Goal: Task Accomplishment & Management: Use online tool/utility

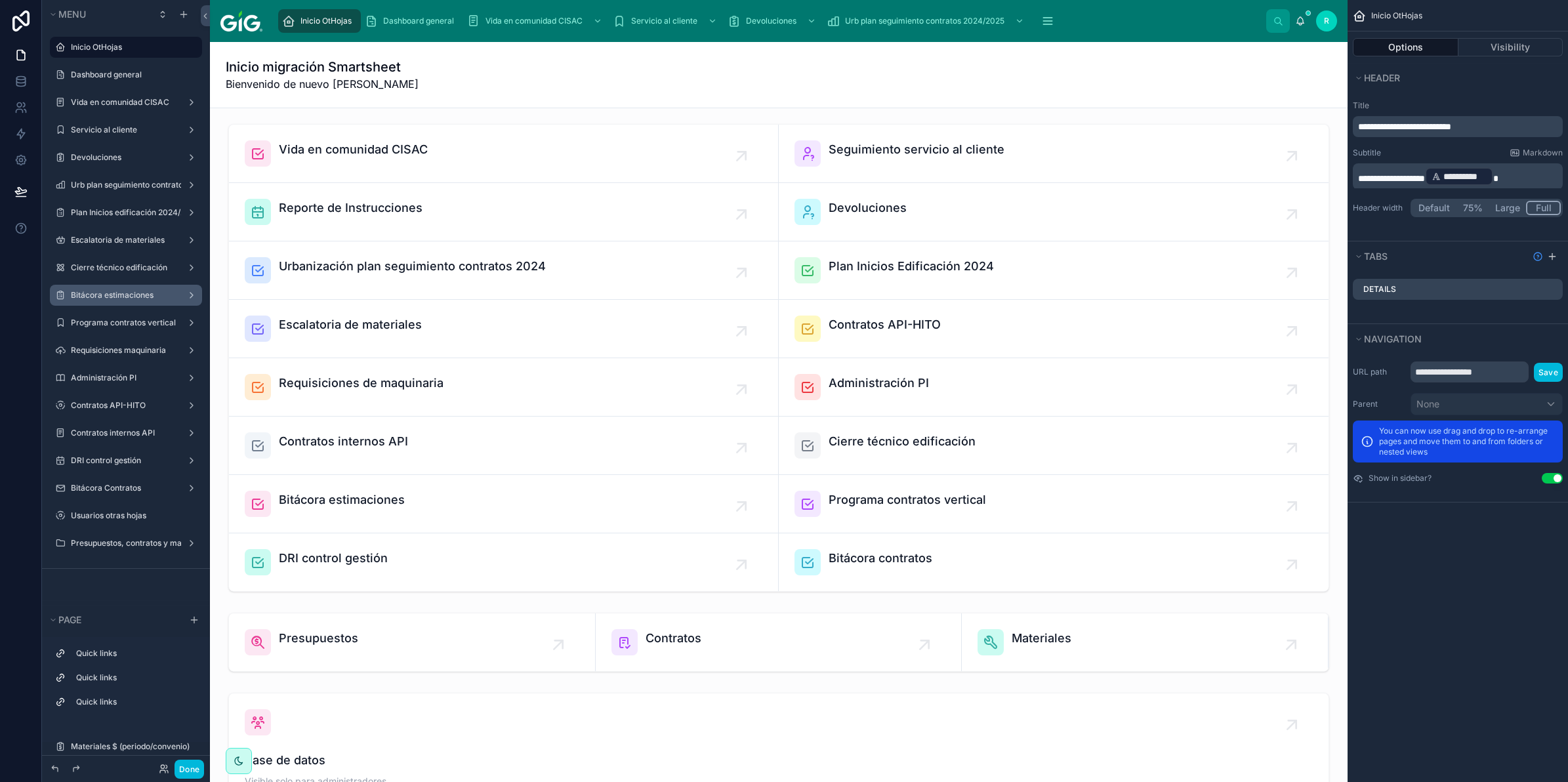
click at [132, 292] on label "Bitácora estimaciones" at bounding box center [123, 295] width 105 height 11
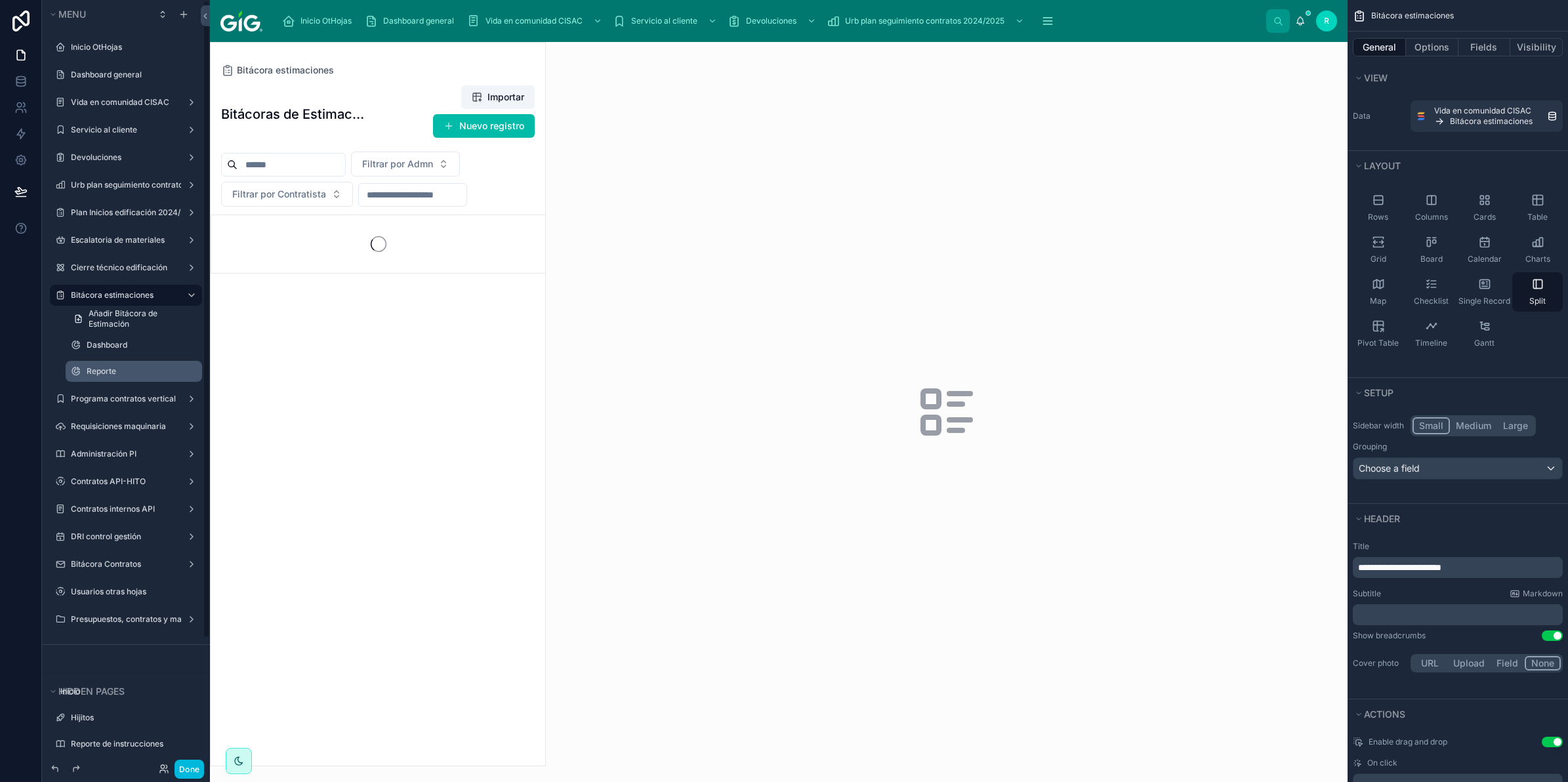
click at [113, 381] on div "Reporte" at bounding box center [134, 372] width 131 height 21
click at [119, 374] on label "Reporte" at bounding box center [140, 371] width 108 height 11
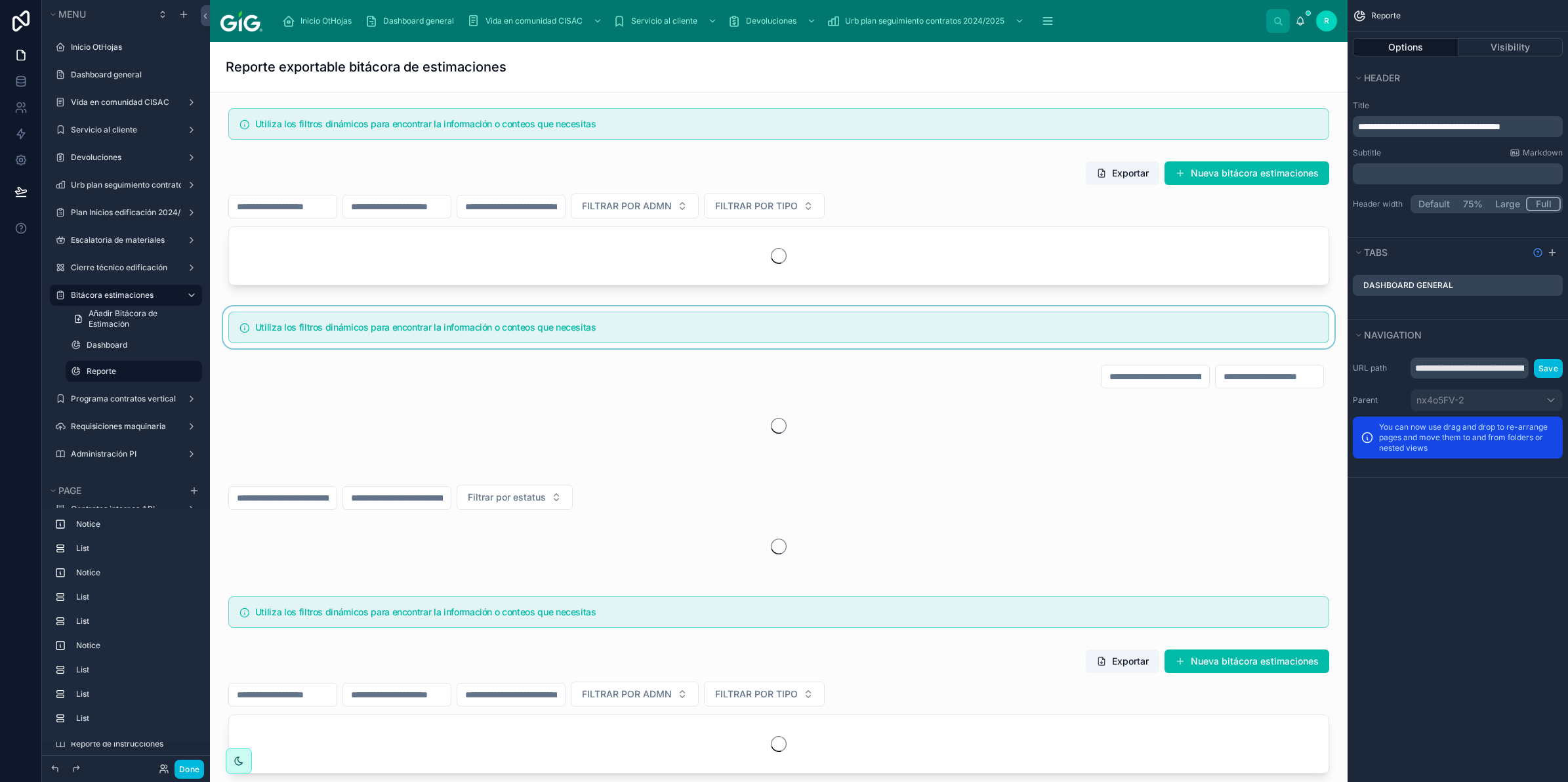
click at [936, 322] on div at bounding box center [779, 327] width 1117 height 42
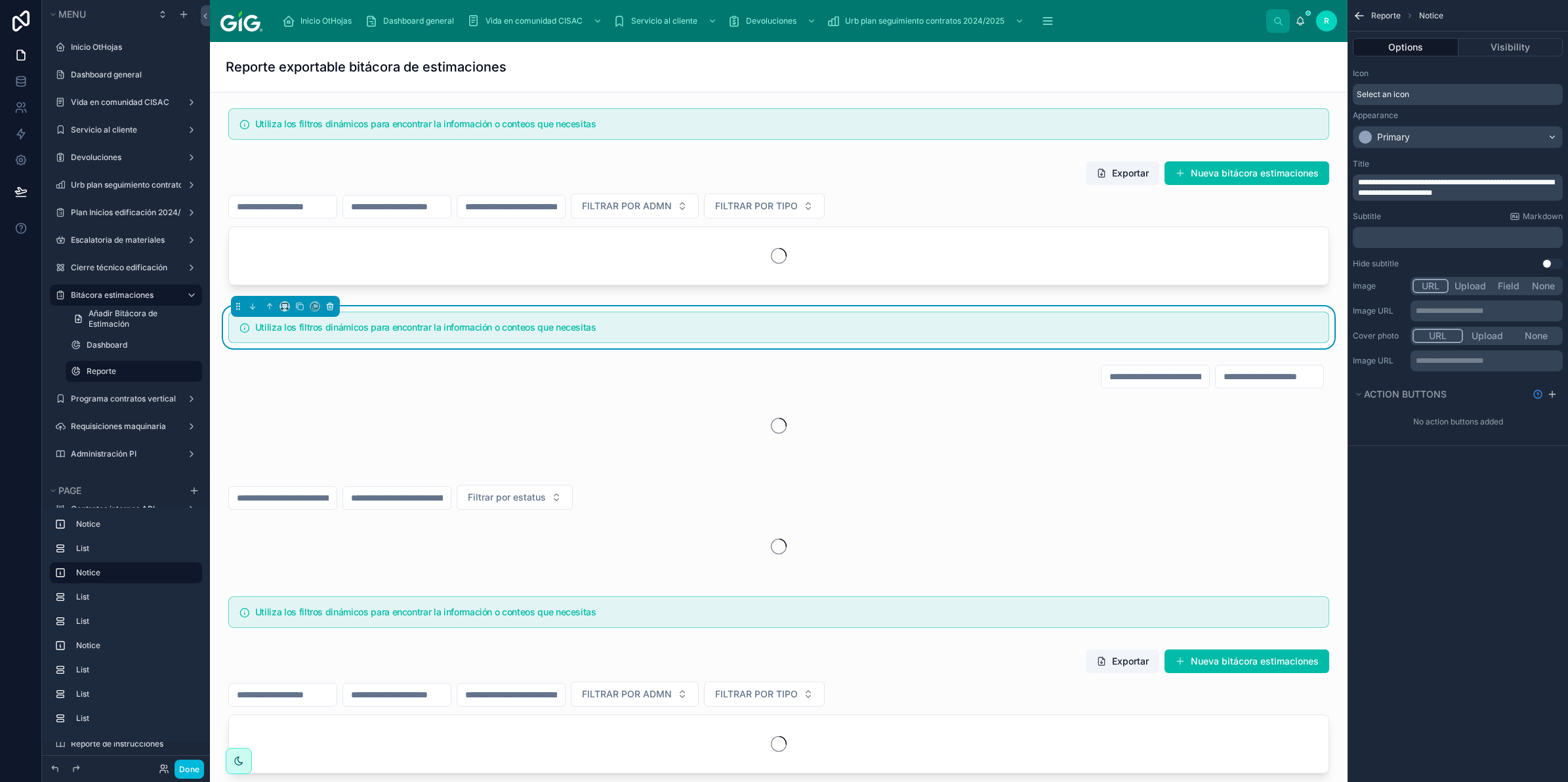
click at [329, 307] on icon at bounding box center [330, 306] width 9 height 9
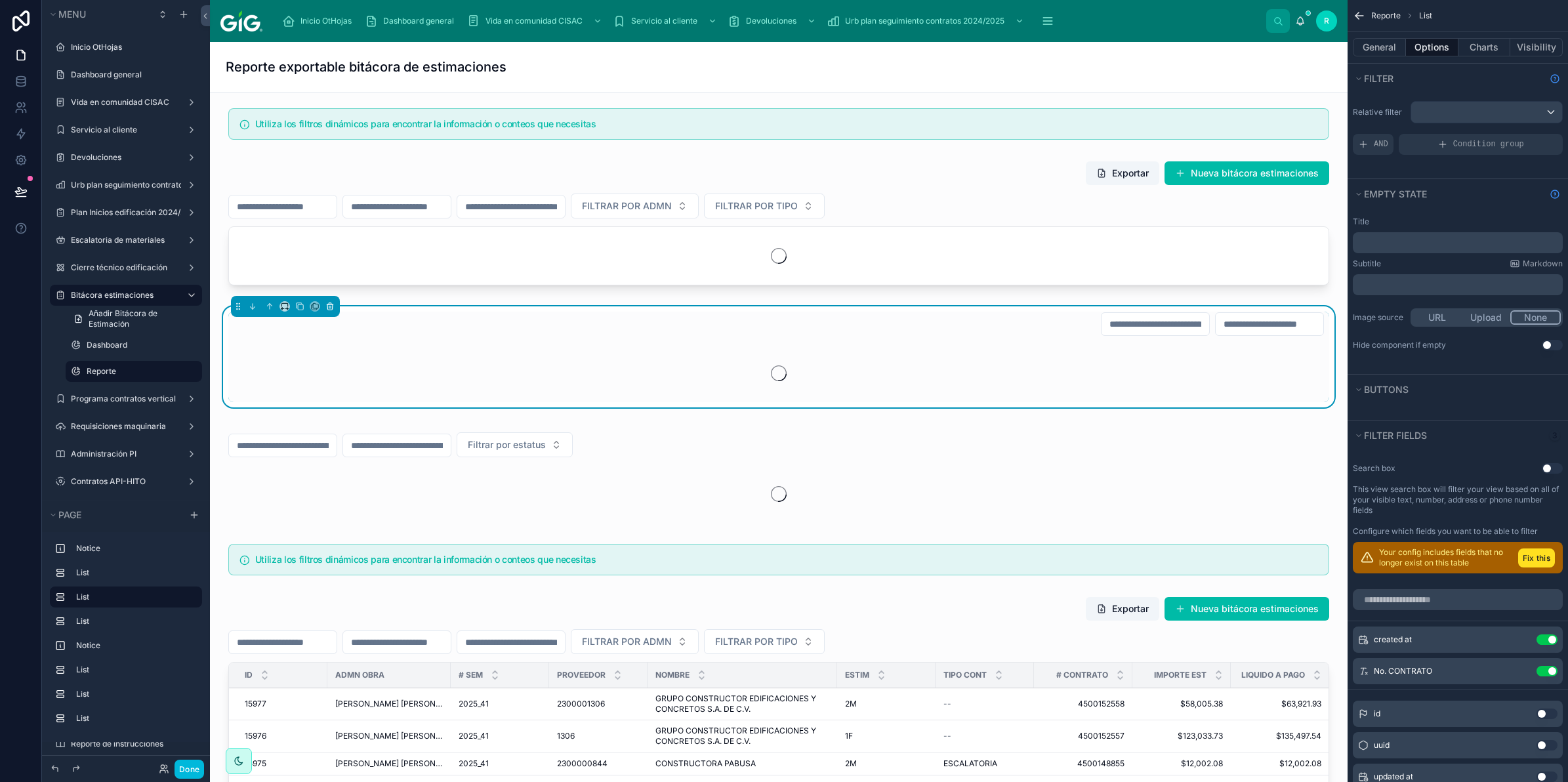
click at [332, 310] on icon at bounding box center [330, 306] width 9 height 9
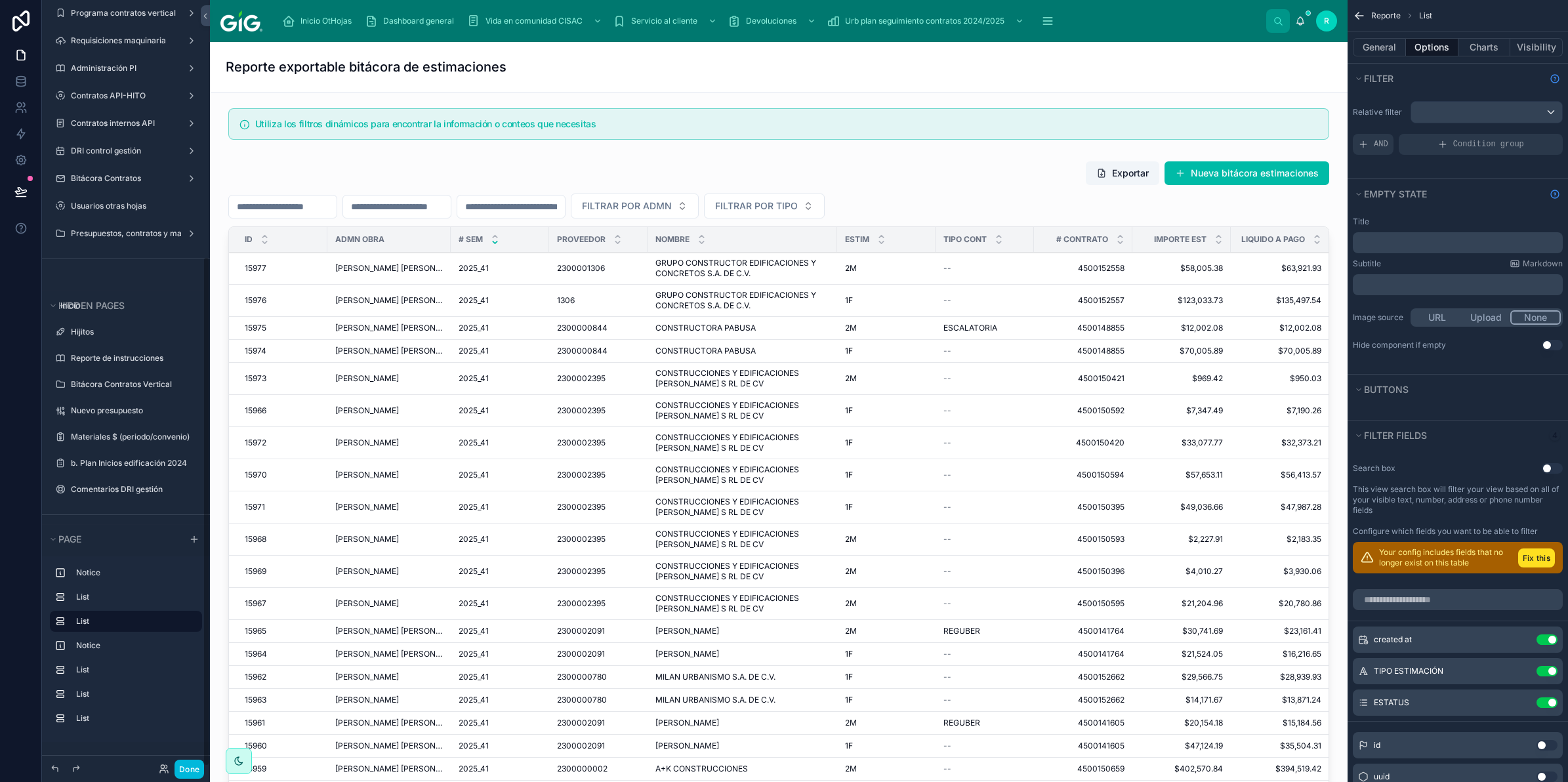
scroll to position [574, 0]
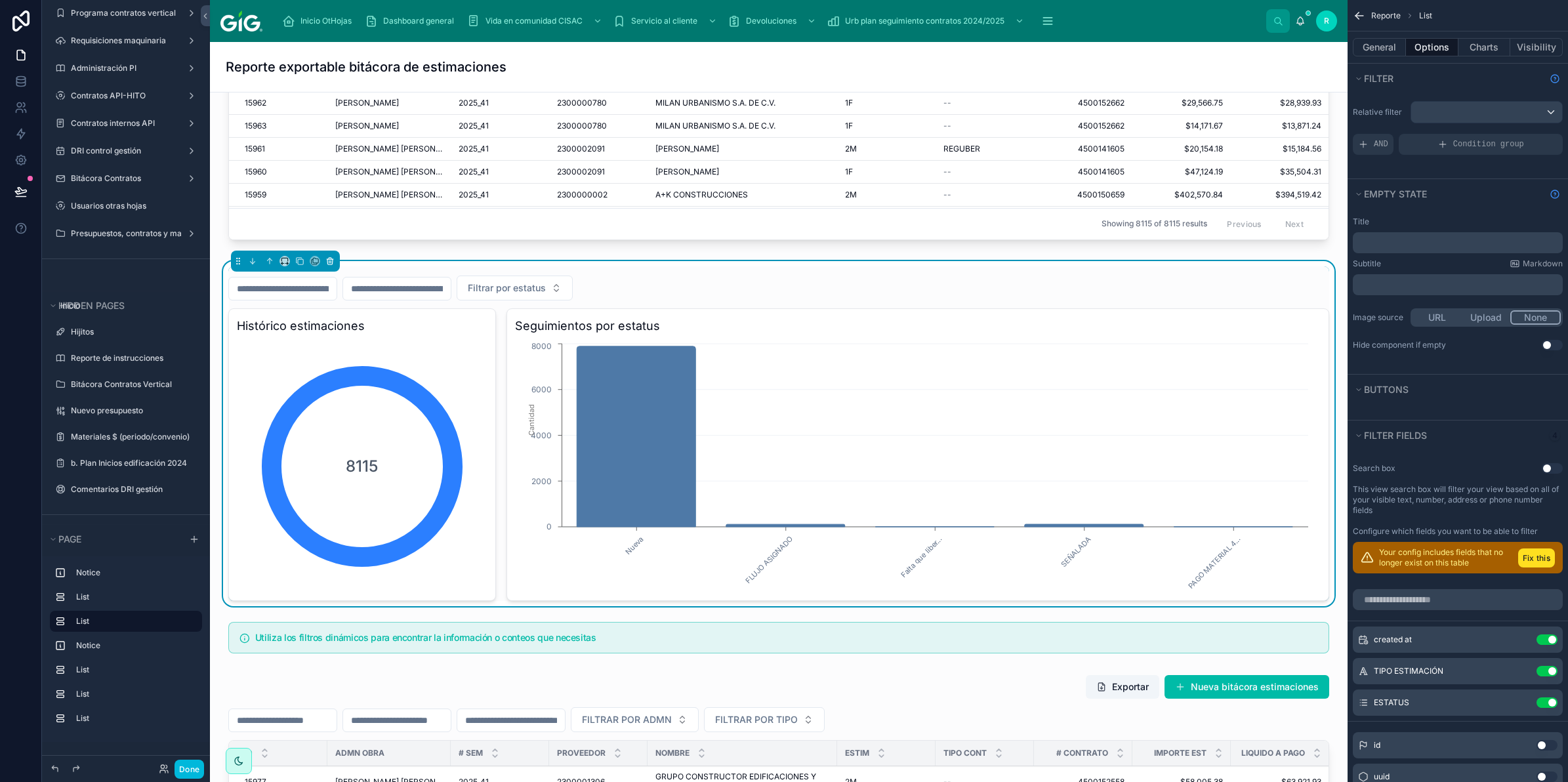
click at [330, 263] on icon at bounding box center [330, 260] width 9 height 9
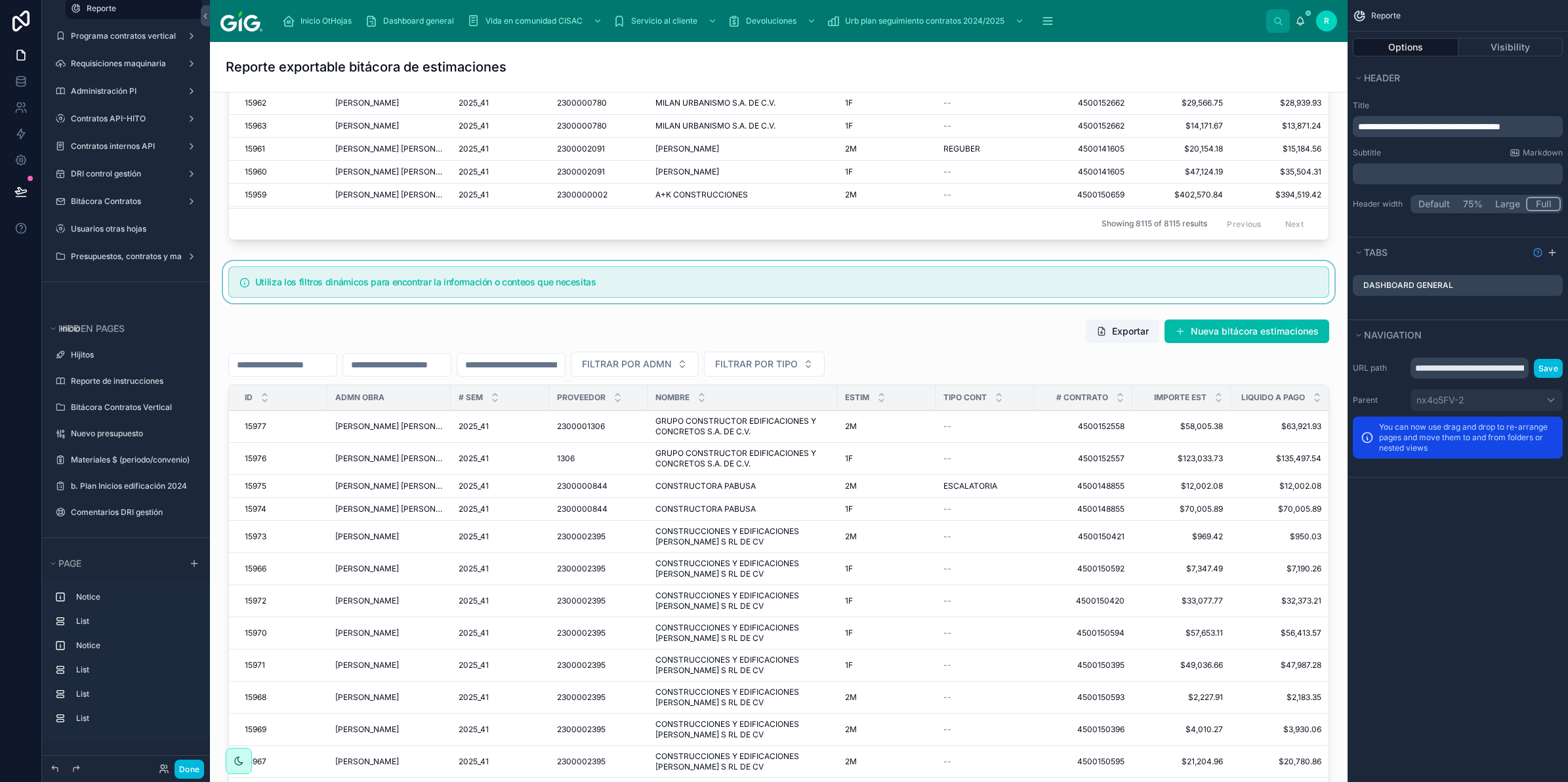
click at [329, 284] on div at bounding box center [779, 282] width 1117 height 42
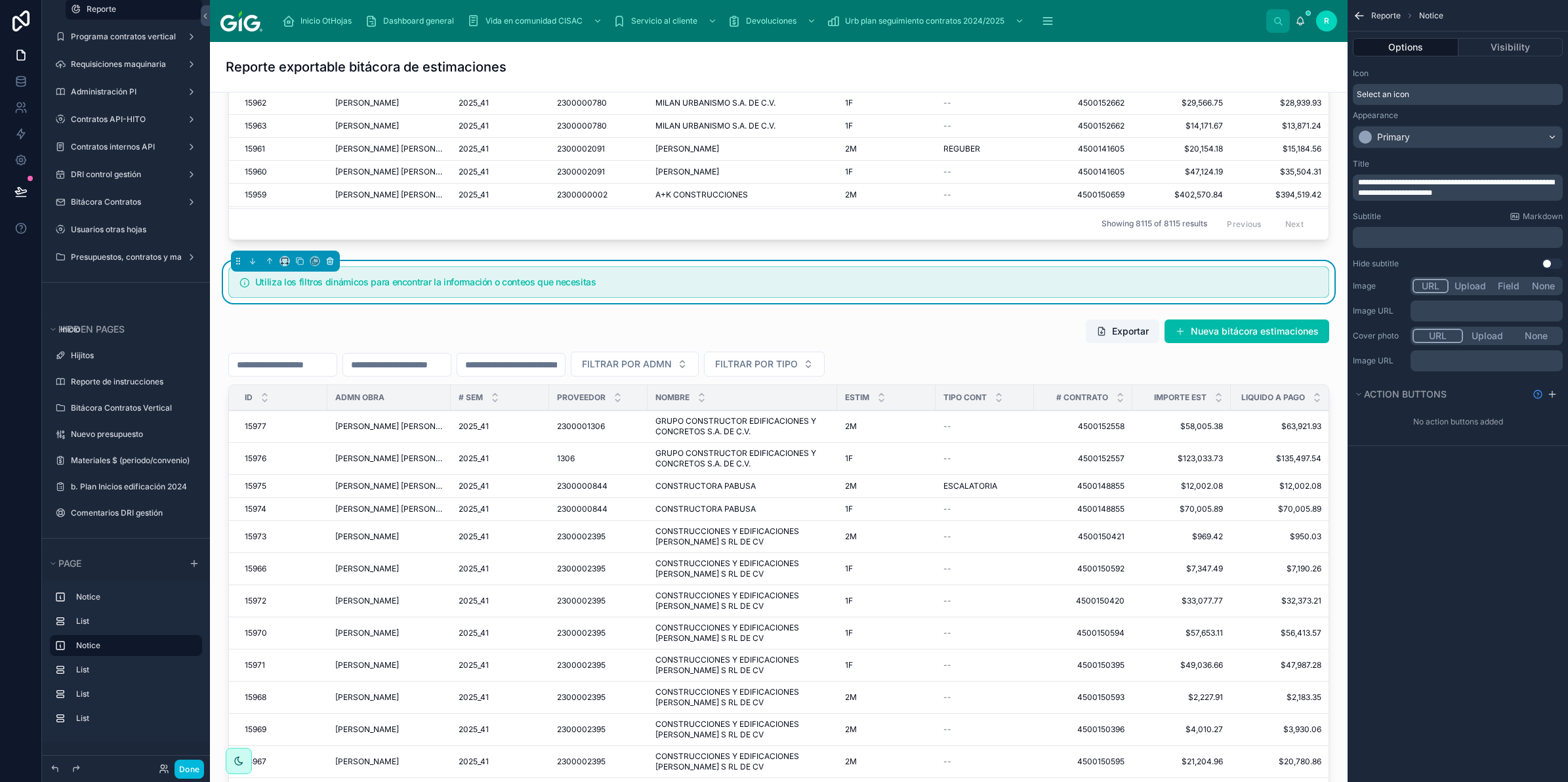
click at [332, 263] on icon at bounding box center [330, 261] width 5 height 5
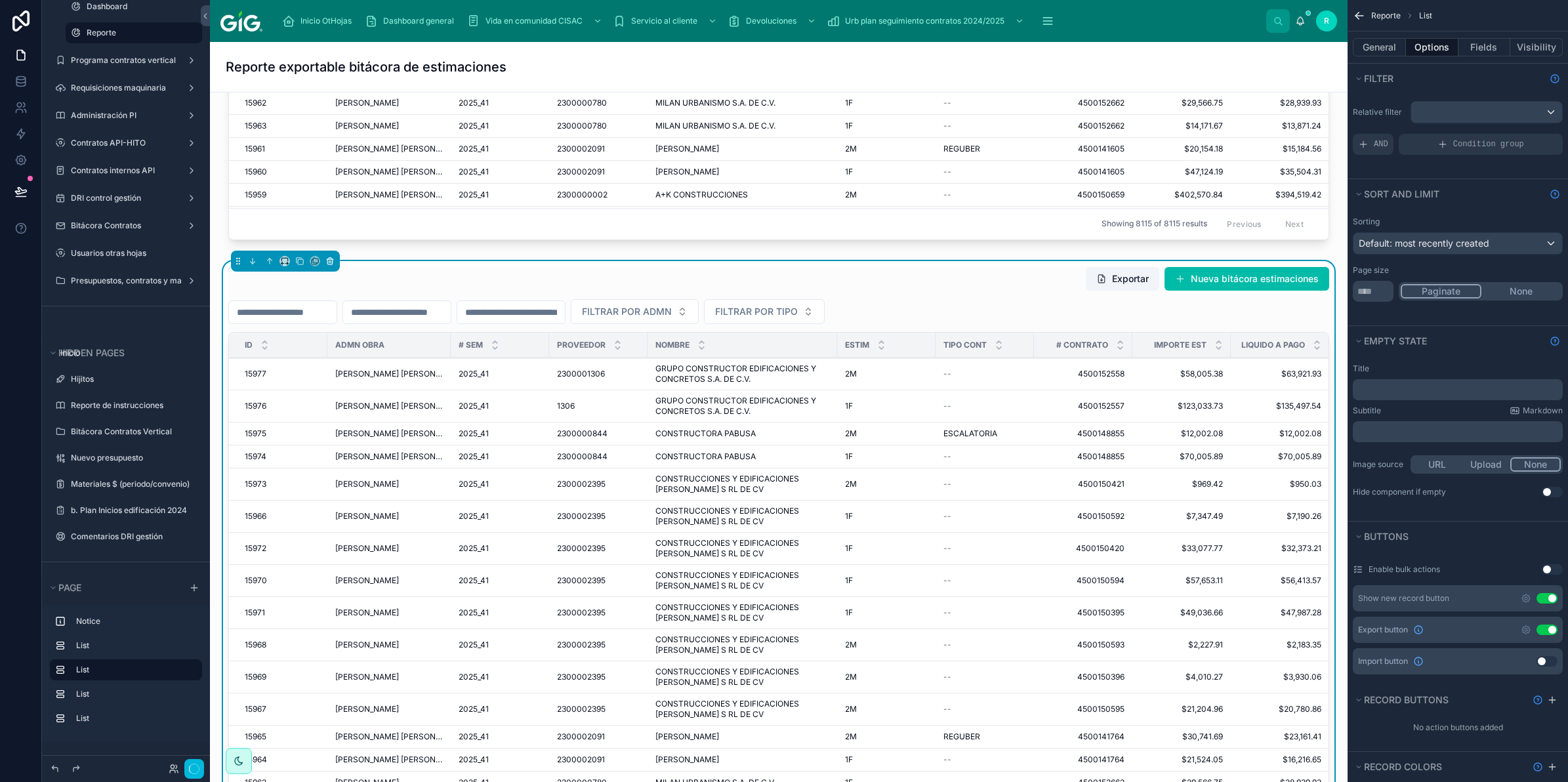
click at [330, 263] on icon at bounding box center [330, 260] width 9 height 9
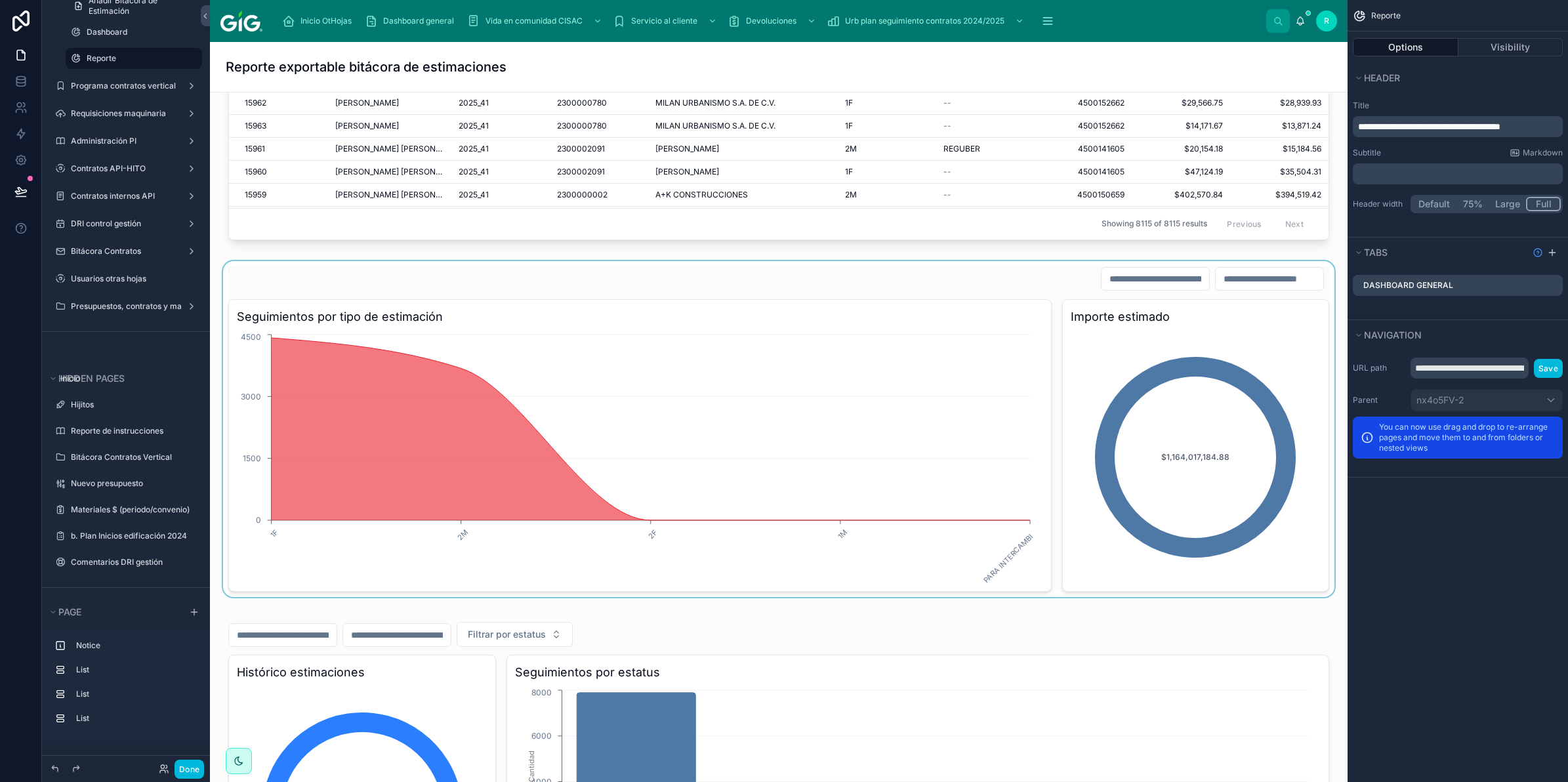
click at [328, 289] on div at bounding box center [779, 429] width 1117 height 336
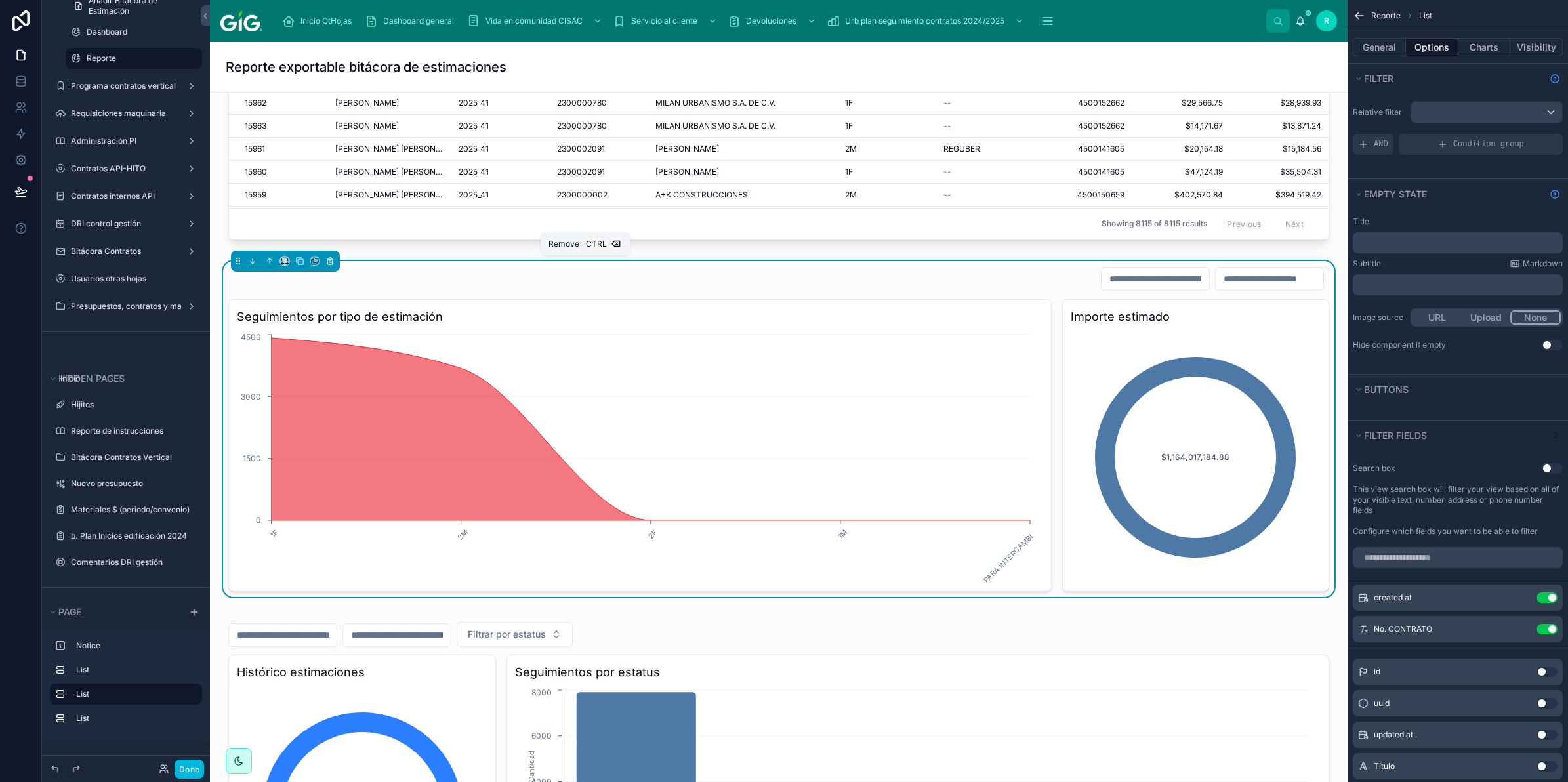
click at [331, 263] on icon at bounding box center [331, 262] width 0 height 3
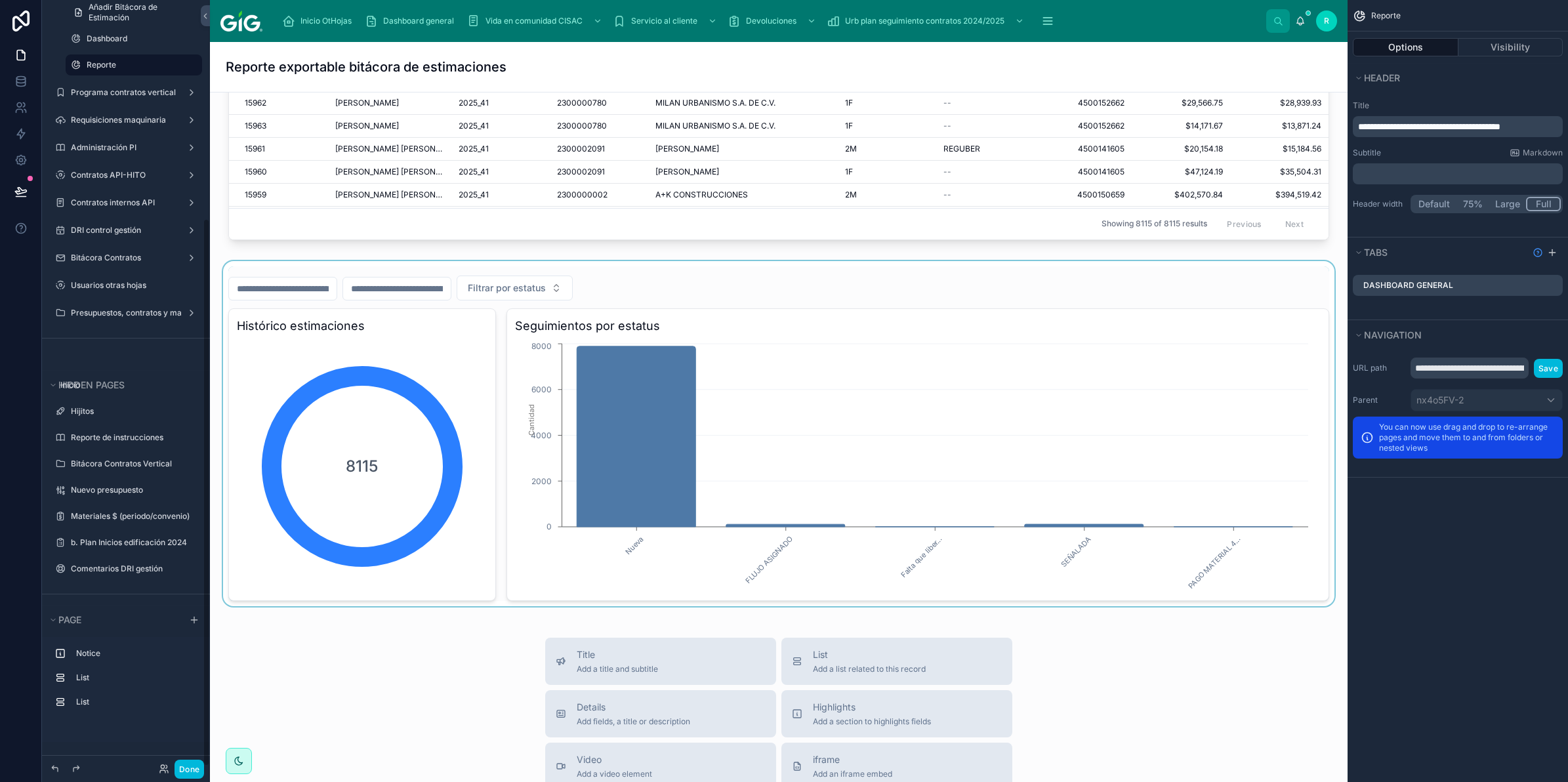
scroll to position [305, 0]
click at [349, 275] on div at bounding box center [779, 434] width 1117 height 345
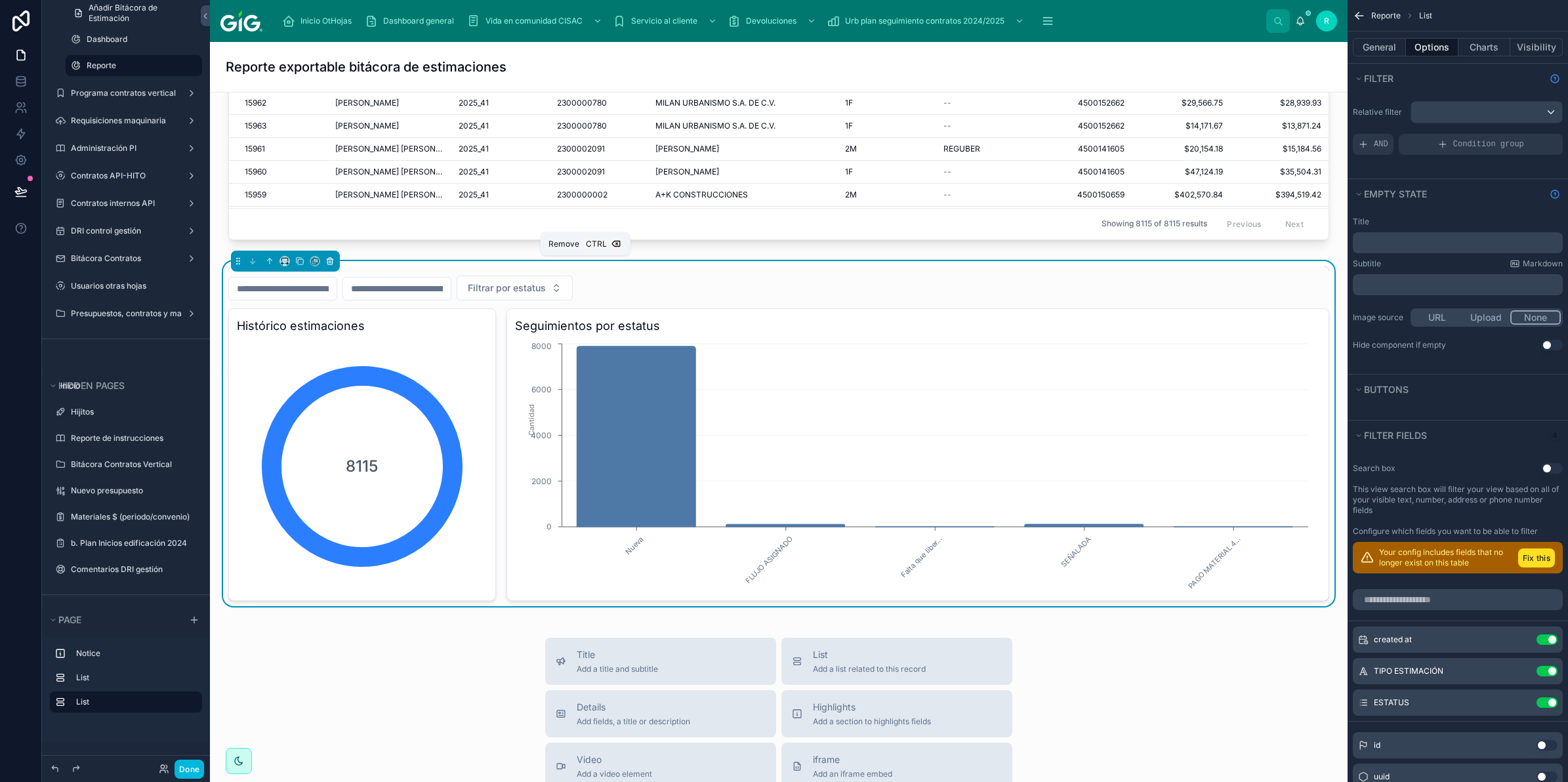
click at [335, 265] on button at bounding box center [330, 261] width 15 height 15
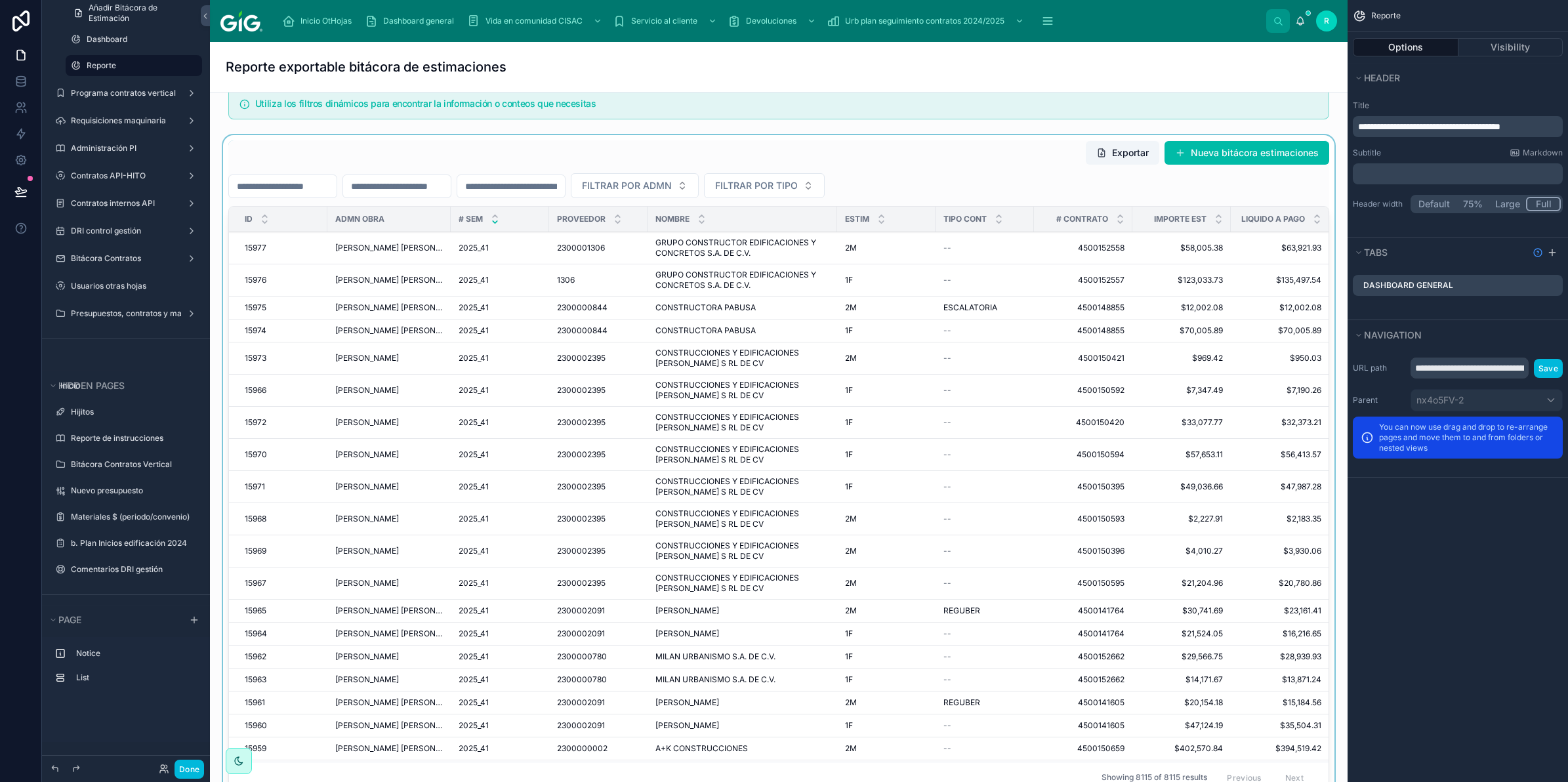
scroll to position [0, 0]
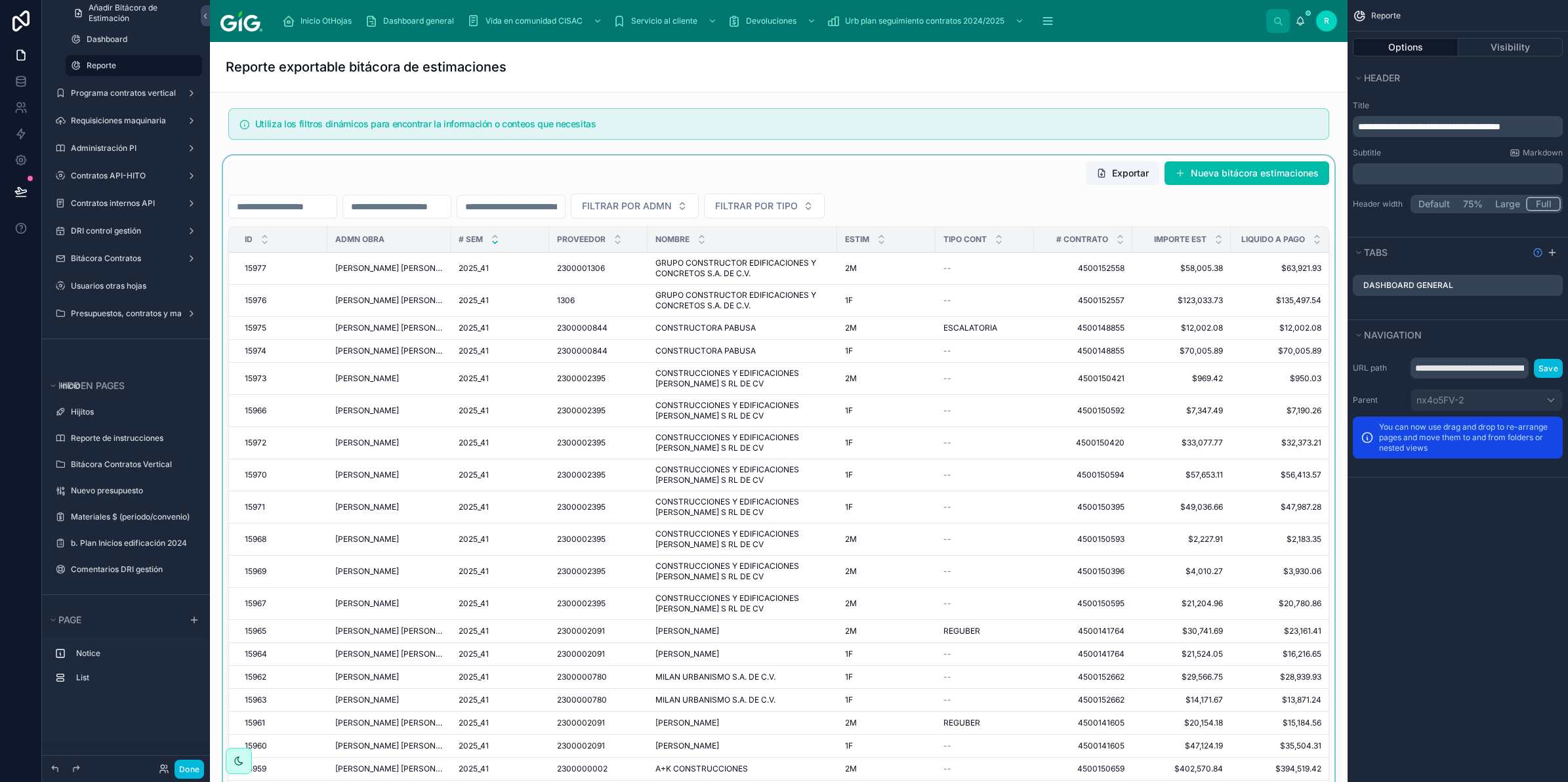
click at [729, 180] on div at bounding box center [779, 490] width 1117 height 669
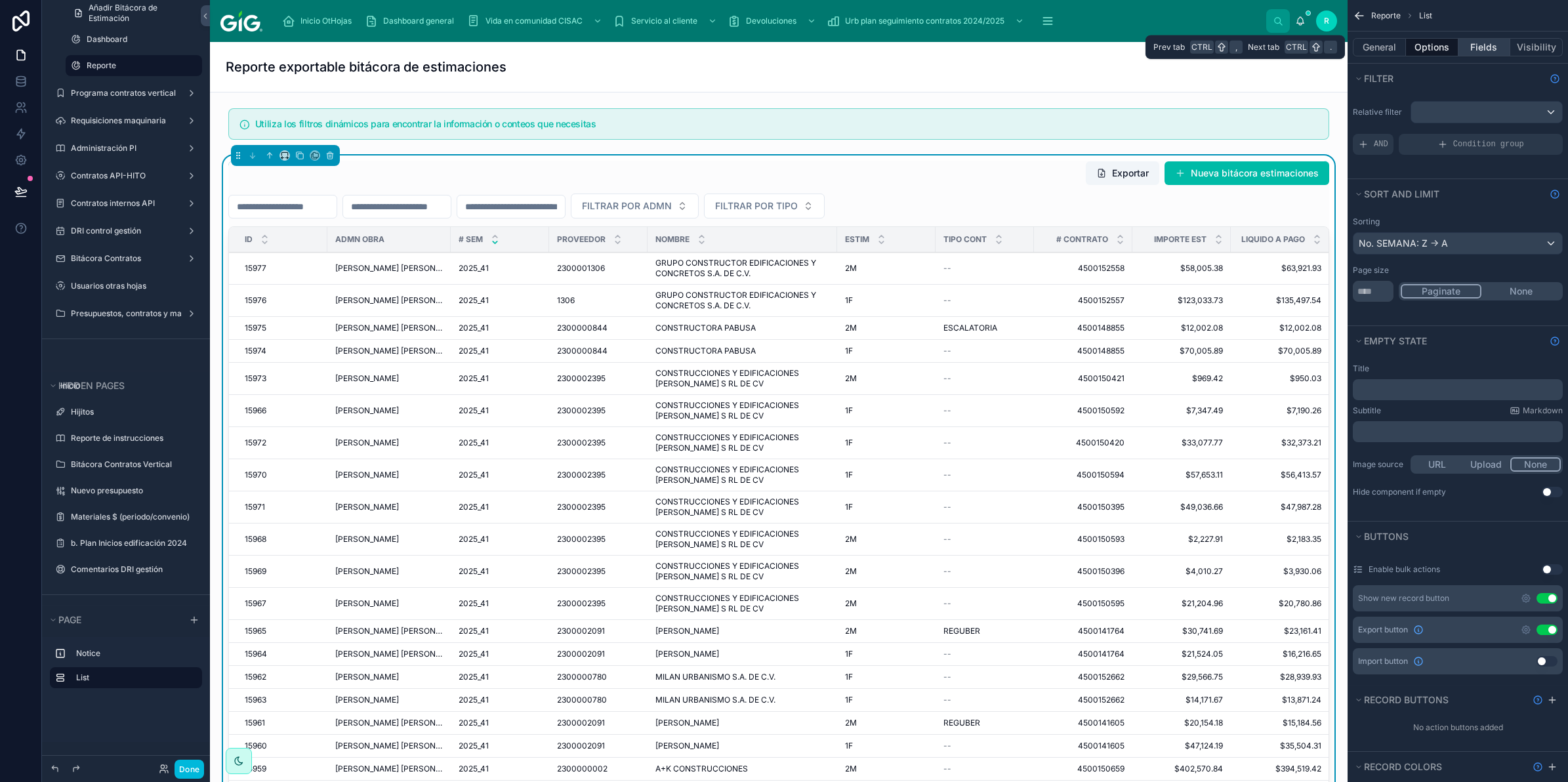
click at [1479, 48] on button "Fields" at bounding box center [1484, 47] width 53 height 18
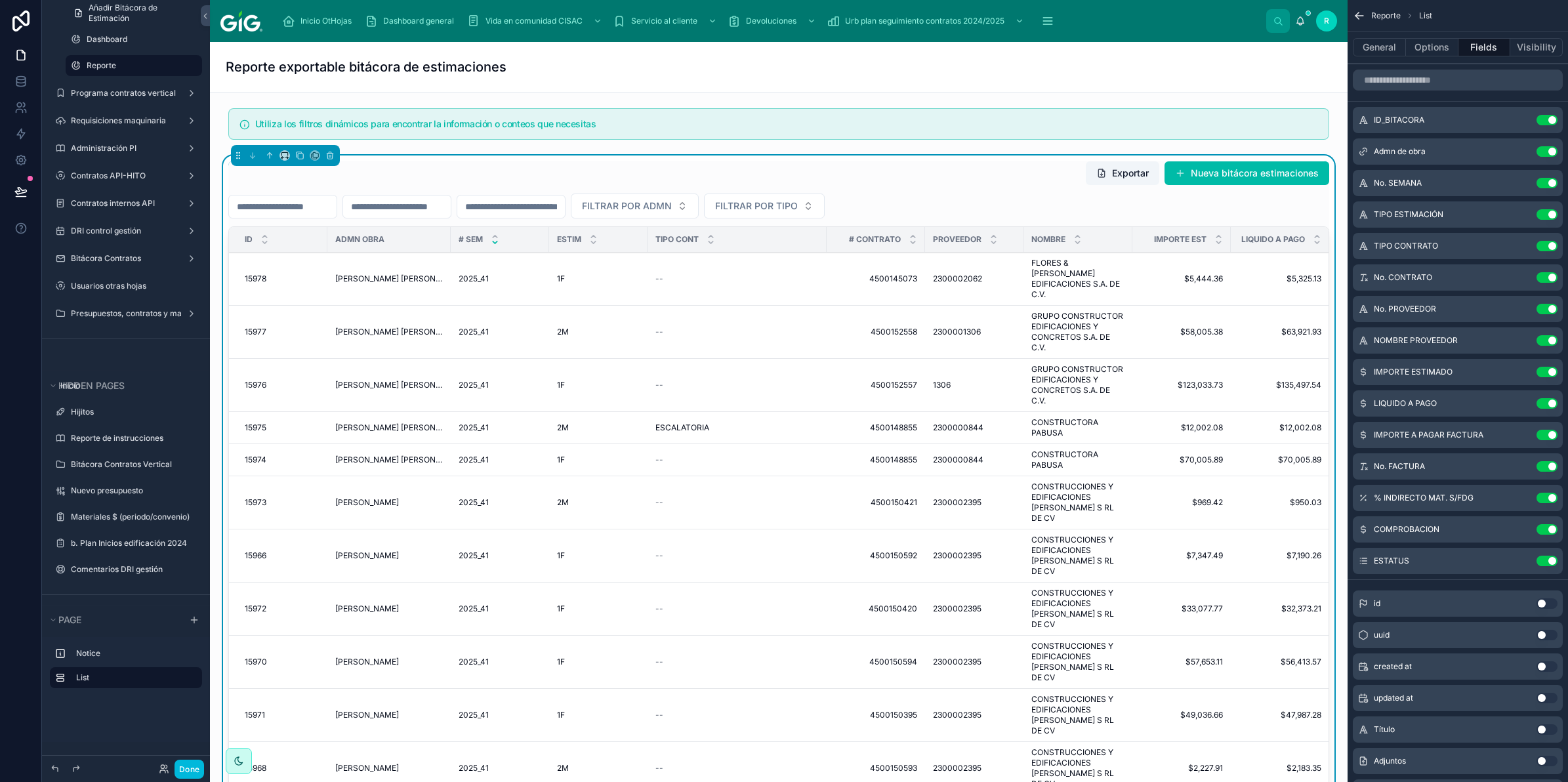
click at [1546, 305] on button "Use setting" at bounding box center [1547, 308] width 21 height 11
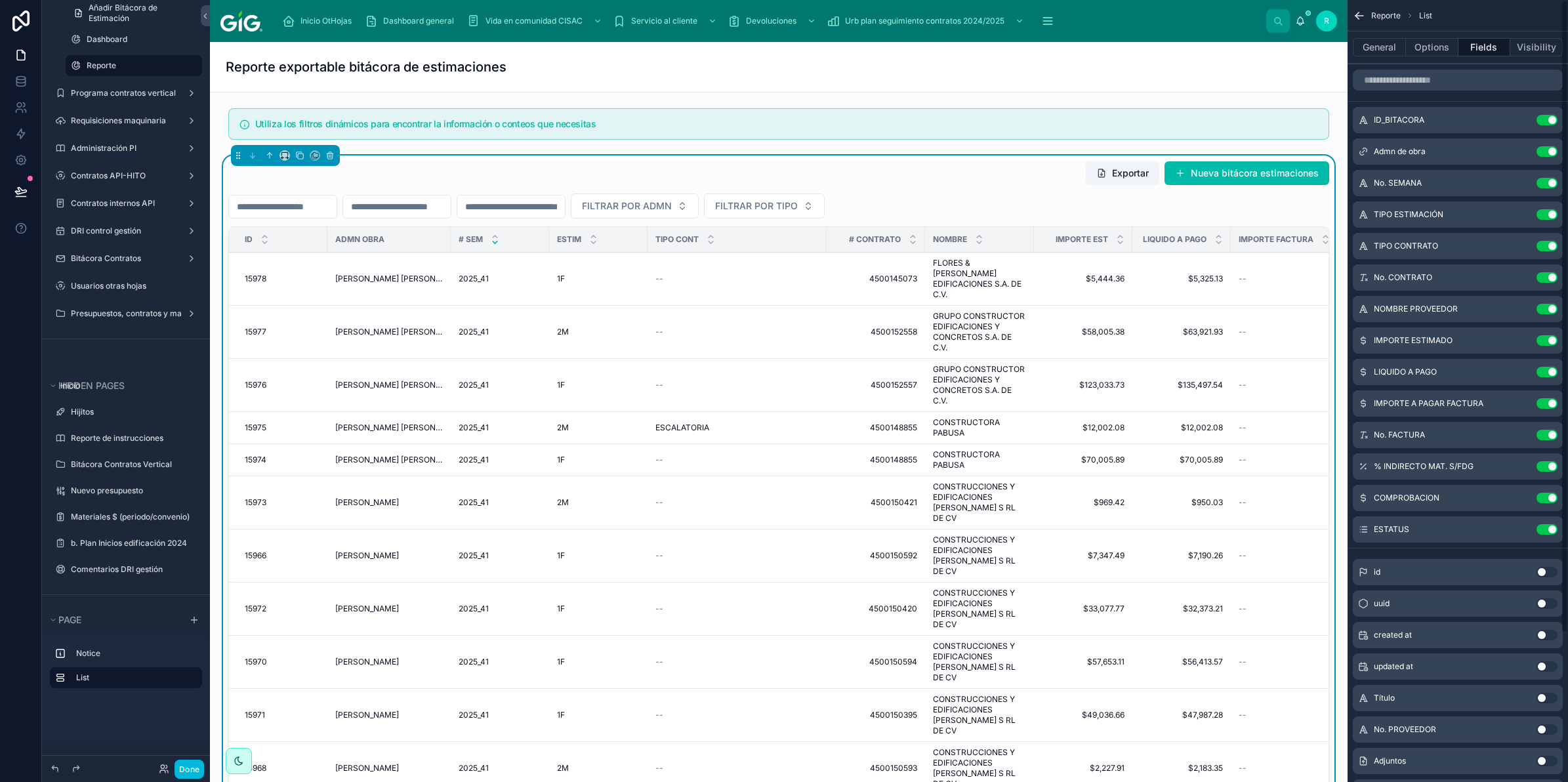
click at [1548, 305] on button "Use setting" at bounding box center [1547, 308] width 21 height 11
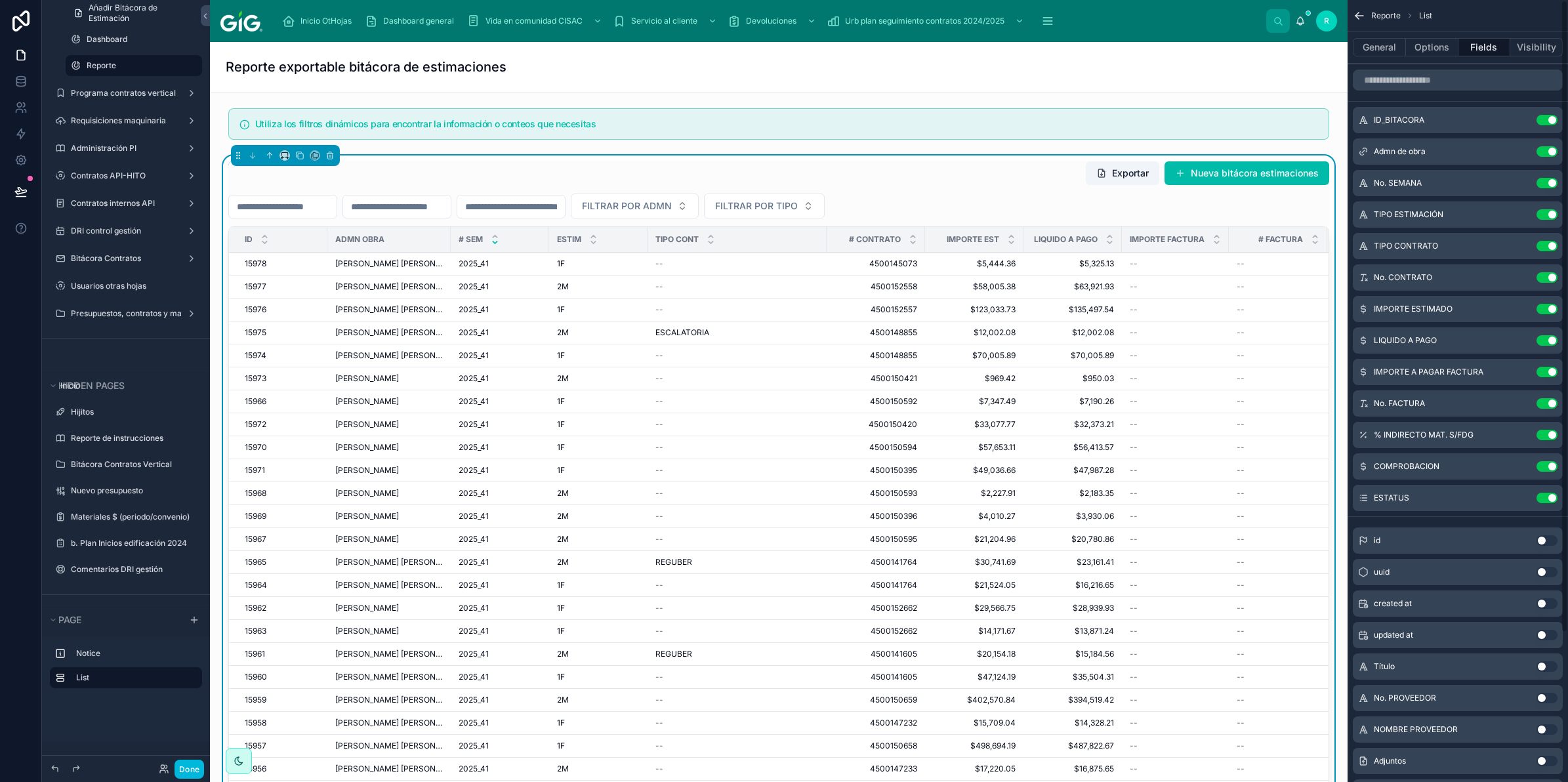
click at [1549, 372] on button "Use setting" at bounding box center [1547, 372] width 21 height 11
click at [1549, 398] on button "Use setting" at bounding box center [1547, 403] width 21 height 11
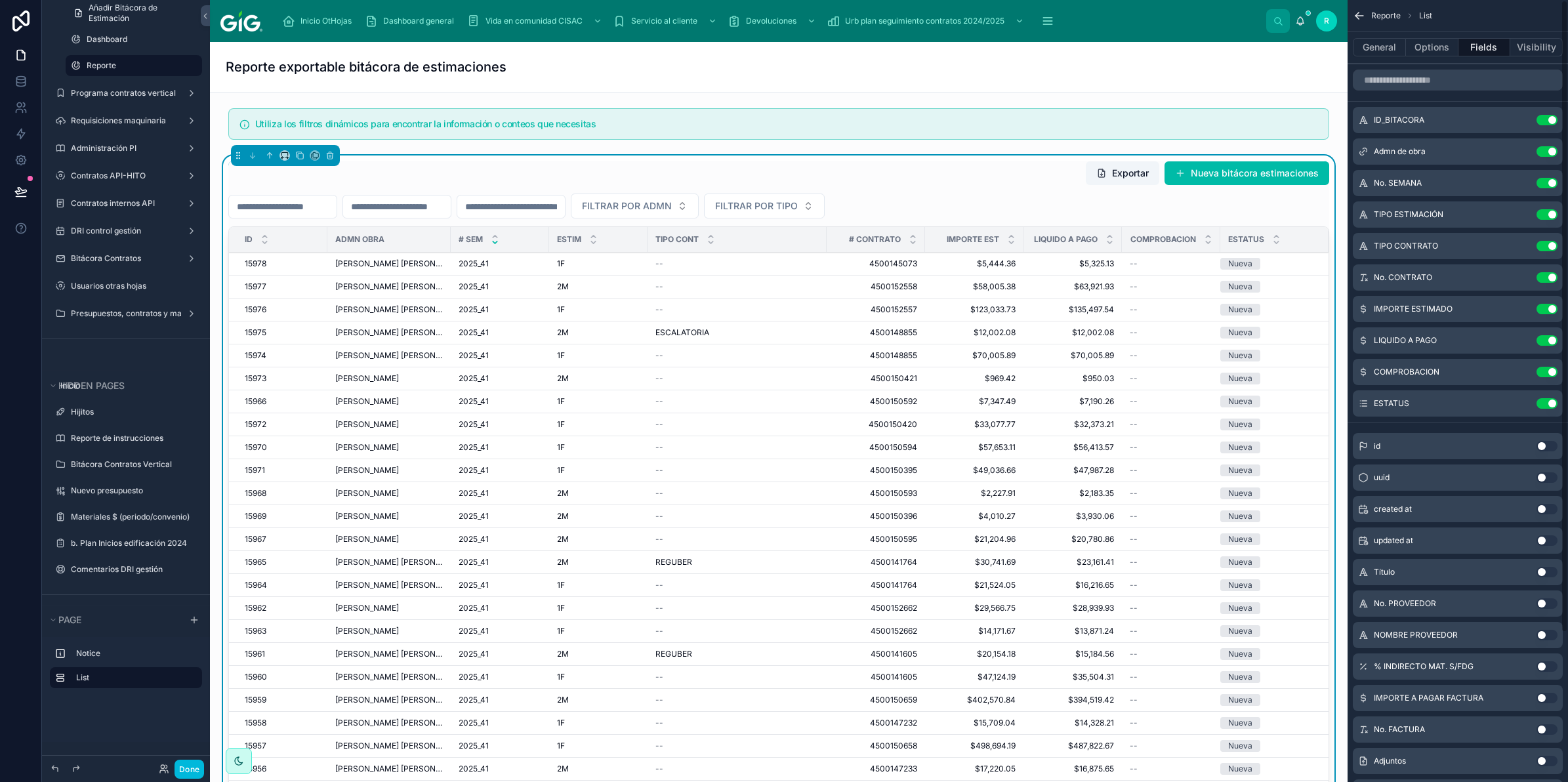
click at [1549, 372] on button "Use setting" at bounding box center [1547, 372] width 21 height 11
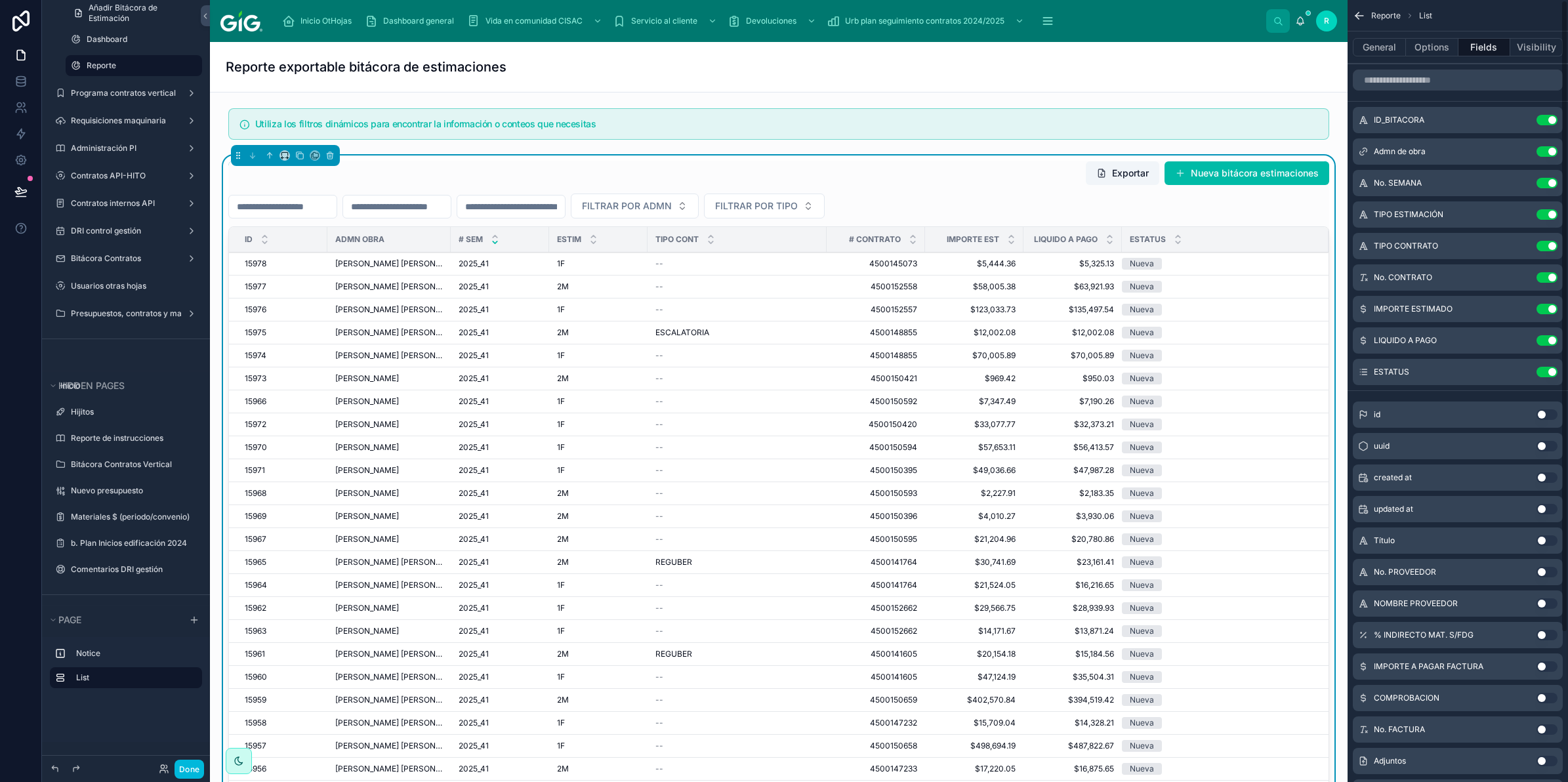
click at [1549, 372] on button "Use setting" at bounding box center [1547, 372] width 21 height 11
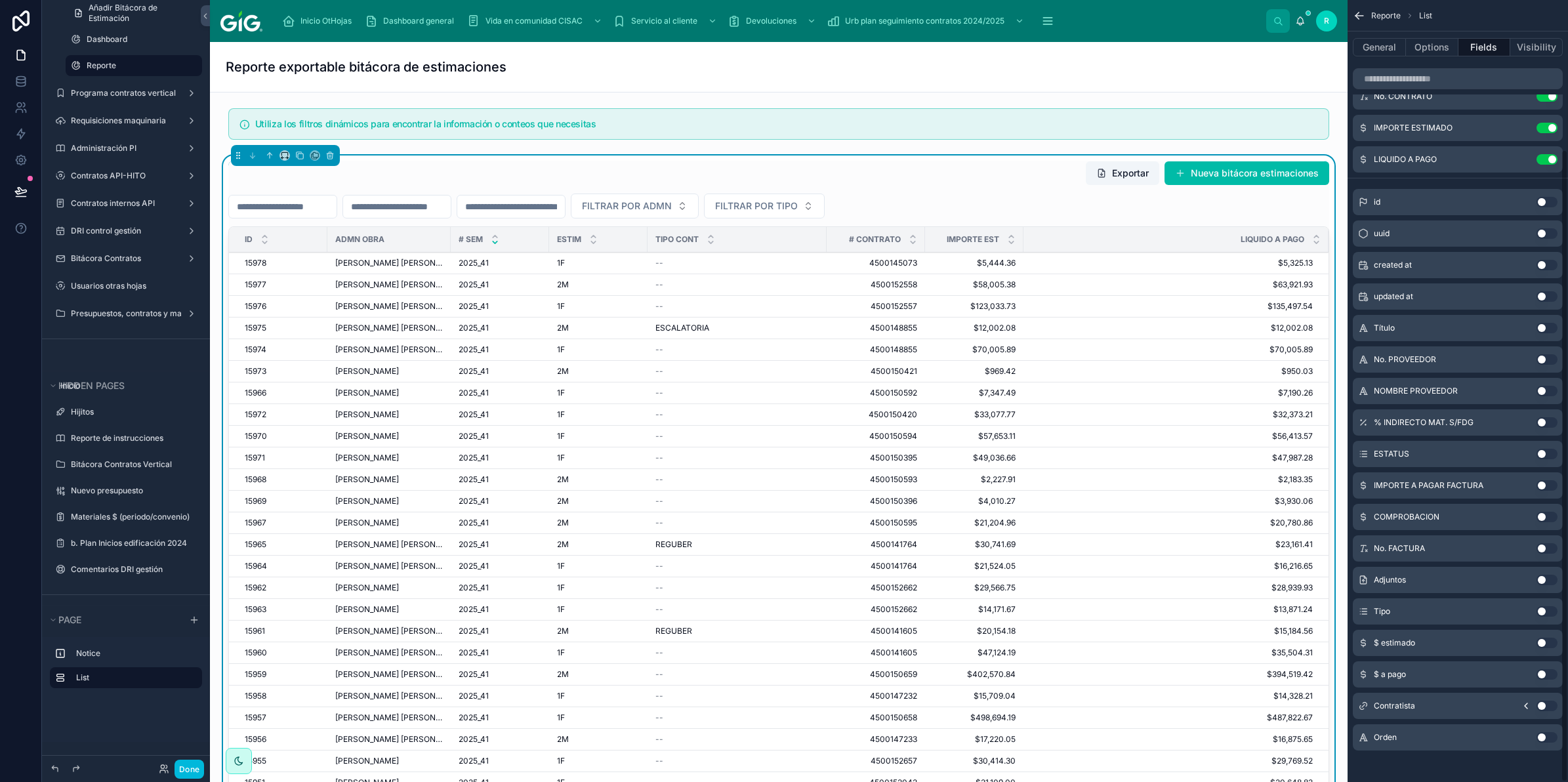
scroll to position [186, 0]
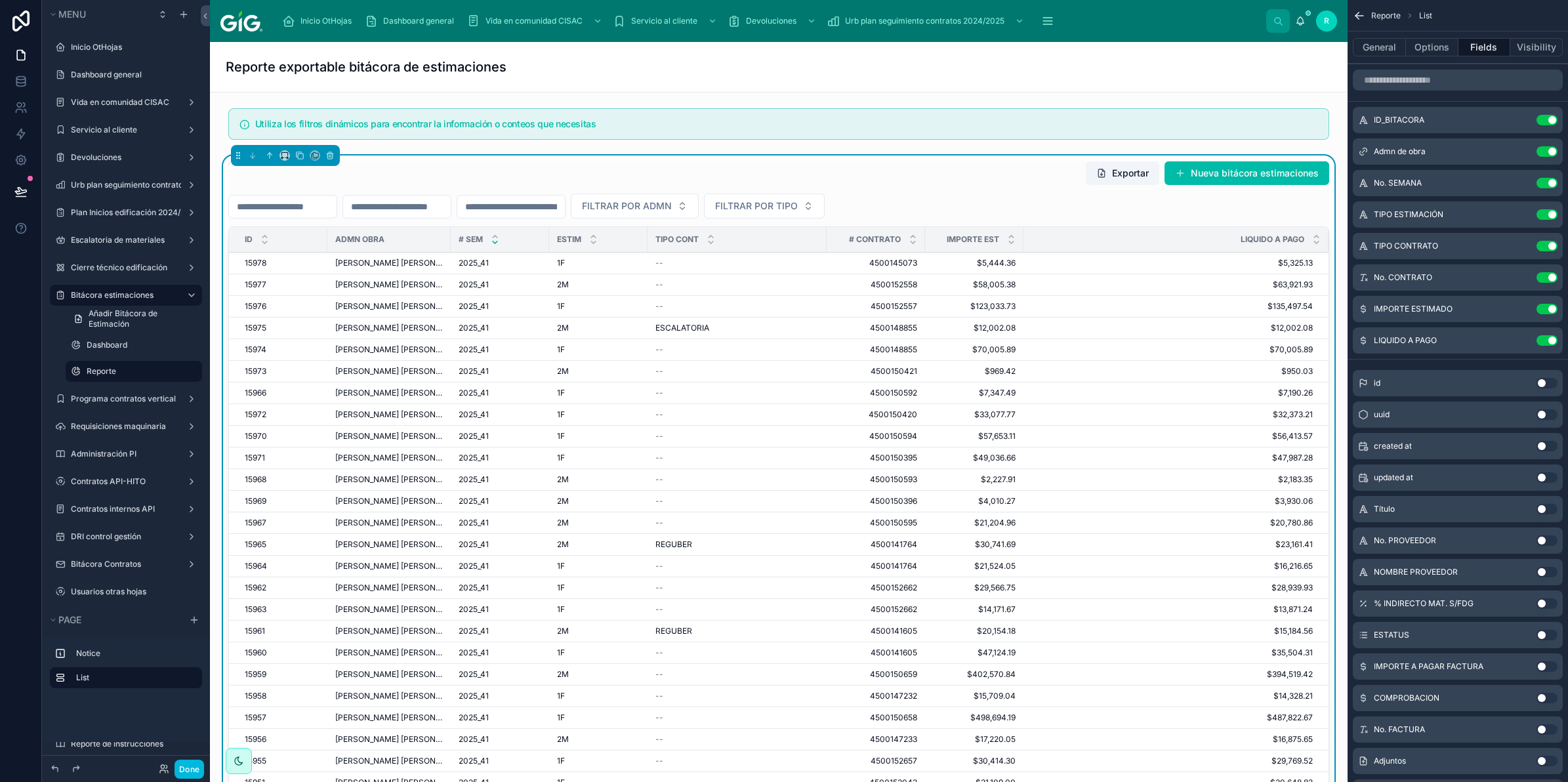
scroll to position [186, 0]
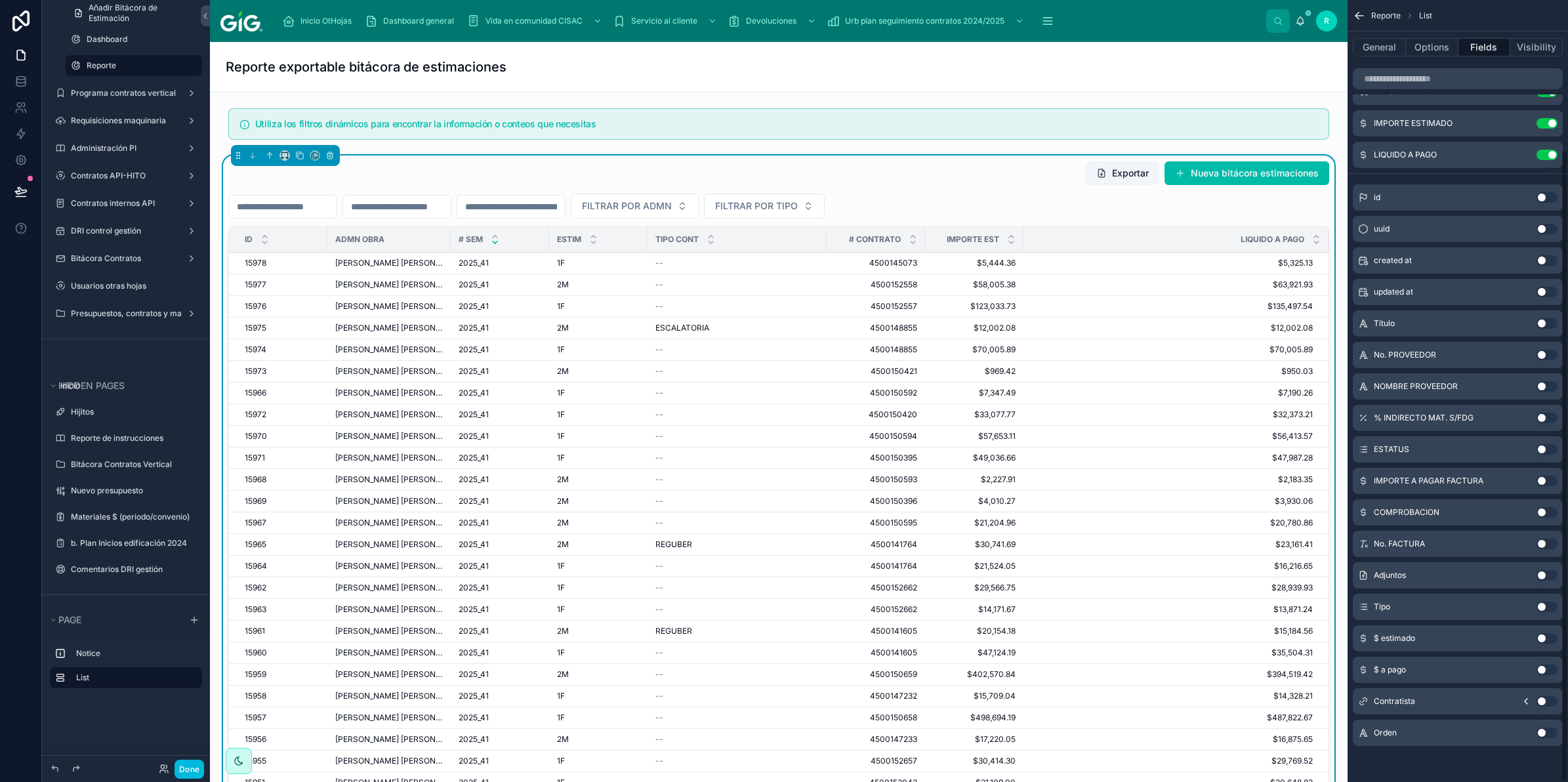
click at [1545, 355] on button "Use setting" at bounding box center [1547, 355] width 21 height 11
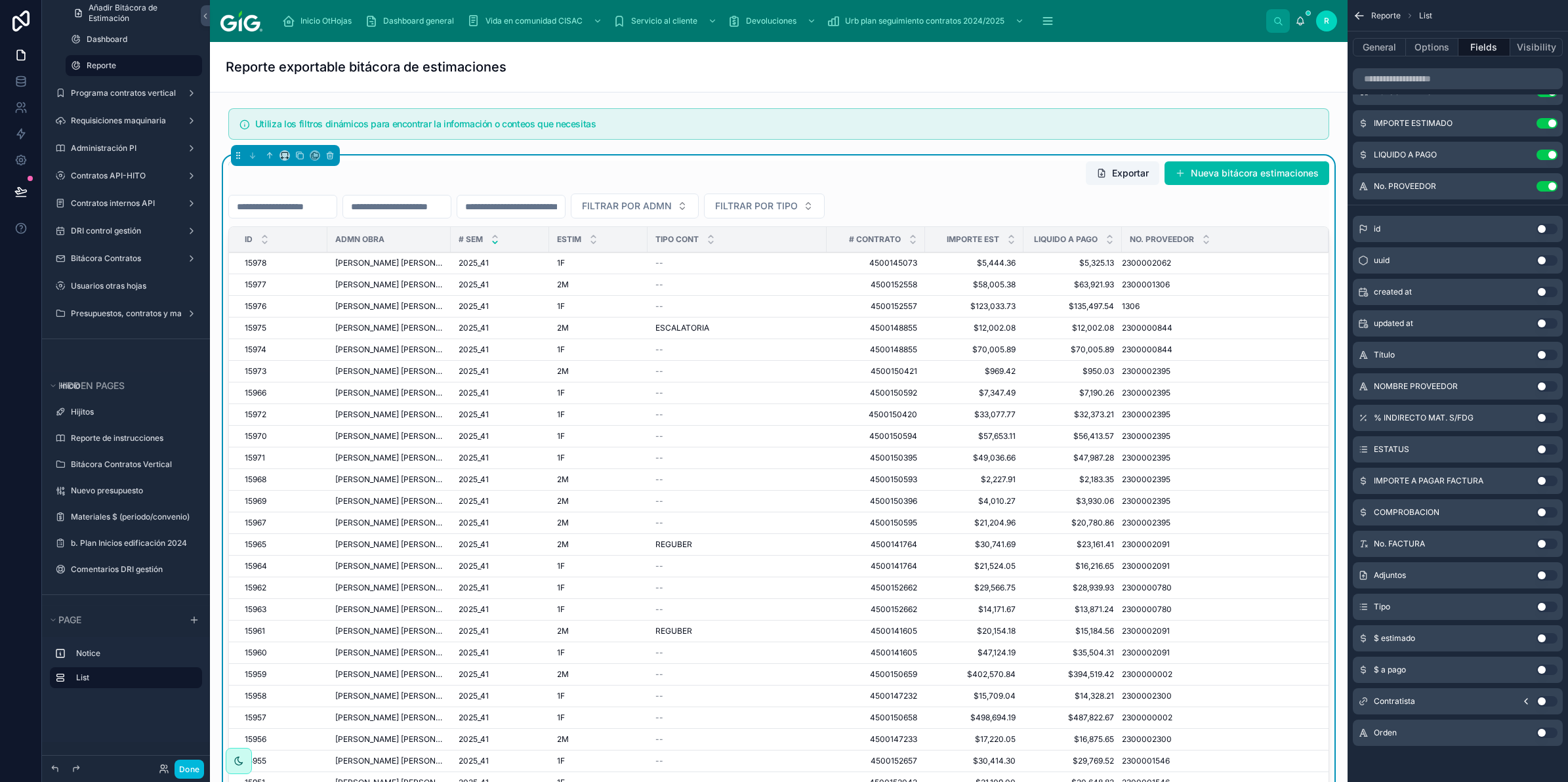
click at [1546, 381] on button "Use setting" at bounding box center [1547, 386] width 21 height 11
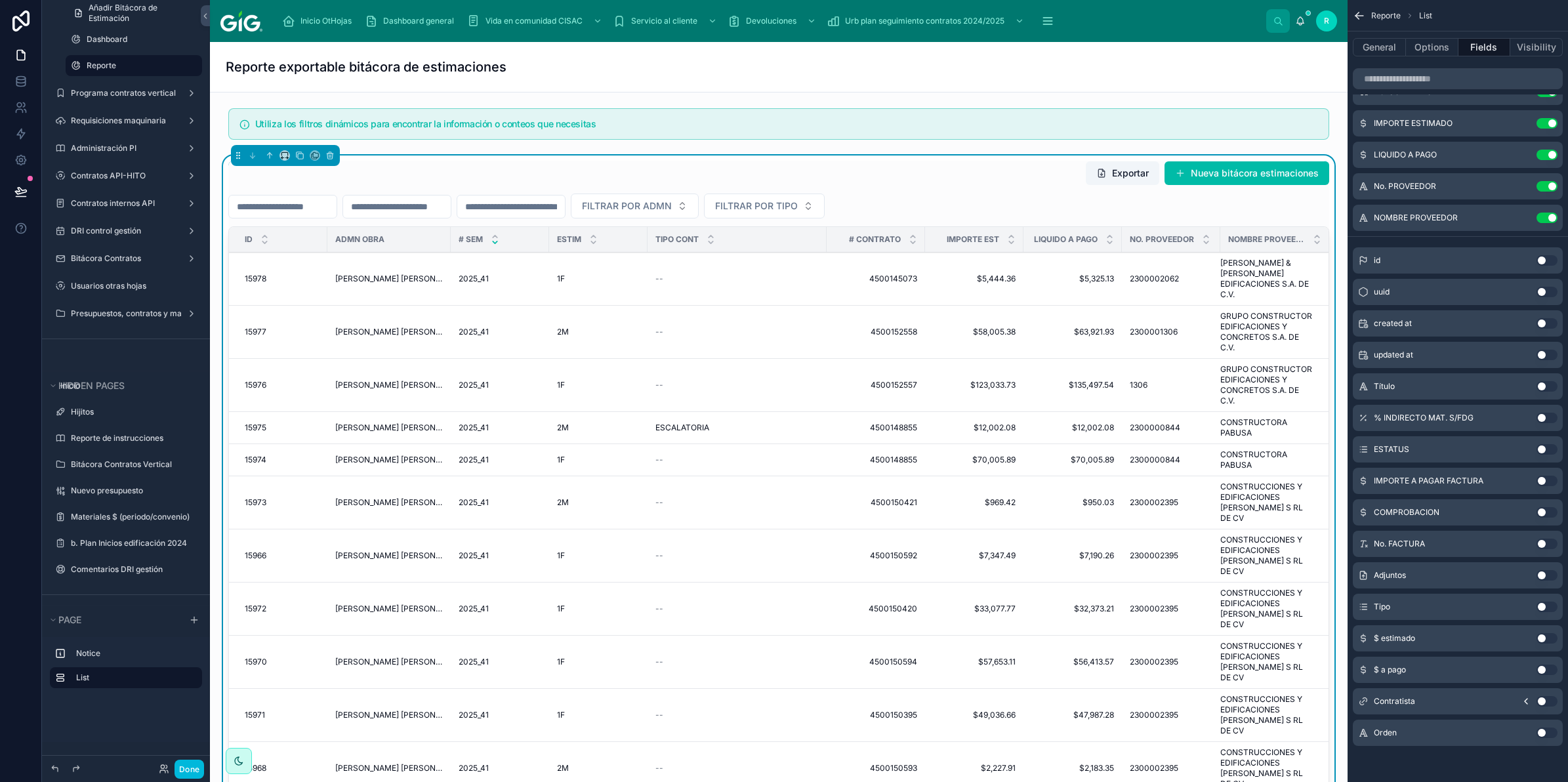
click at [1545, 417] on button "Use setting" at bounding box center [1547, 417] width 21 height 11
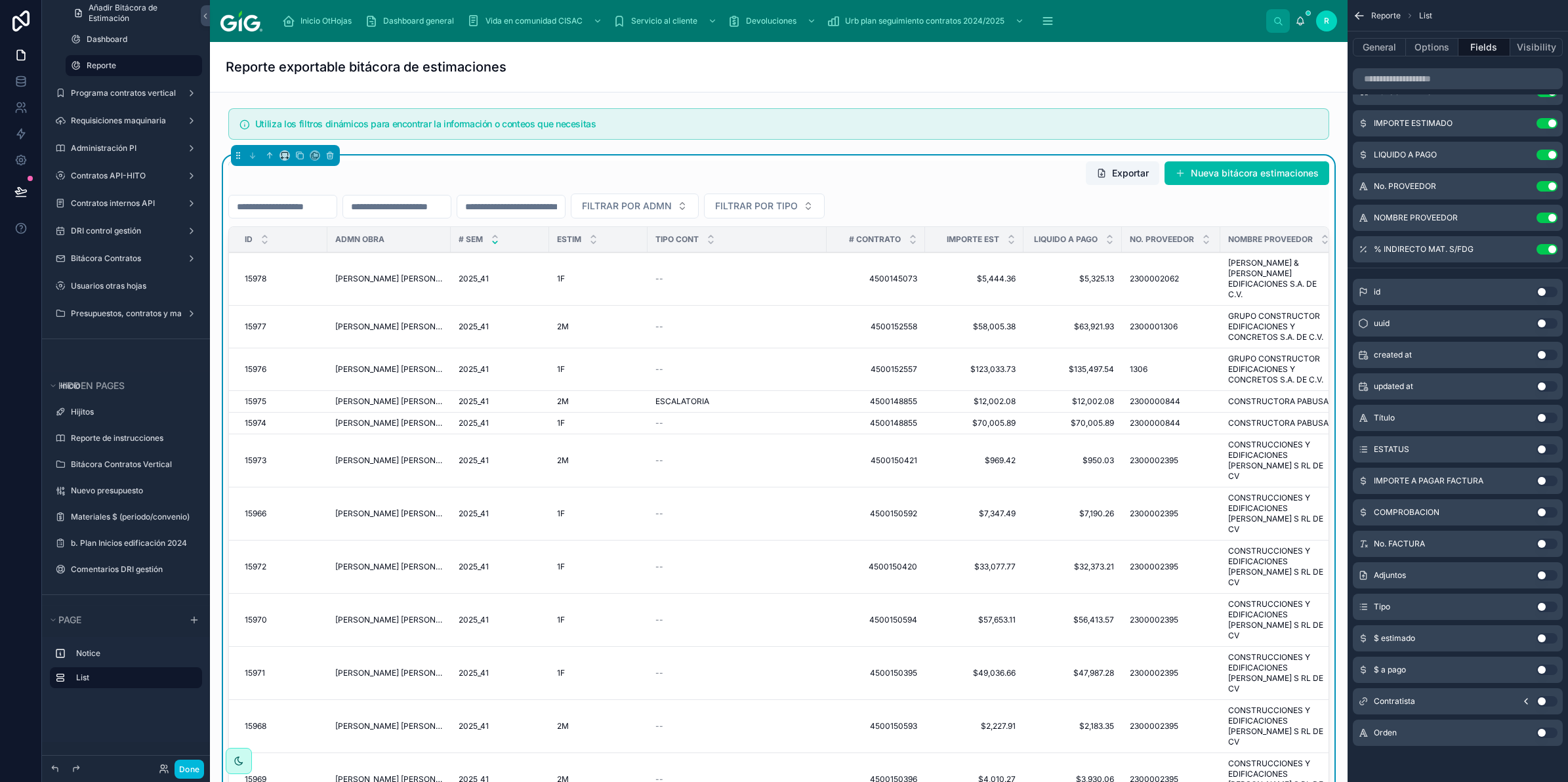
click at [1546, 539] on button "Use setting" at bounding box center [1547, 543] width 21 height 11
click at [1547, 513] on button "Use setting" at bounding box center [1547, 512] width 21 height 11
click at [1543, 542] on button "Use setting" at bounding box center [1547, 543] width 21 height 11
click at [1548, 543] on button "Use setting" at bounding box center [1547, 543] width 21 height 11
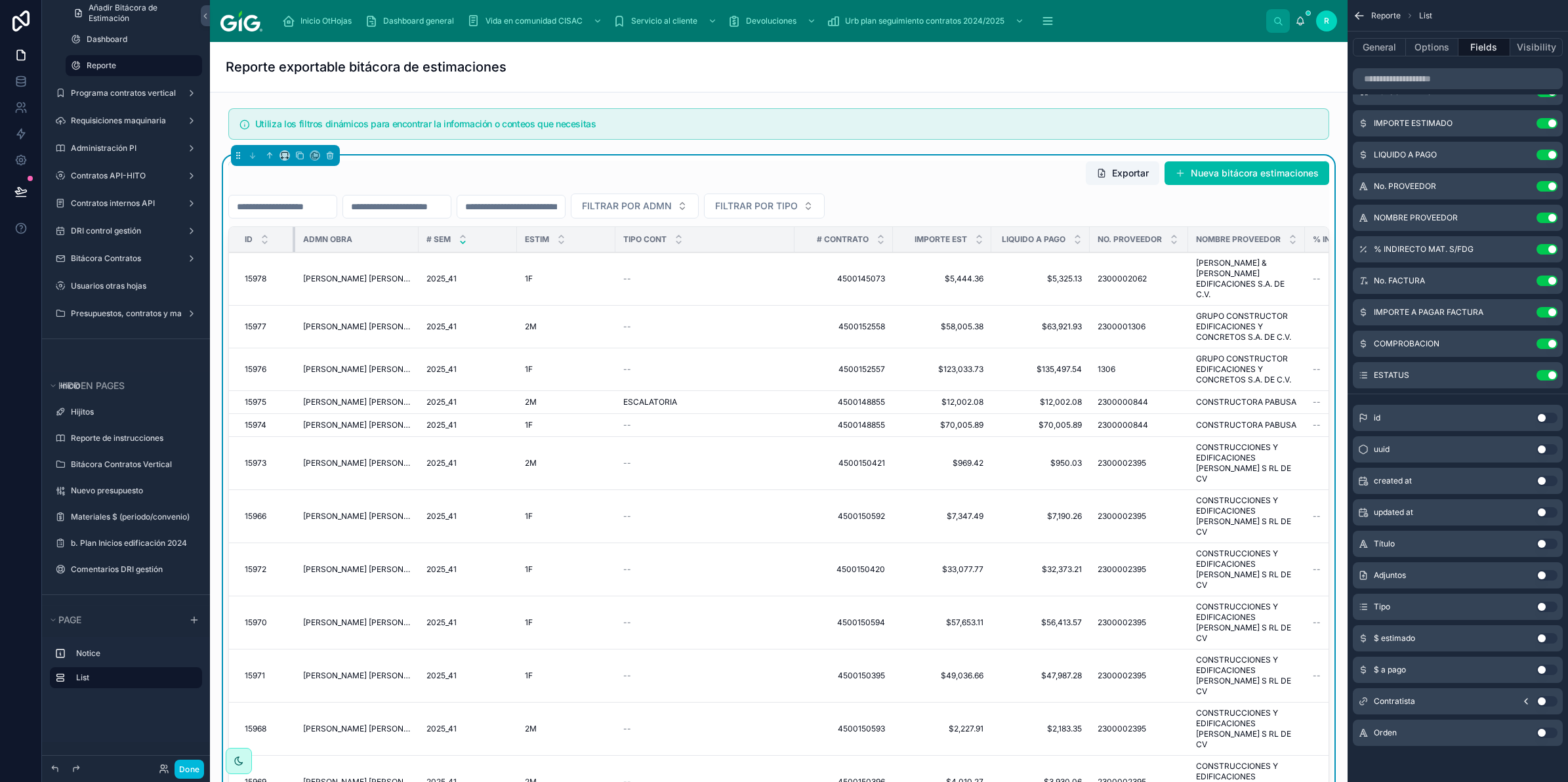
drag, startPoint x: 326, startPoint y: 241, endPoint x: 285, endPoint y: 239, distance: 41.0
click at [293, 239] on div at bounding box center [295, 239] width 5 height 25
click at [1429, 44] on button "Options" at bounding box center [1432, 47] width 53 height 18
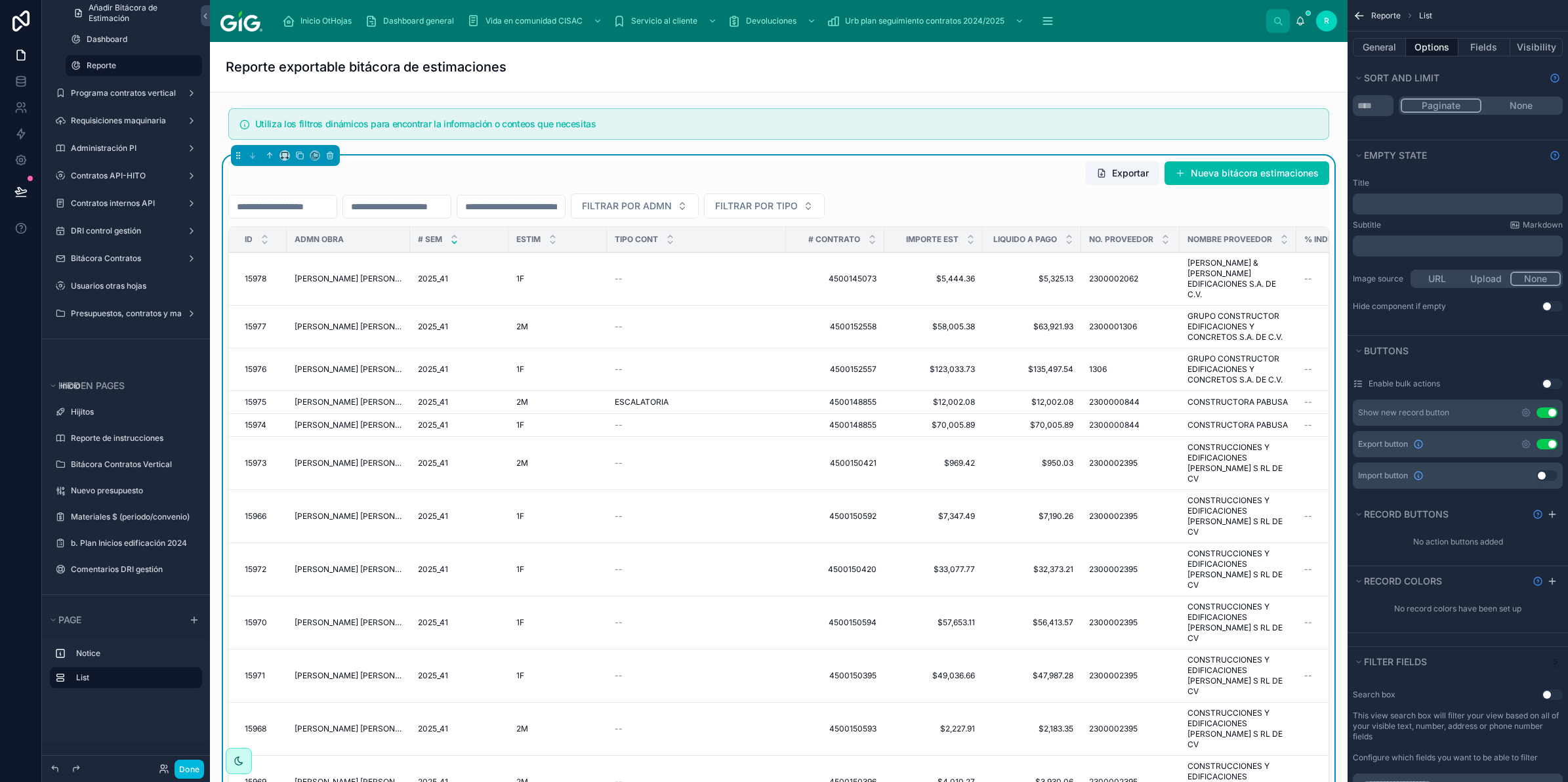
click at [1550, 410] on button "Use setting" at bounding box center [1547, 412] width 21 height 11
click at [24, 189] on icon at bounding box center [20, 191] width 11 height 6
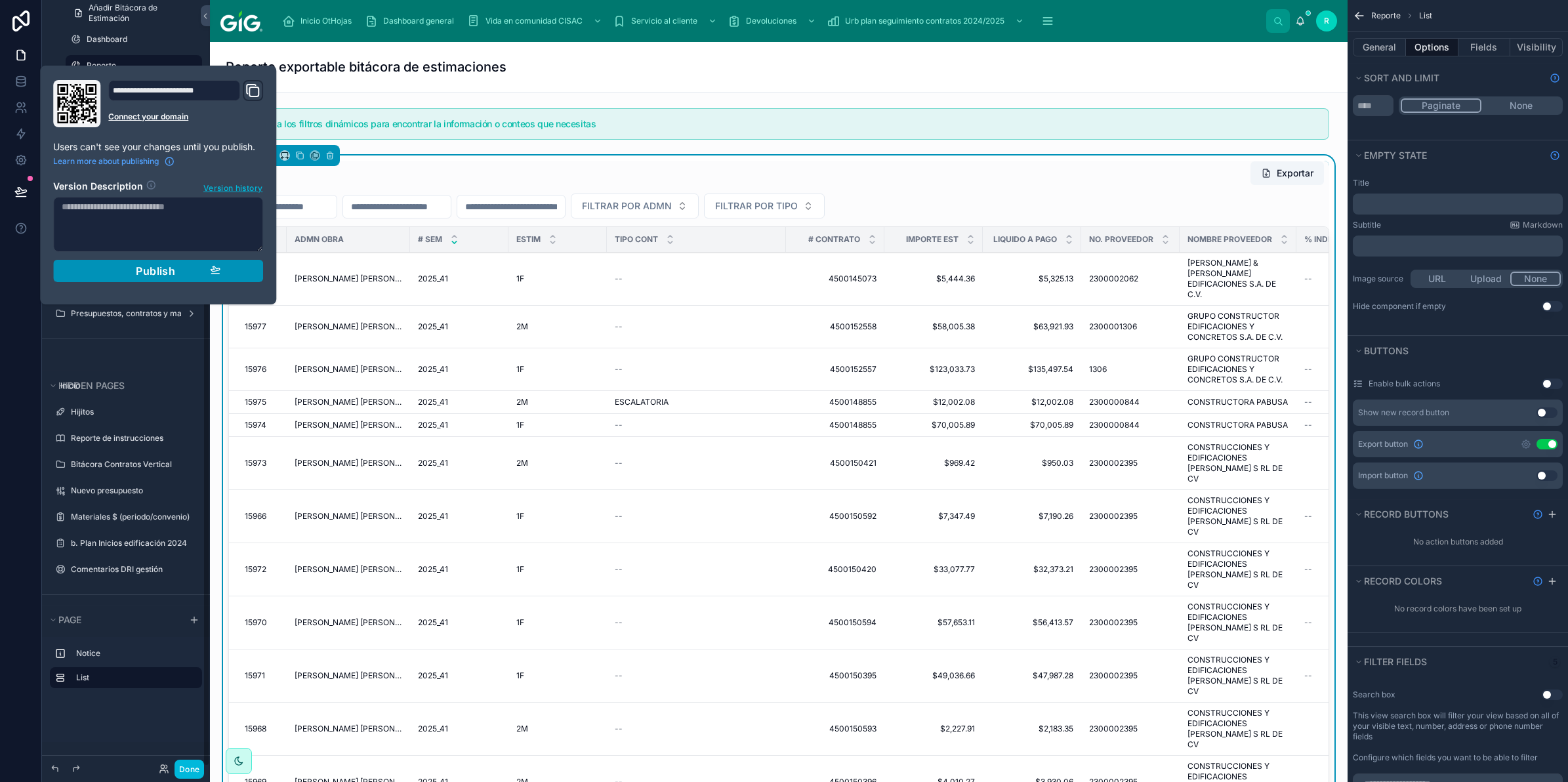
click at [215, 277] on div "Publish" at bounding box center [158, 271] width 125 height 13
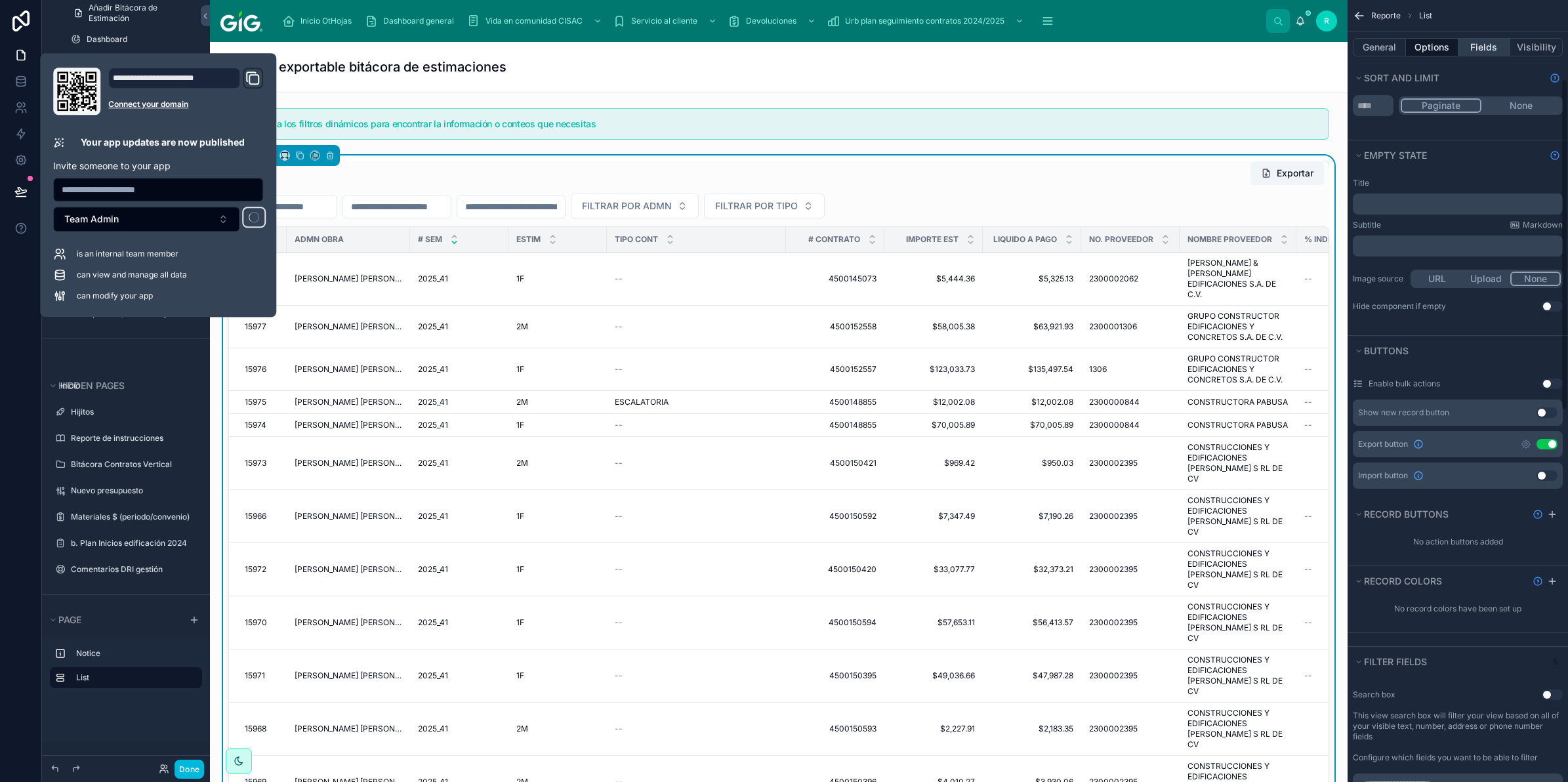
click at [1483, 54] on button "Fields" at bounding box center [1484, 47] width 53 height 18
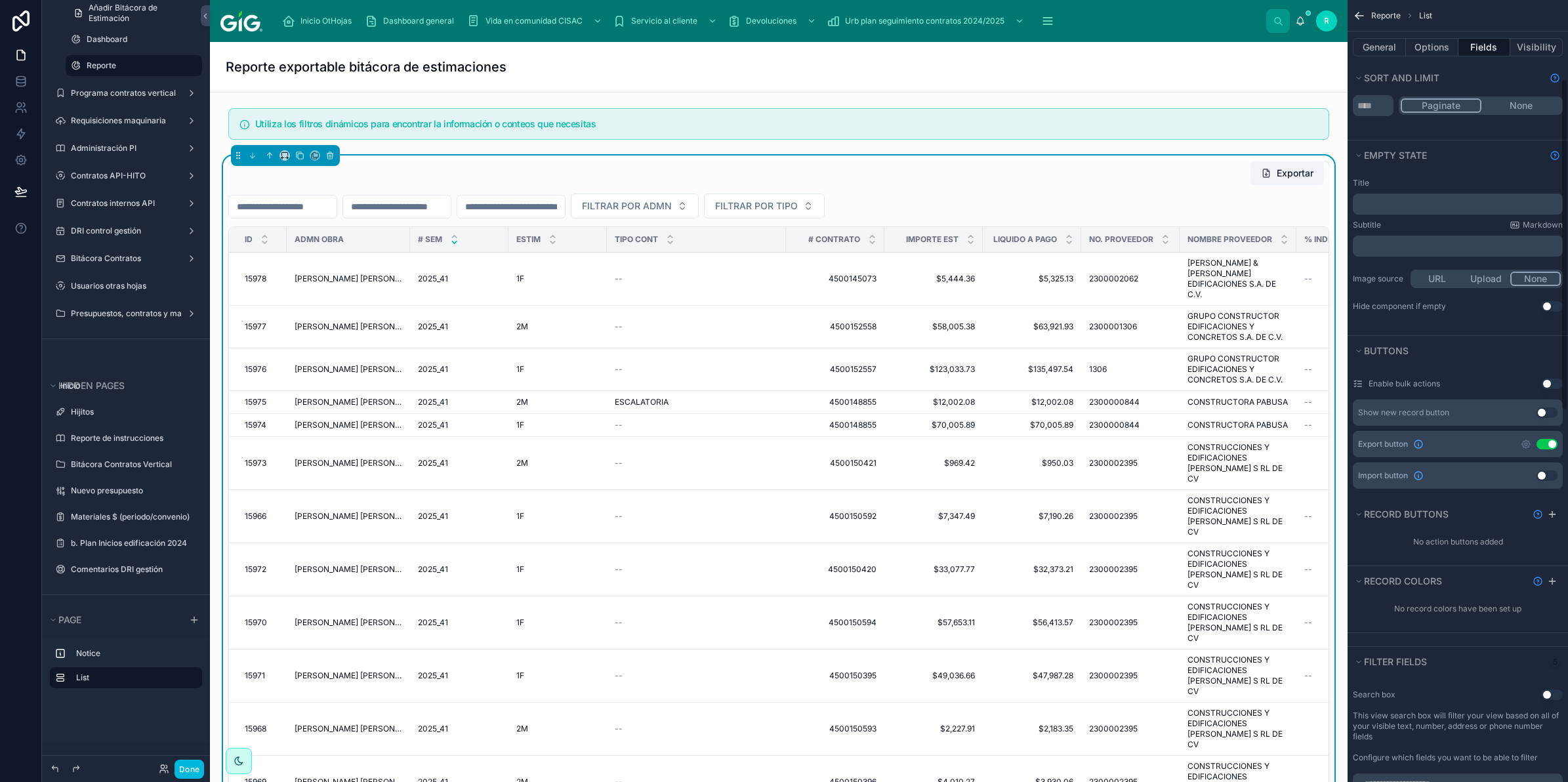
click at [1487, 49] on button "Fields" at bounding box center [1484, 47] width 53 height 18
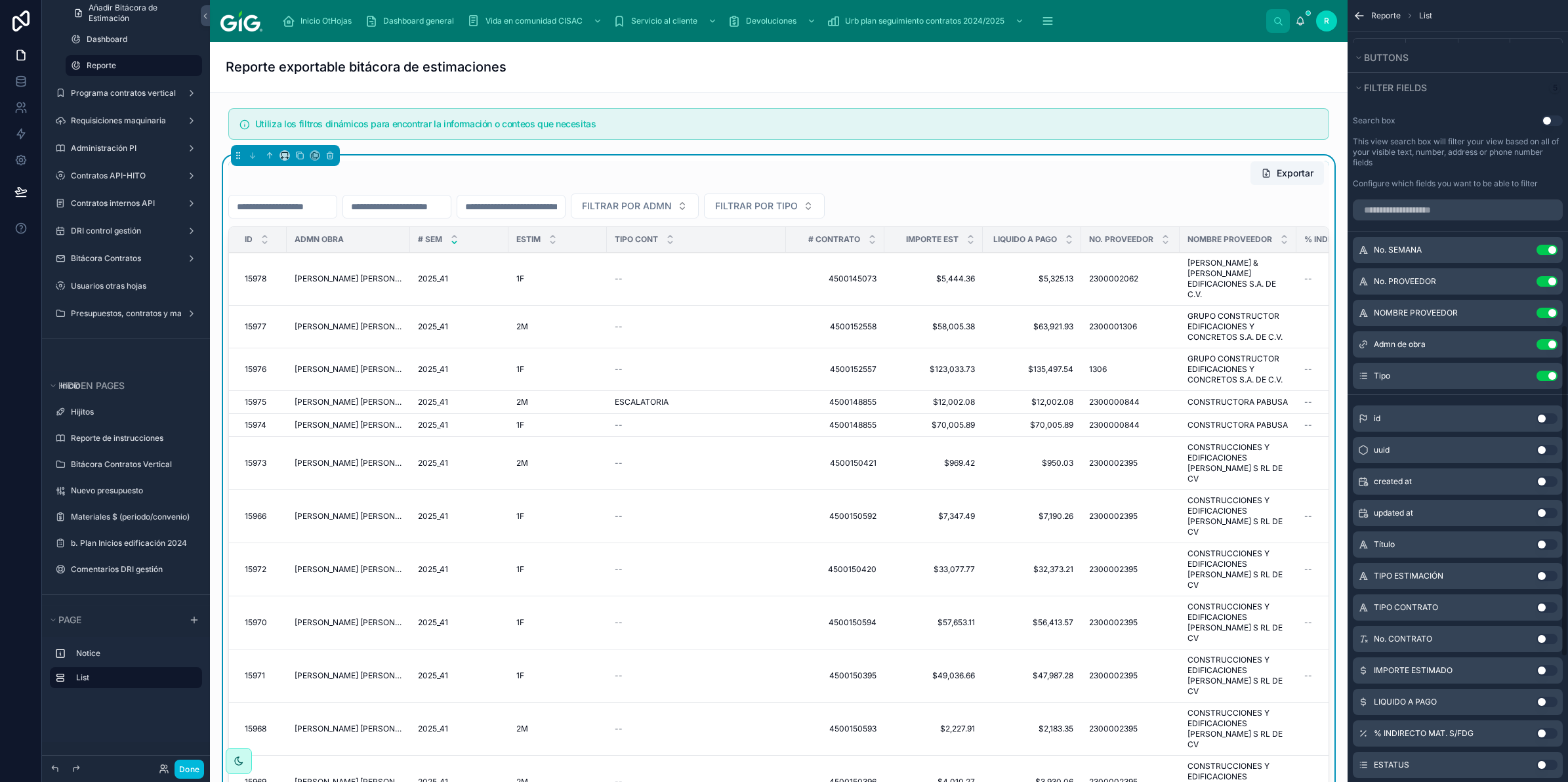
scroll to position [1060, 0]
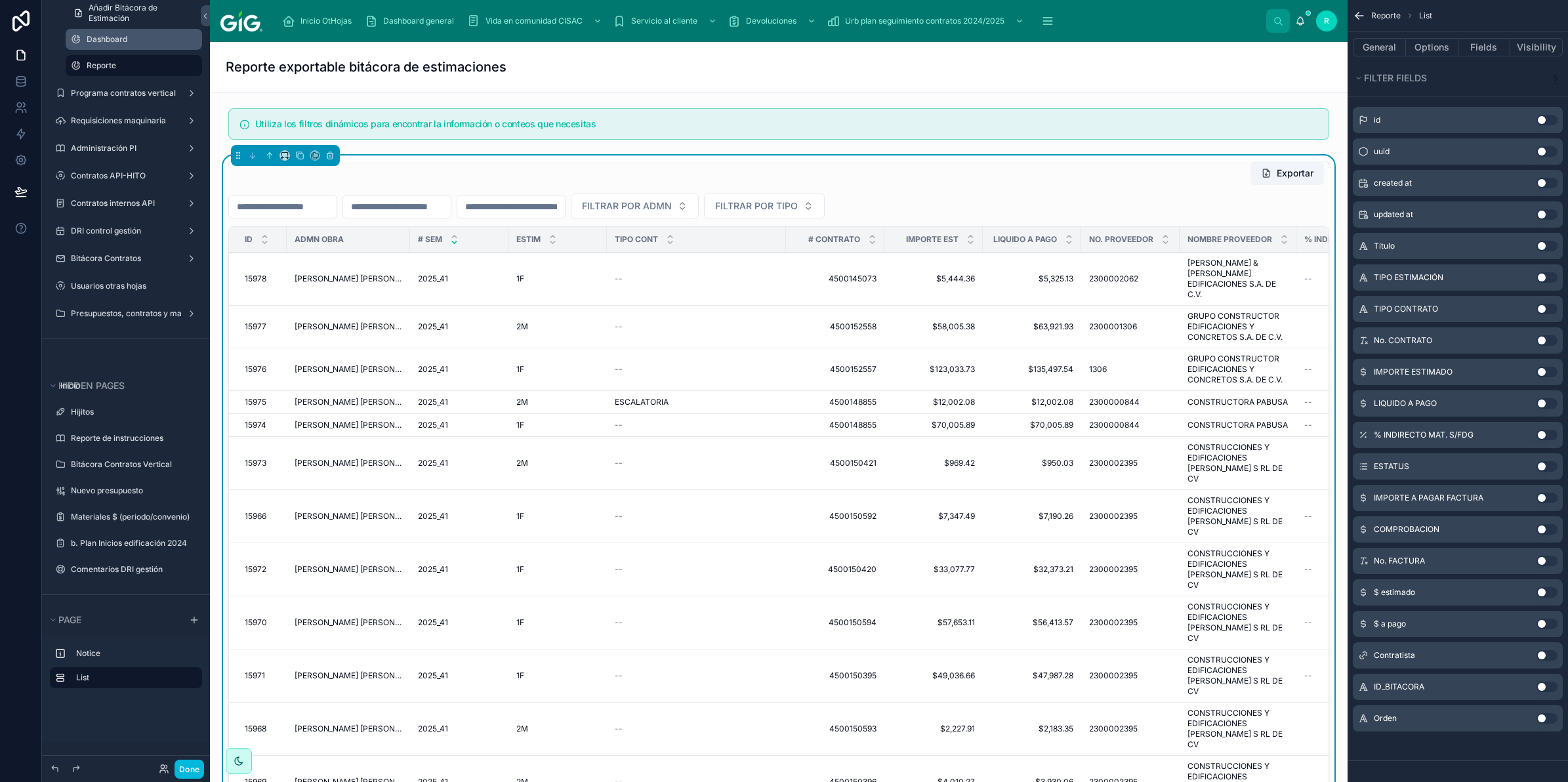
click at [113, 34] on div "Dashboard" at bounding box center [143, 39] width 113 height 11
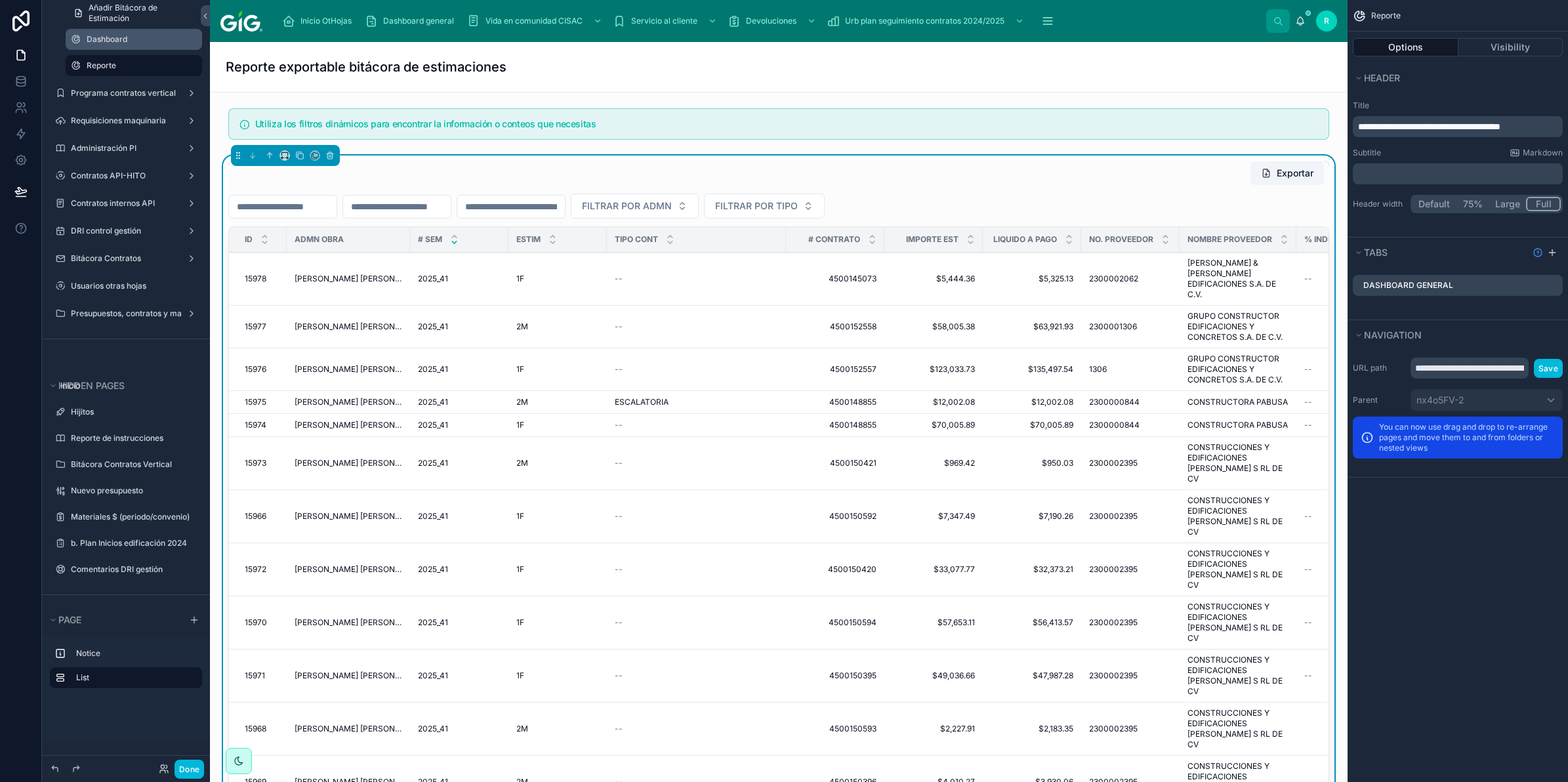
scroll to position [0, 0]
click at [115, 34] on label "Dashboard" at bounding box center [140, 39] width 108 height 11
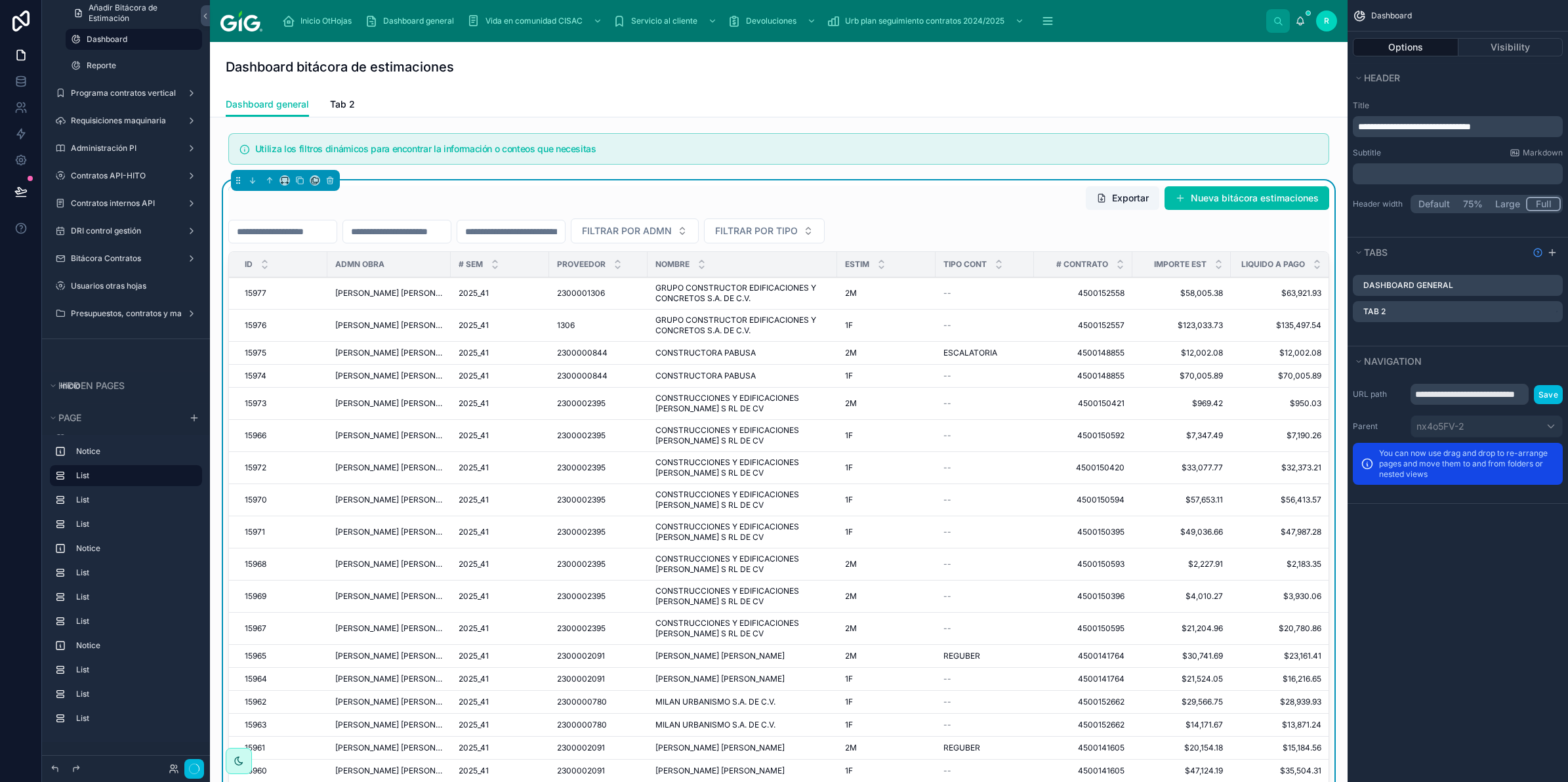
click at [1041, 228] on div "FILTRAR POR ADMN FILTRAR POR TIPO" at bounding box center [779, 230] width 1101 height 25
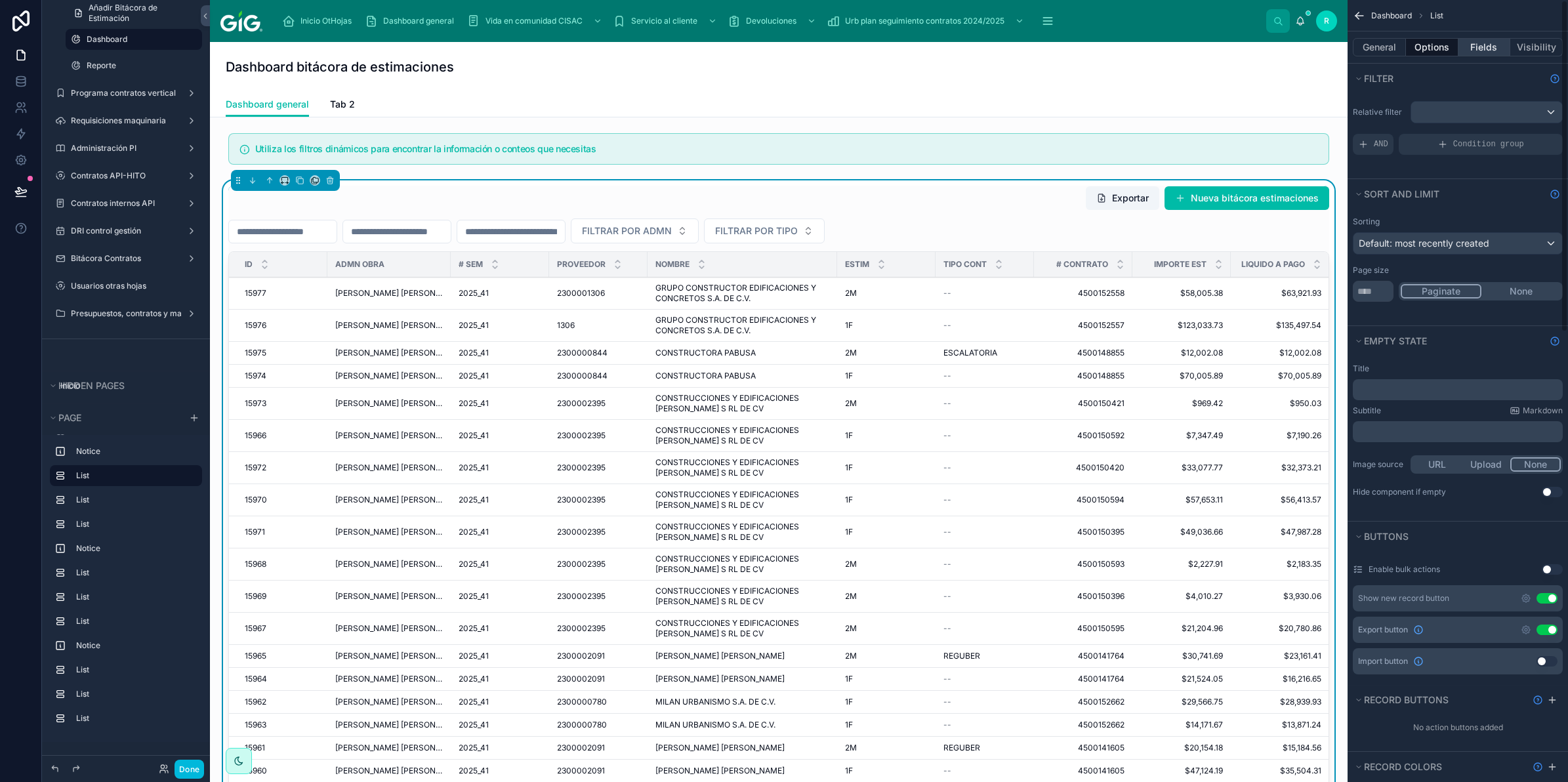
click at [1490, 44] on button "Fields" at bounding box center [1484, 47] width 53 height 18
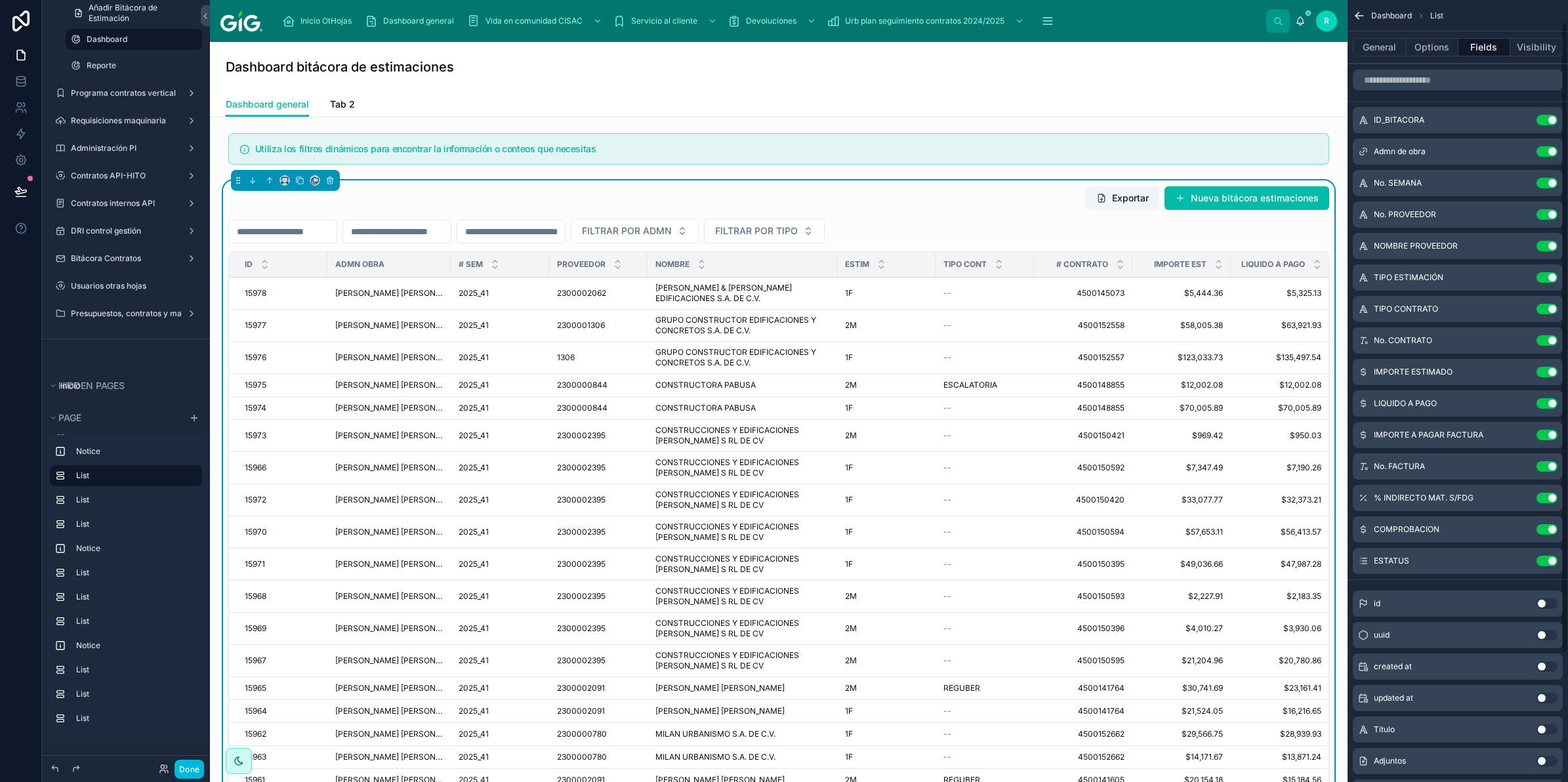
scroll to position [186, 0]
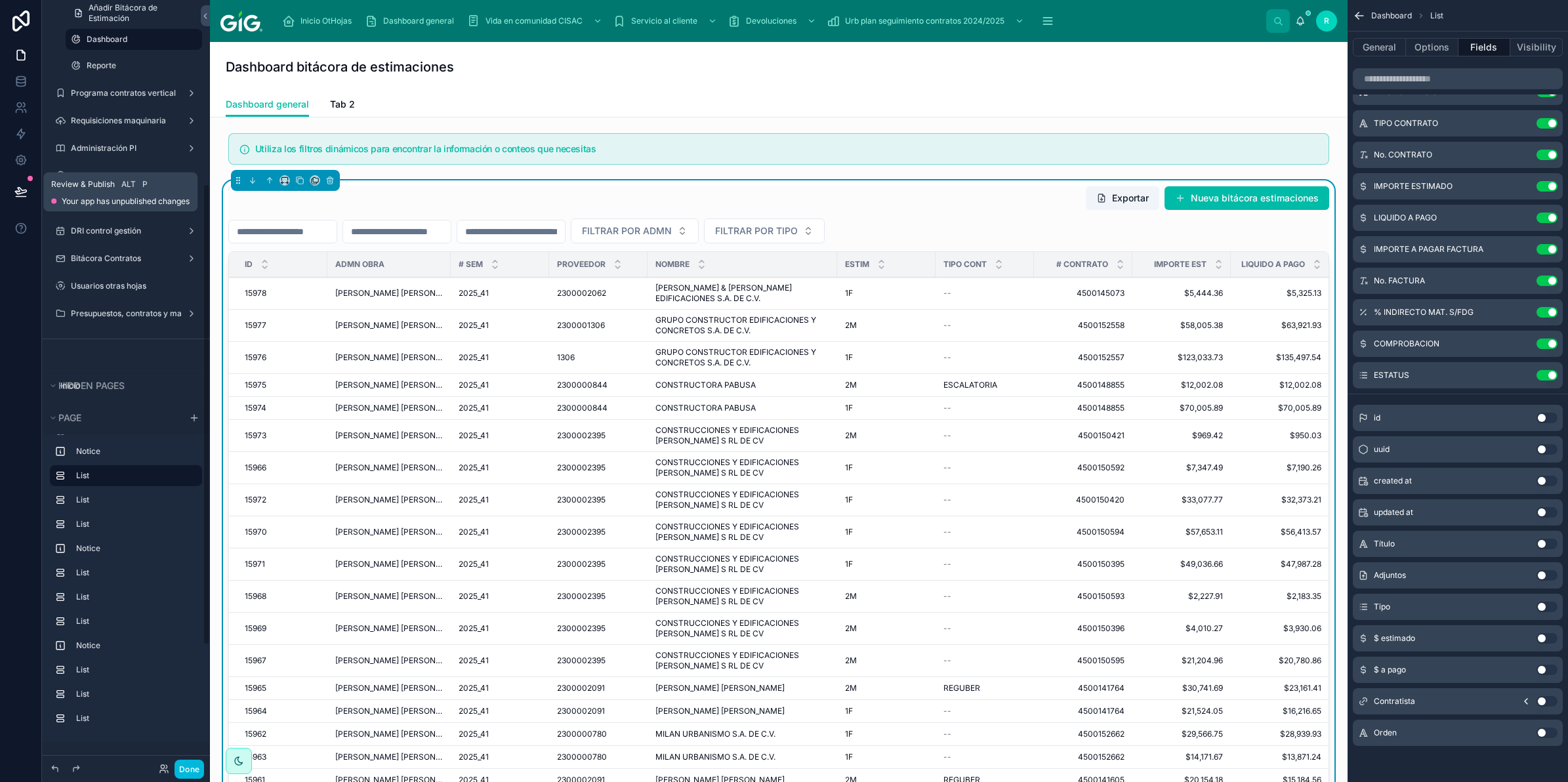
drag, startPoint x: 16, startPoint y: 198, endPoint x: 225, endPoint y: 279, distance: 224.1
click at [16, 198] on button at bounding box center [20, 191] width 29 height 37
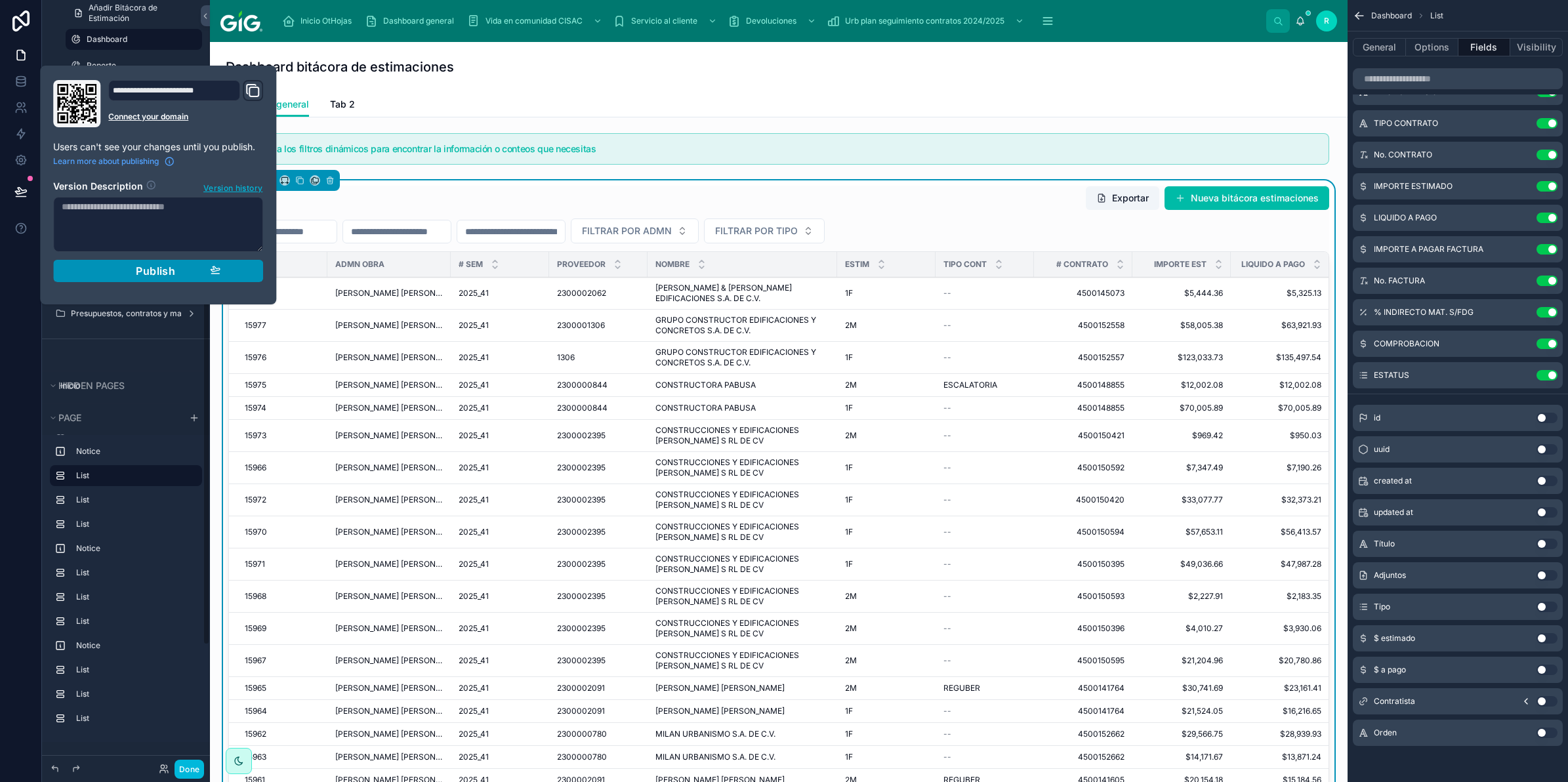
click at [182, 264] on button "Publish" at bounding box center [158, 271] width 210 height 23
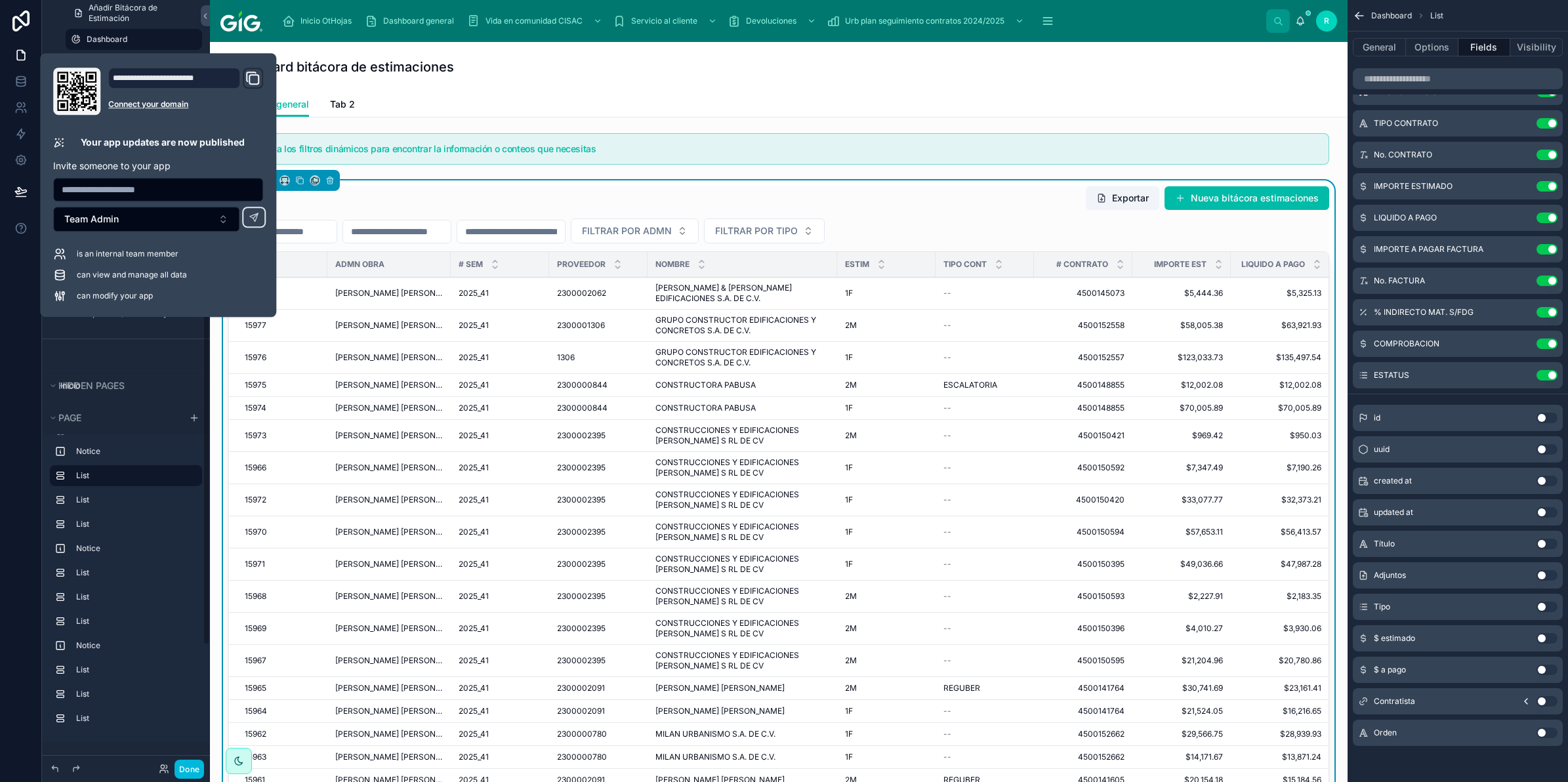
click at [182, 769] on button "Done" at bounding box center [189, 769] width 30 height 19
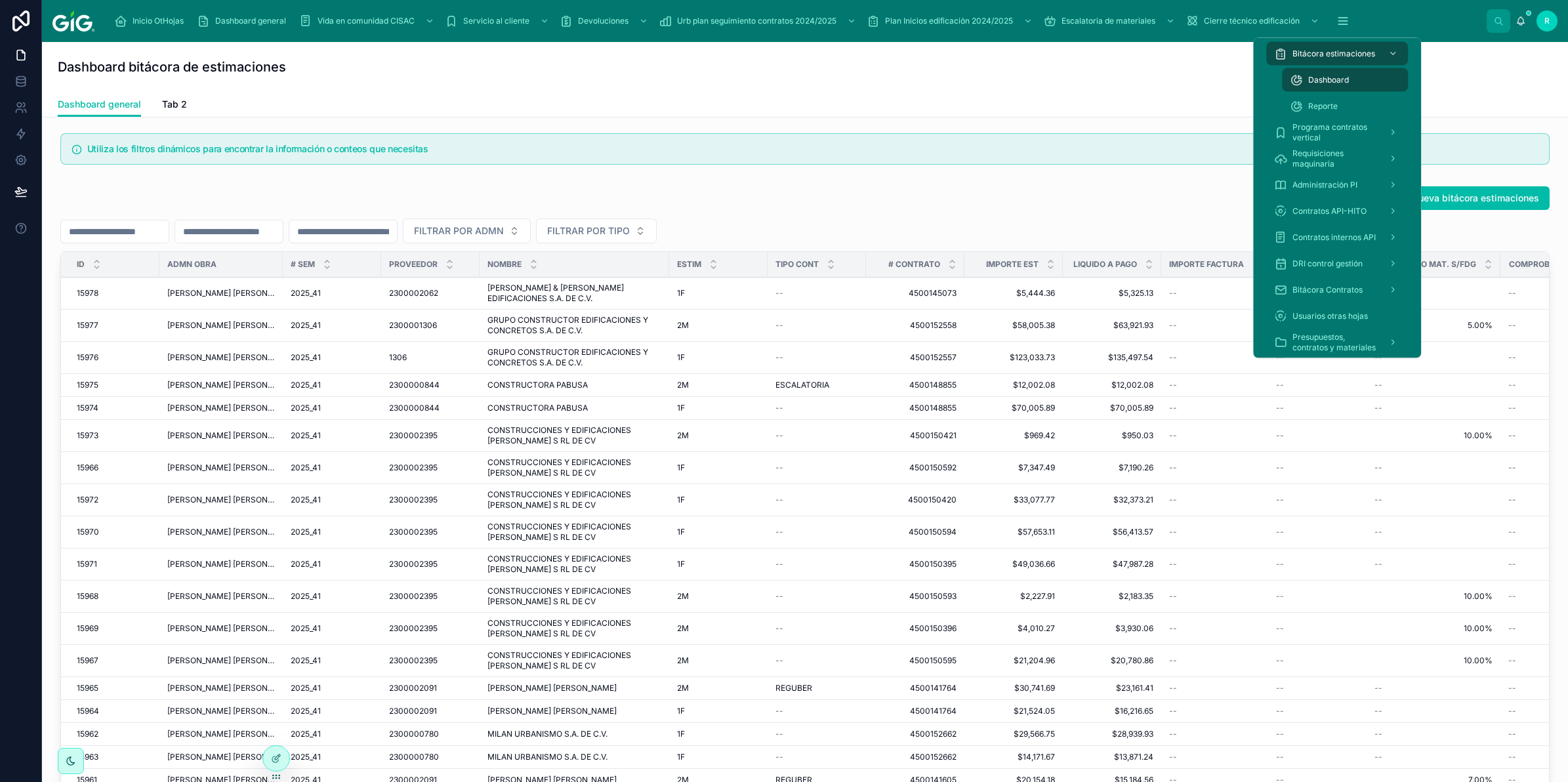
click at [1346, 24] on icon "scrollable content" at bounding box center [1343, 24] width 8 height 0
click at [1345, 105] on div "Reporte" at bounding box center [1345, 106] width 111 height 21
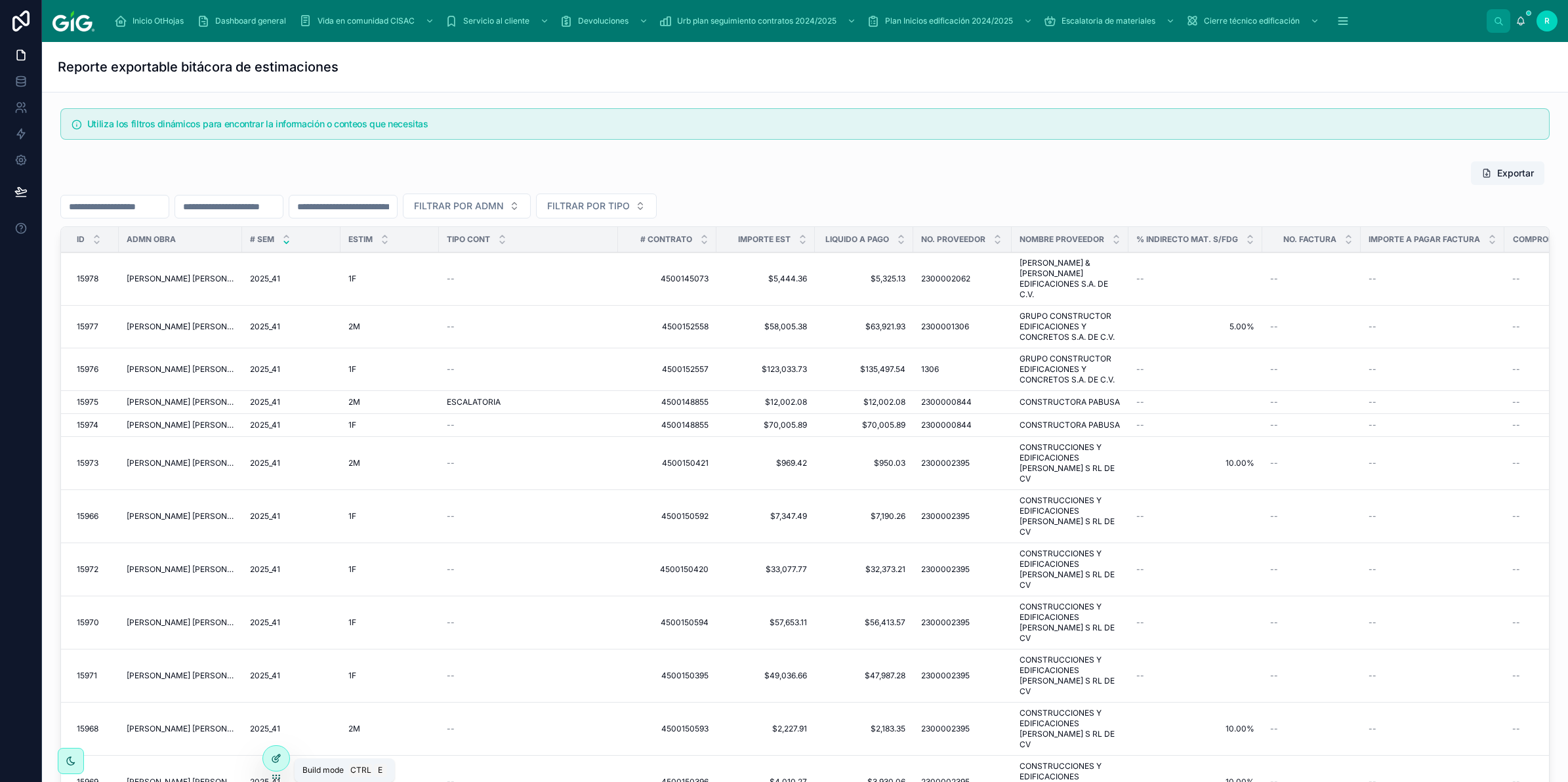
click at [279, 765] on div at bounding box center [276, 757] width 26 height 25
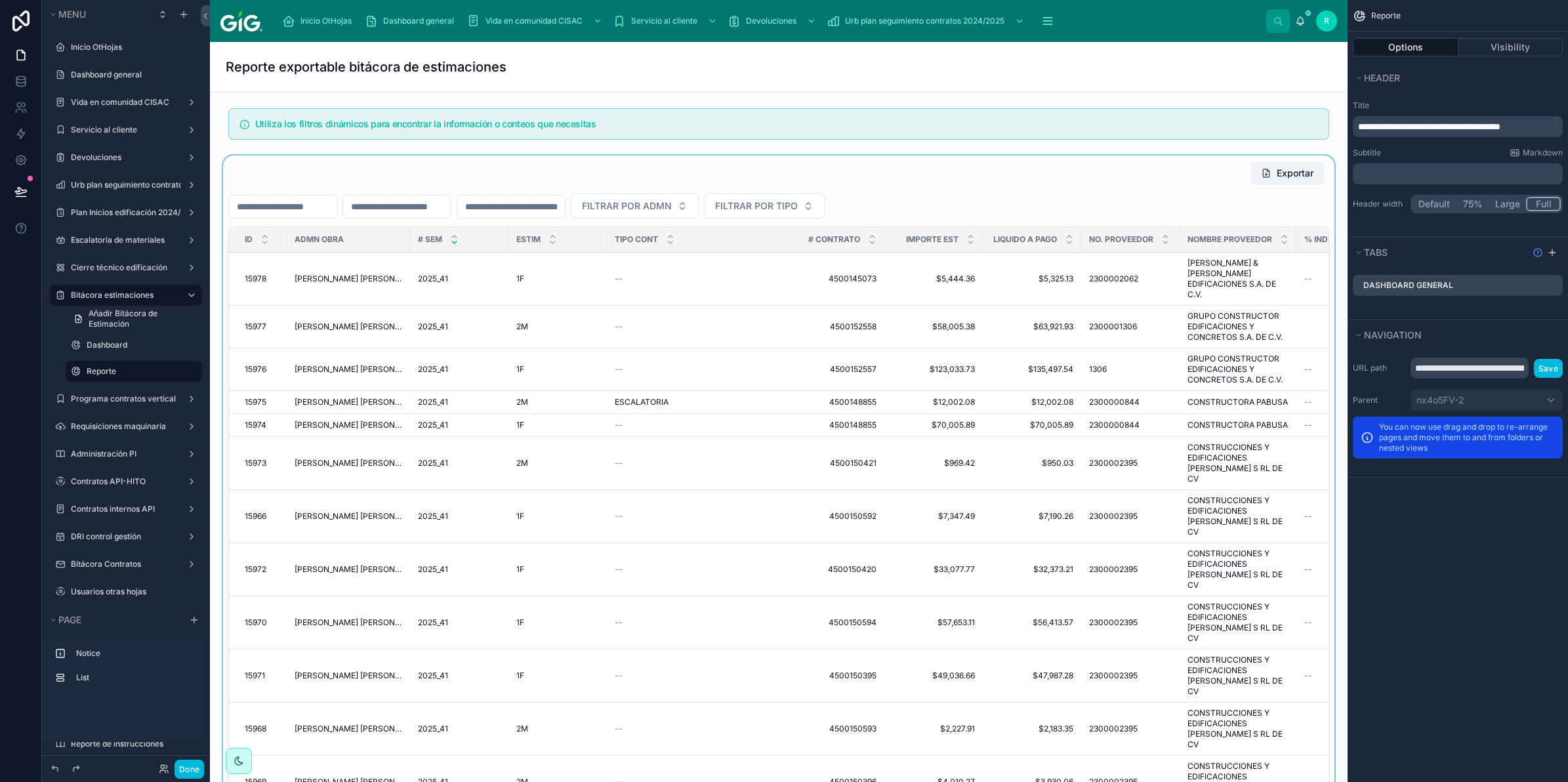
click at [734, 174] on div at bounding box center [779, 490] width 1117 height 669
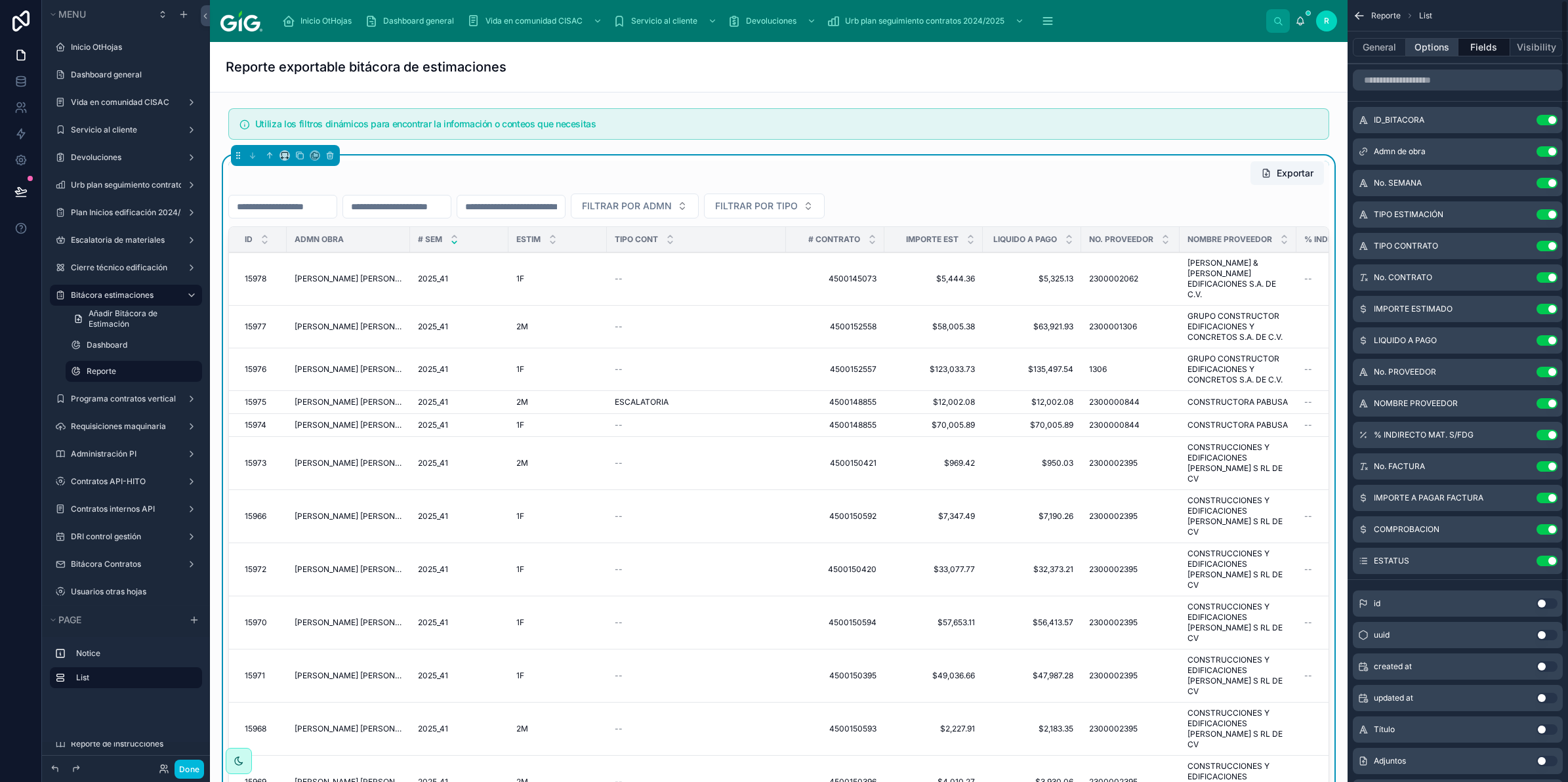
click at [1439, 44] on button "Options" at bounding box center [1432, 47] width 53 height 18
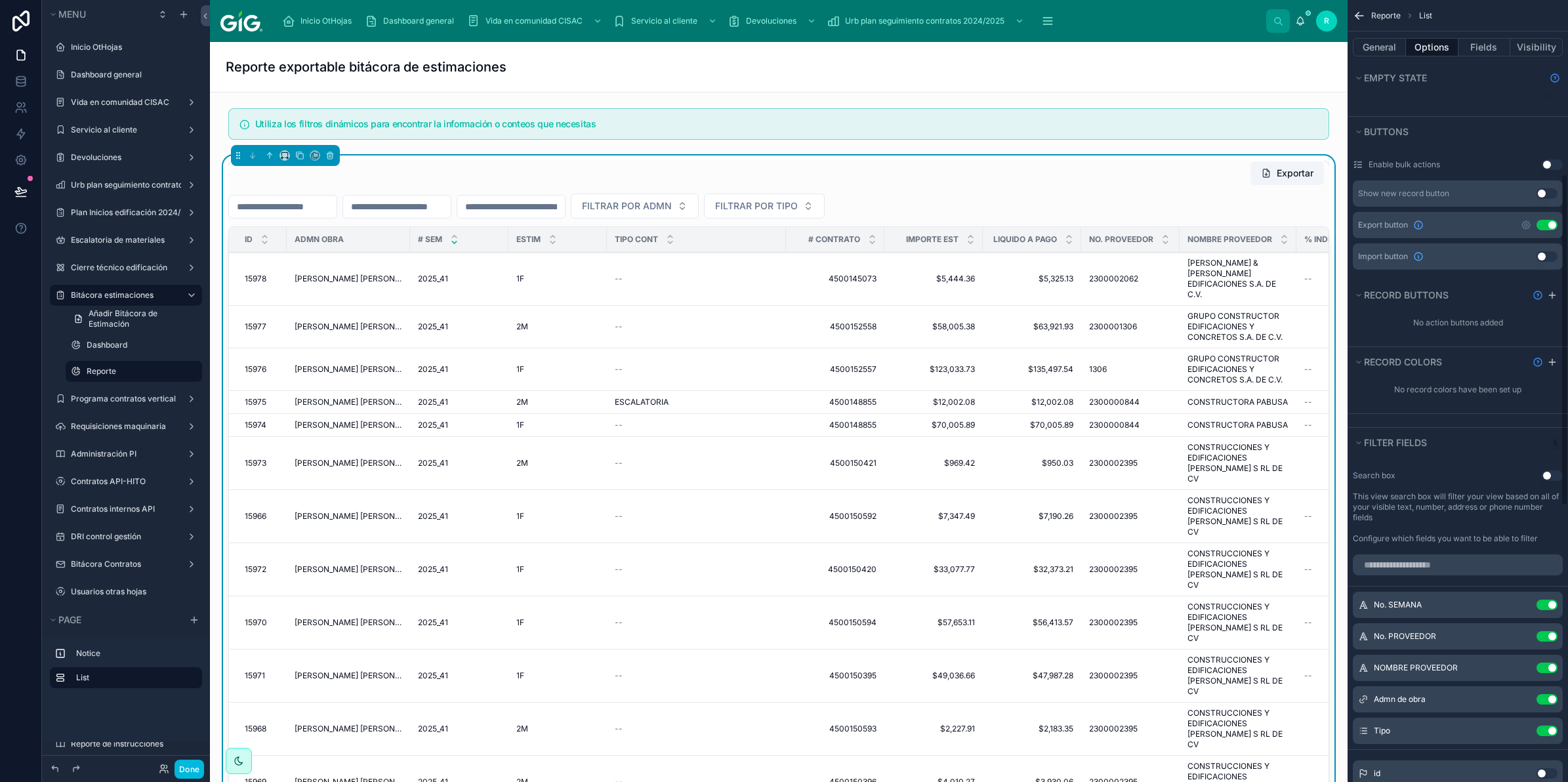
scroll to position [410, 0]
click at [1475, 565] on input "scrollable content" at bounding box center [1457, 560] width 210 height 21
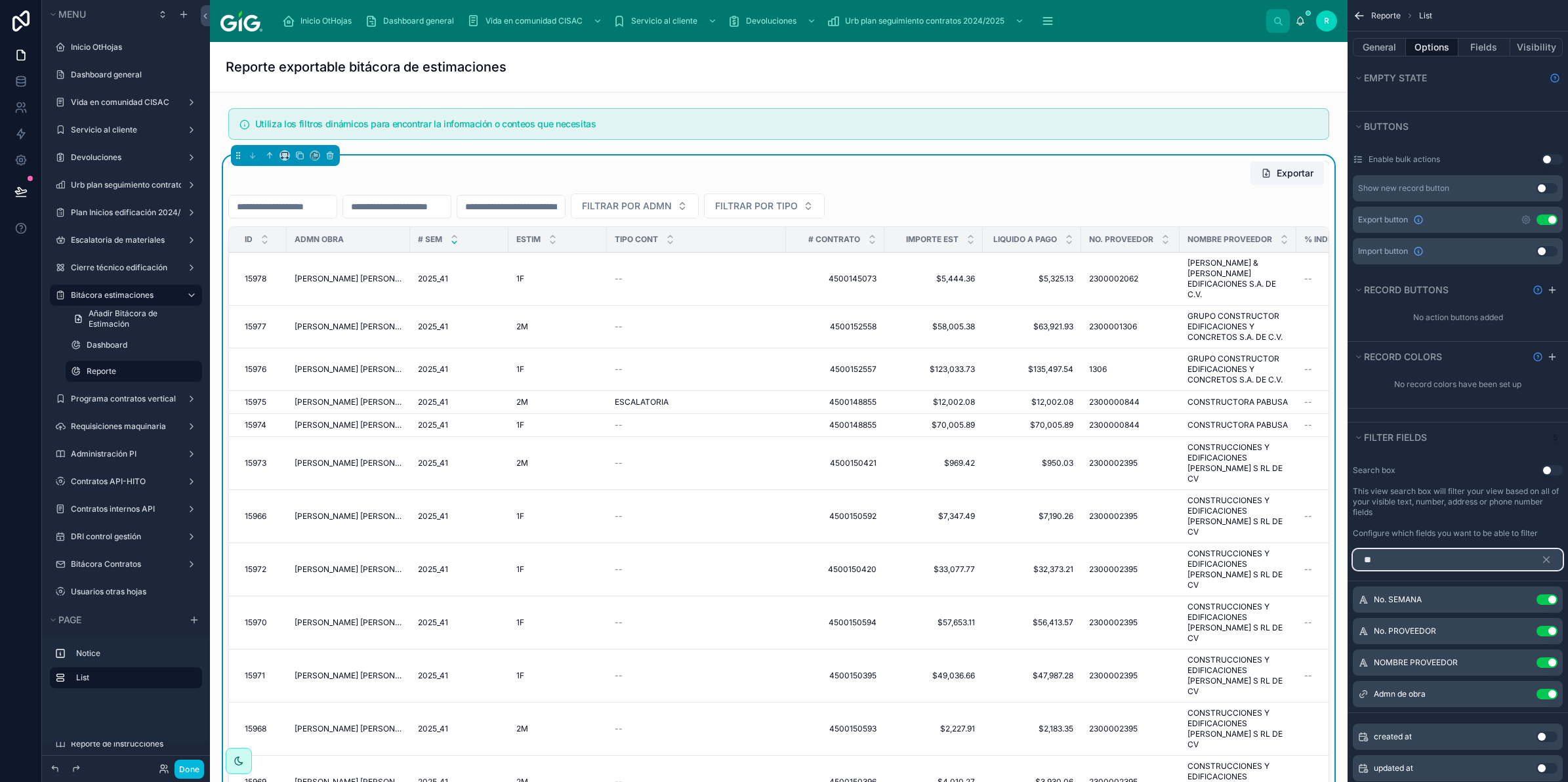
scroll to position [404, 0]
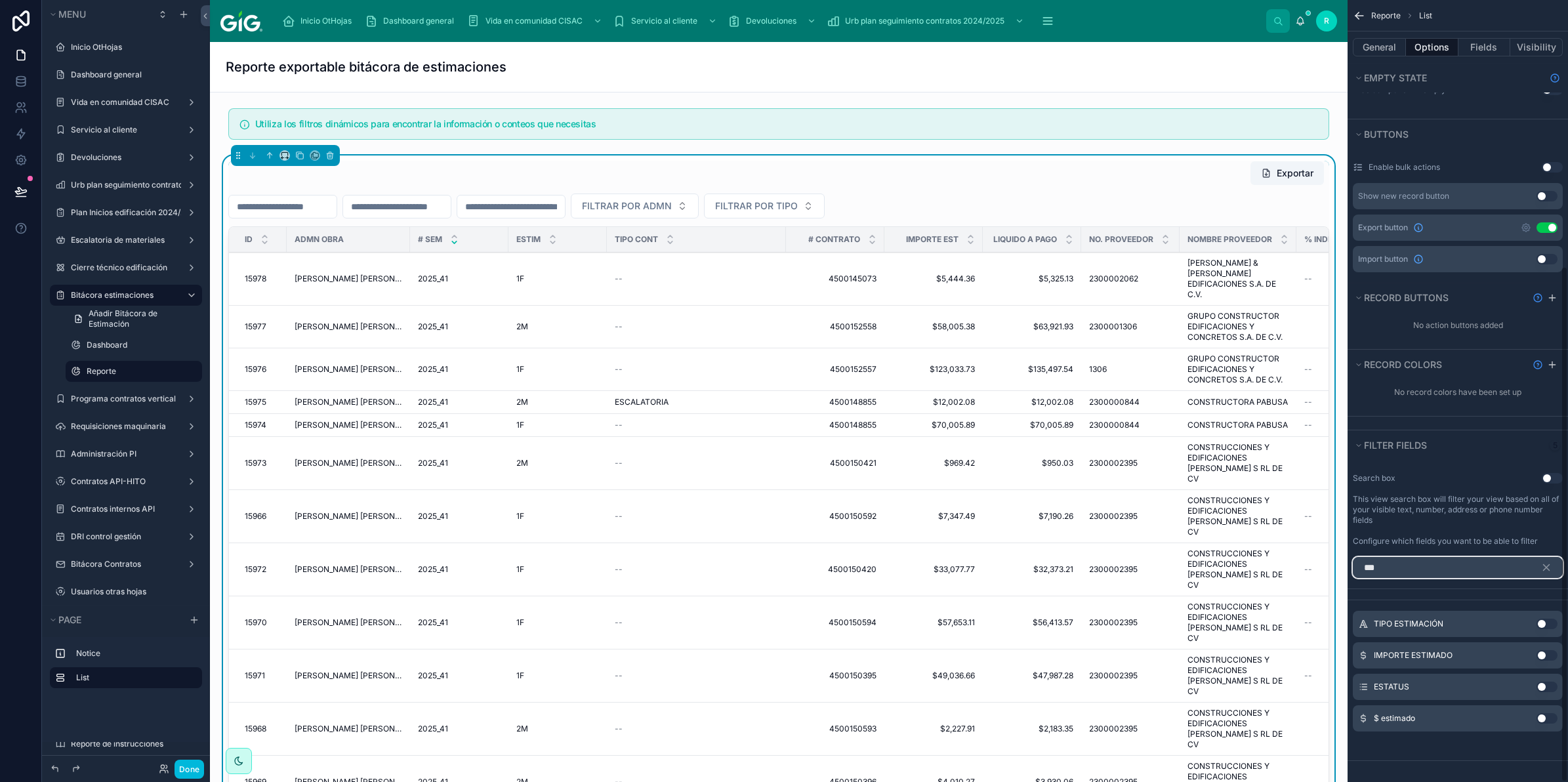
type input "***"
click at [1552, 686] on button "Use setting" at bounding box center [1547, 686] width 21 height 11
click at [1550, 571] on icon "scrollable content" at bounding box center [1546, 572] width 12 height 12
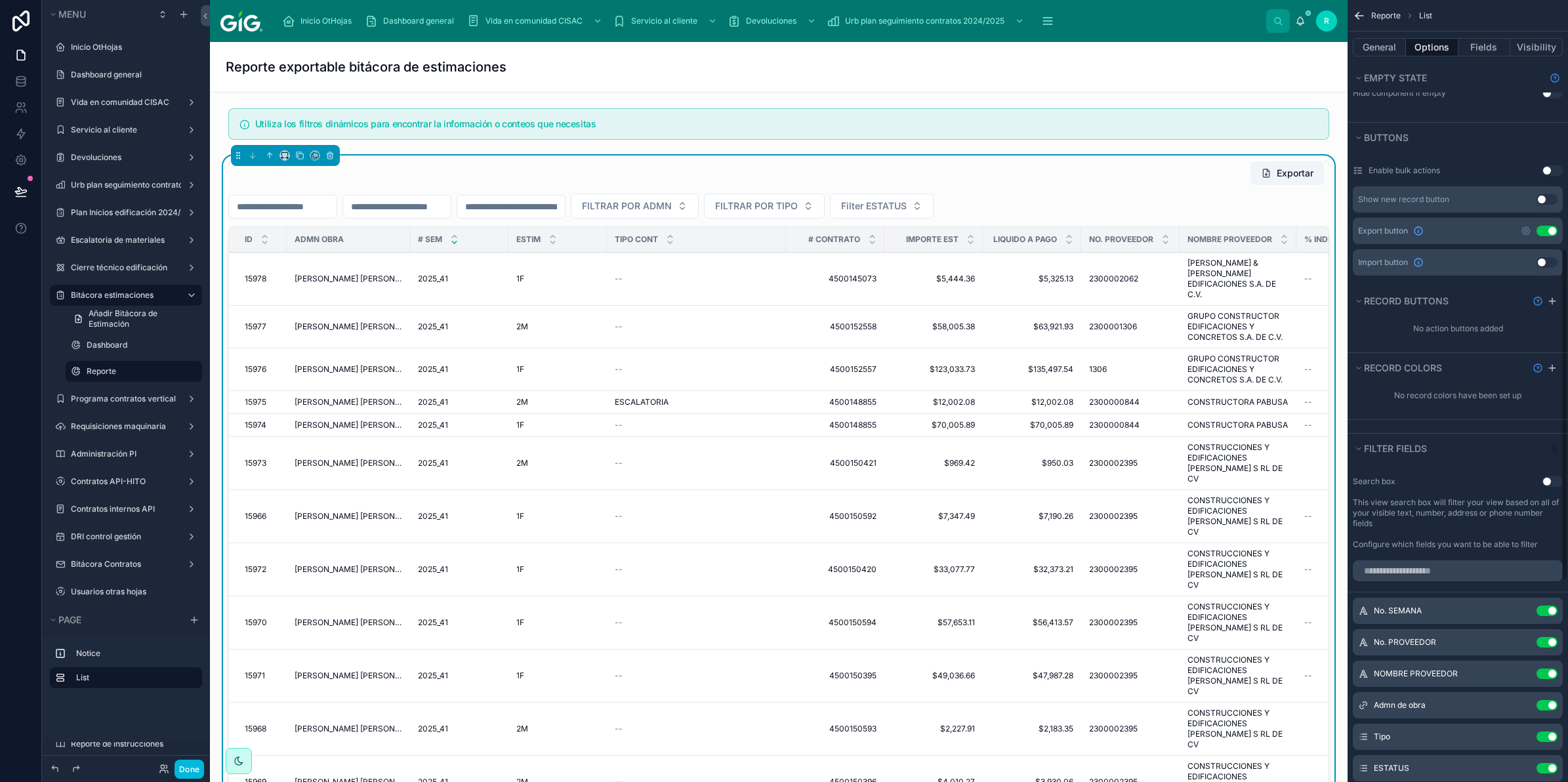
scroll to position [645, 0]
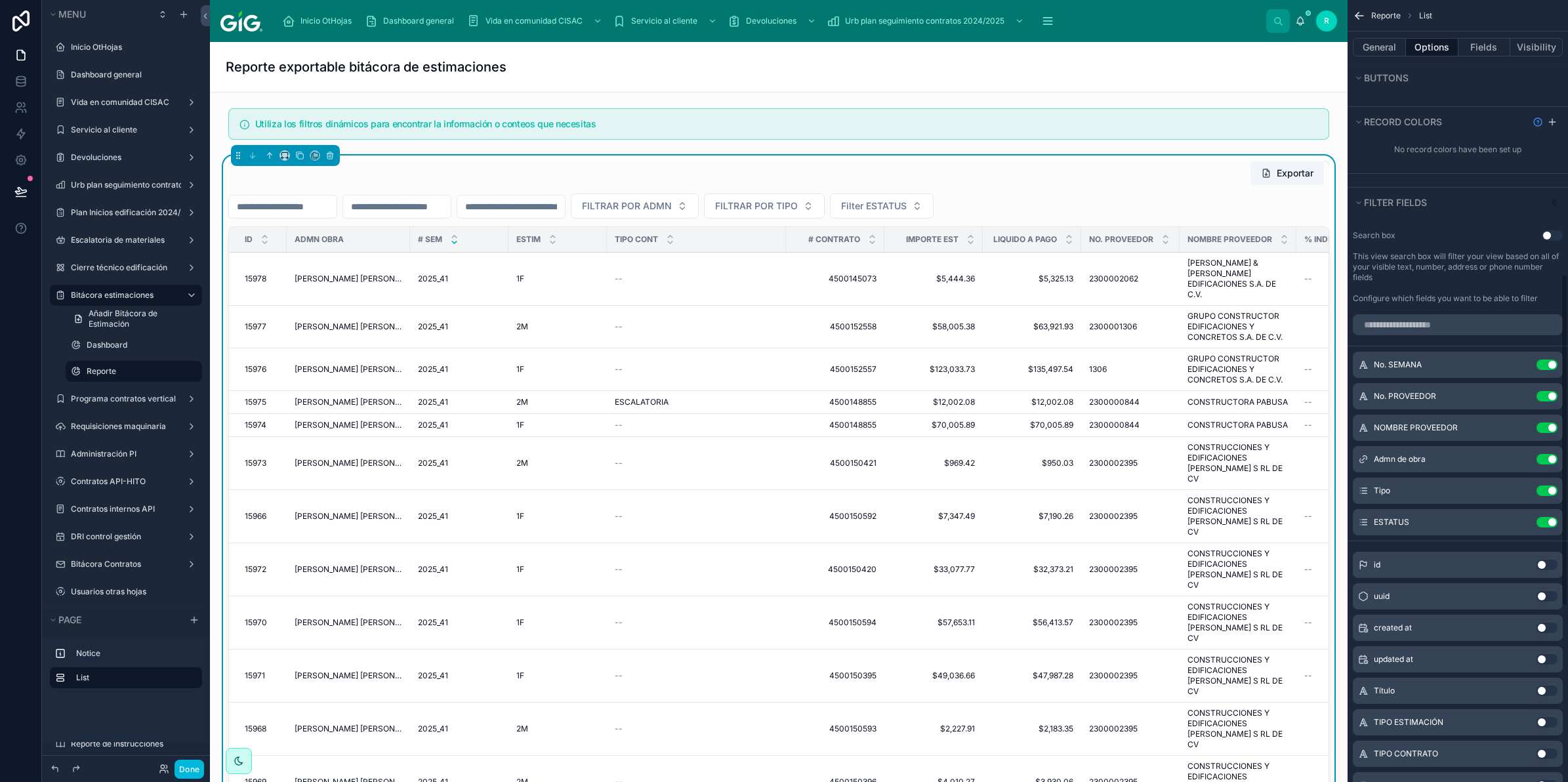
click at [0, 0] on button "scrollable content" at bounding box center [0, 0] width 0 height 0
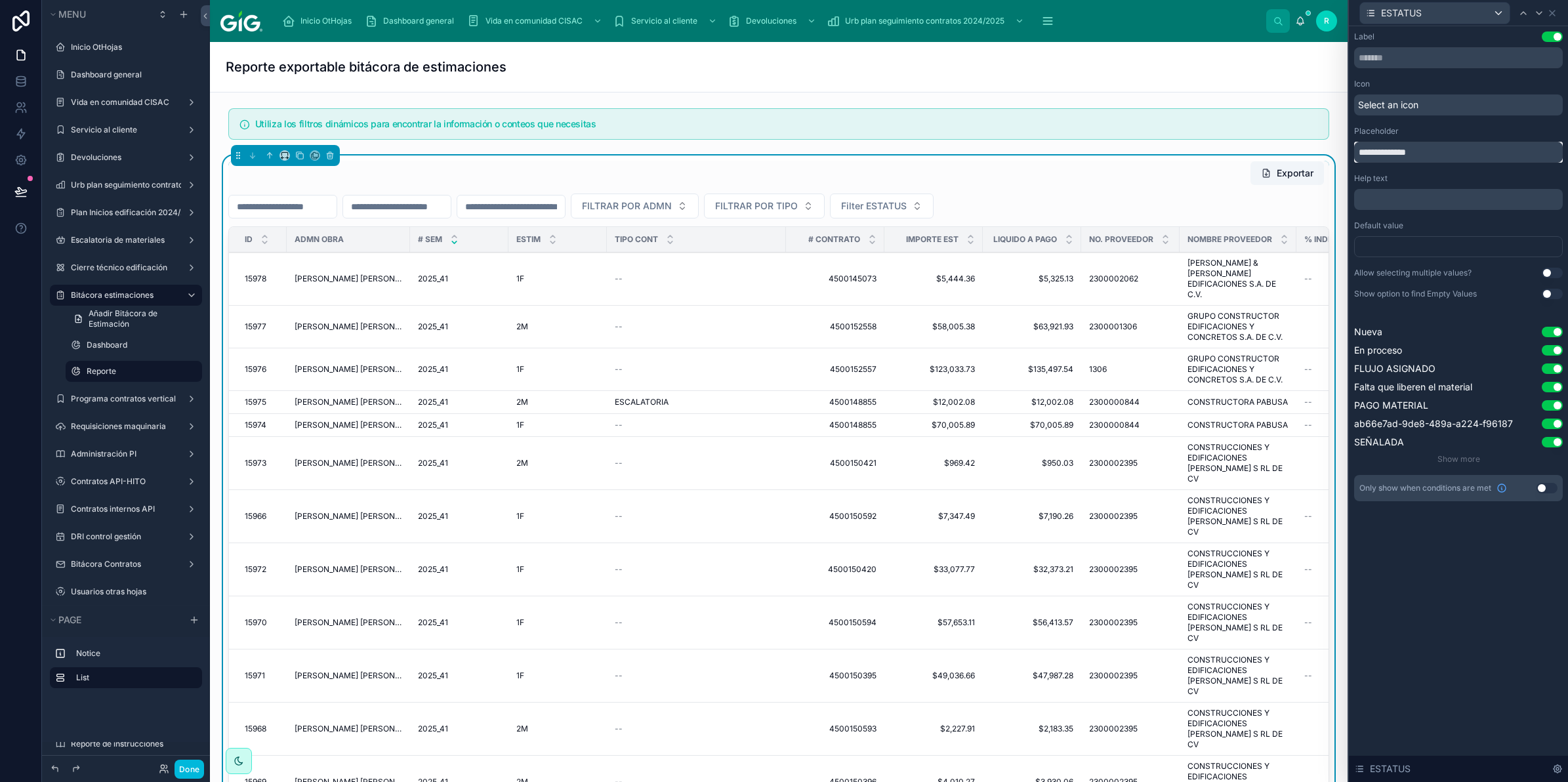
click at [1381, 156] on input "**********" at bounding box center [1458, 152] width 208 height 21
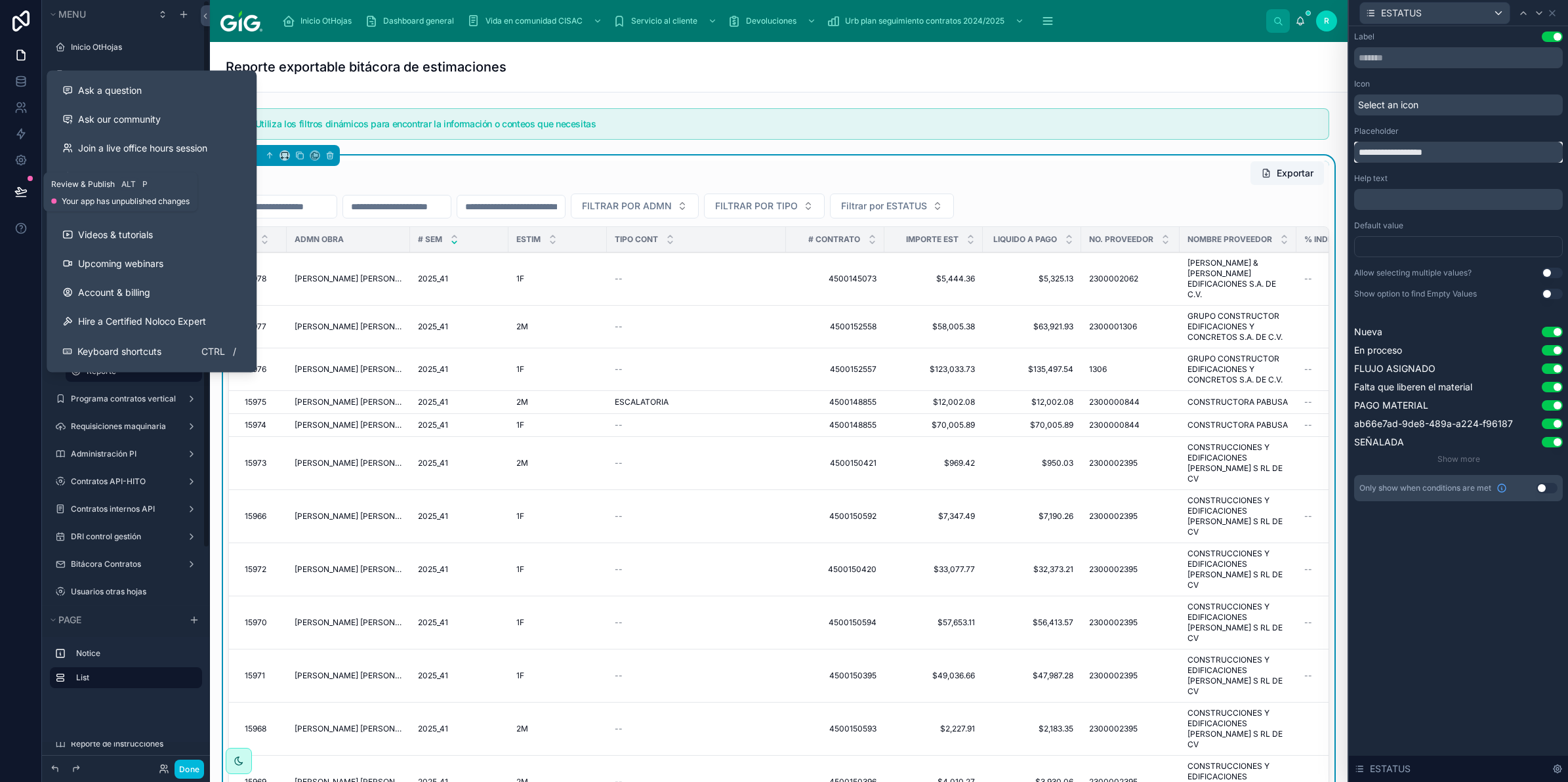
type input "**********"
click at [24, 188] on icon at bounding box center [21, 191] width 13 height 13
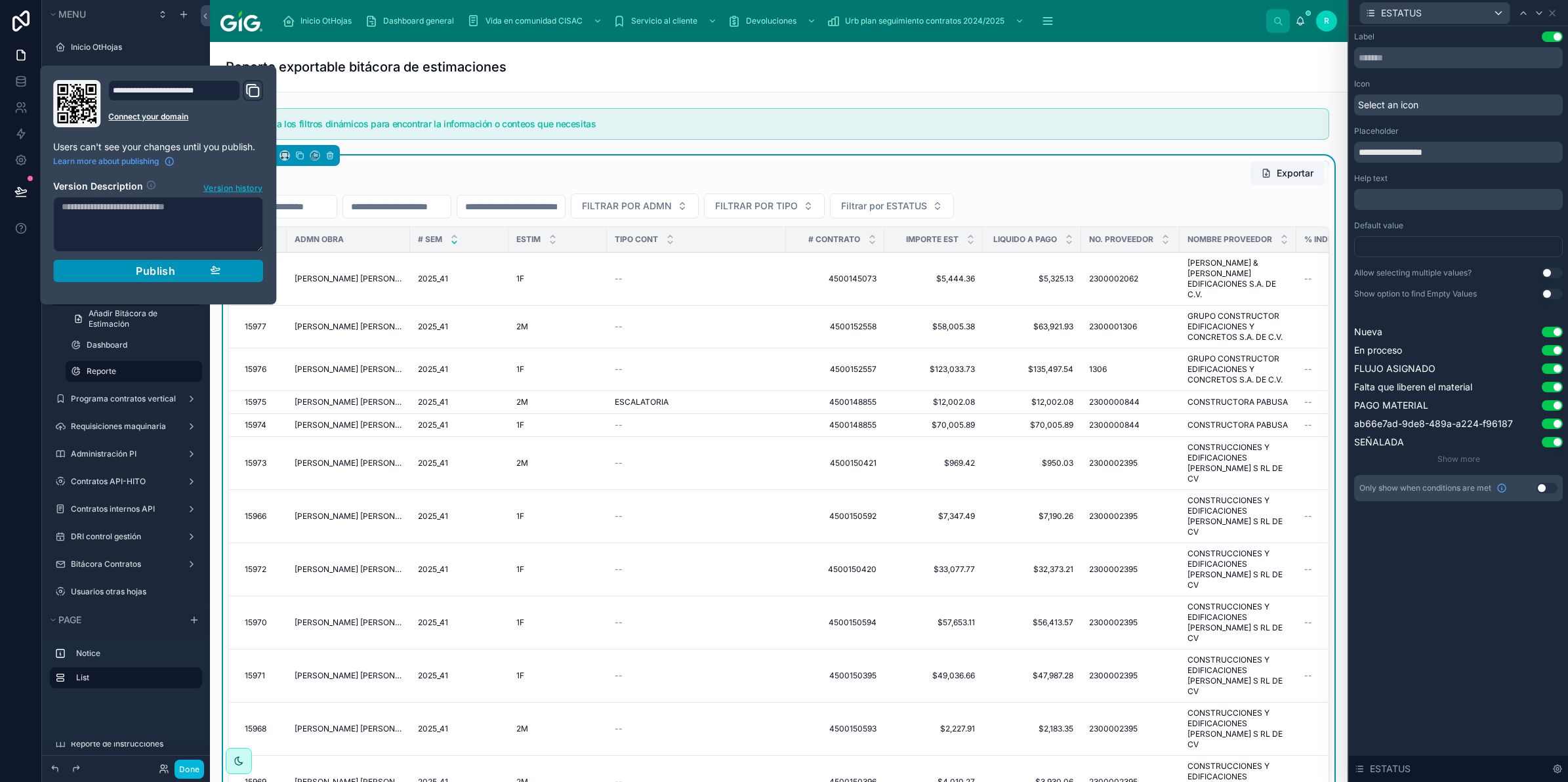
click at [259, 271] on button "Publish" at bounding box center [158, 271] width 210 height 23
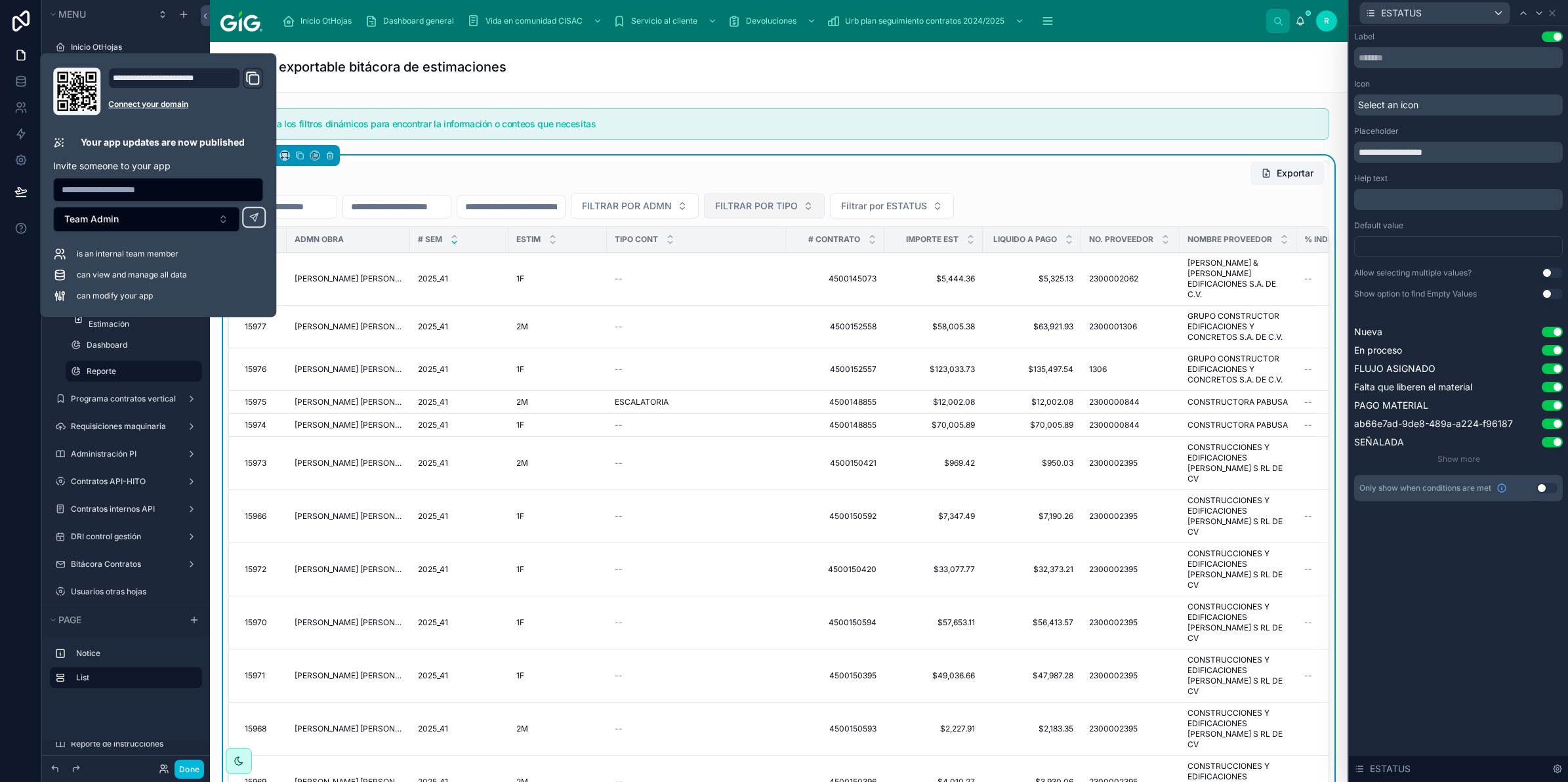
drag, startPoint x: 739, startPoint y: 89, endPoint x: 812, endPoint y: 206, distance: 137.9
click at [739, 89] on div "Reporte exportable bitácora de estimaciones" at bounding box center [779, 67] width 1106 height 50
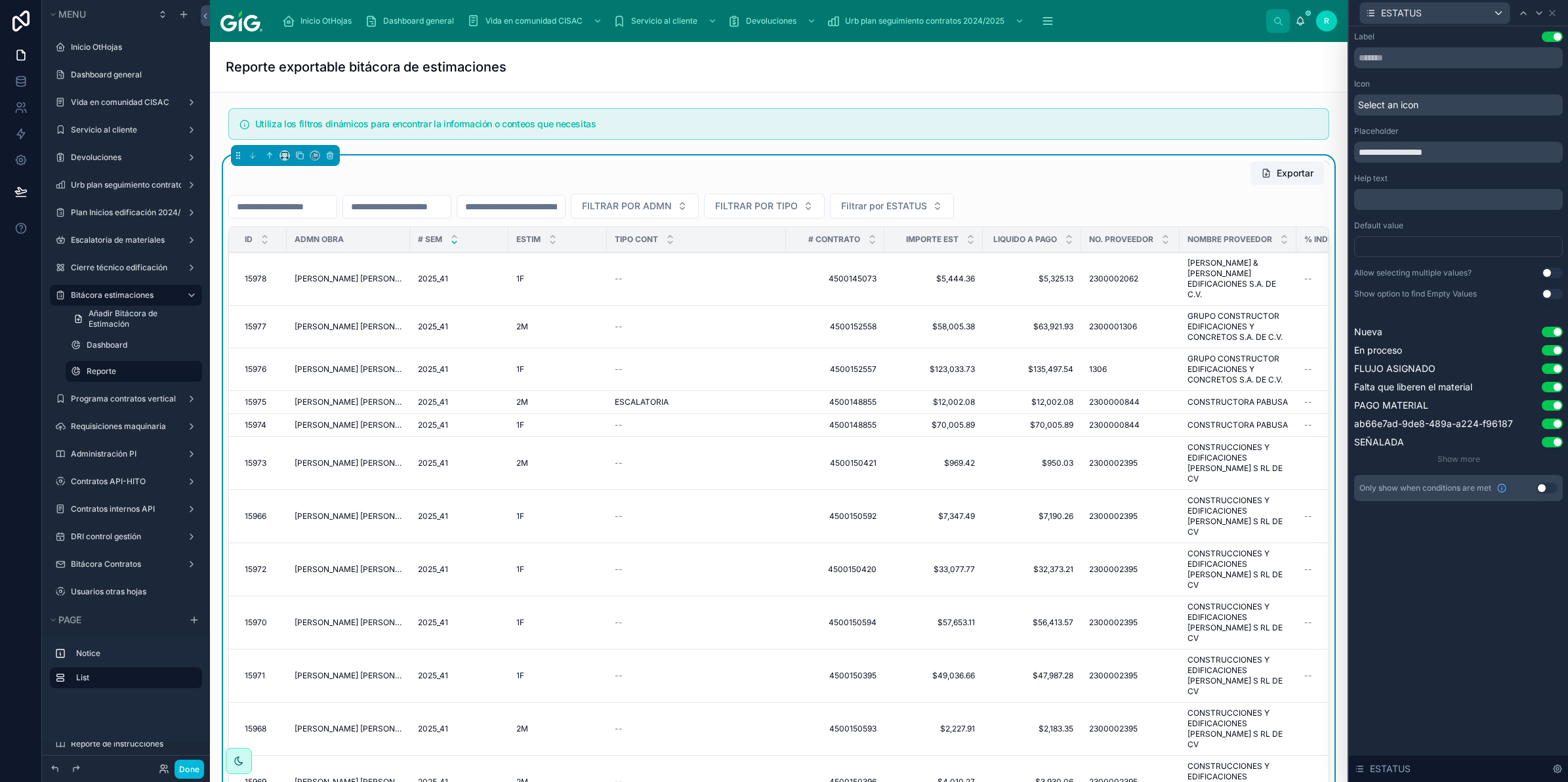
click at [846, 178] on div "Exportar" at bounding box center [779, 172] width 1101 height 25
click at [1554, 8] on icon at bounding box center [1552, 13] width 11 height 11
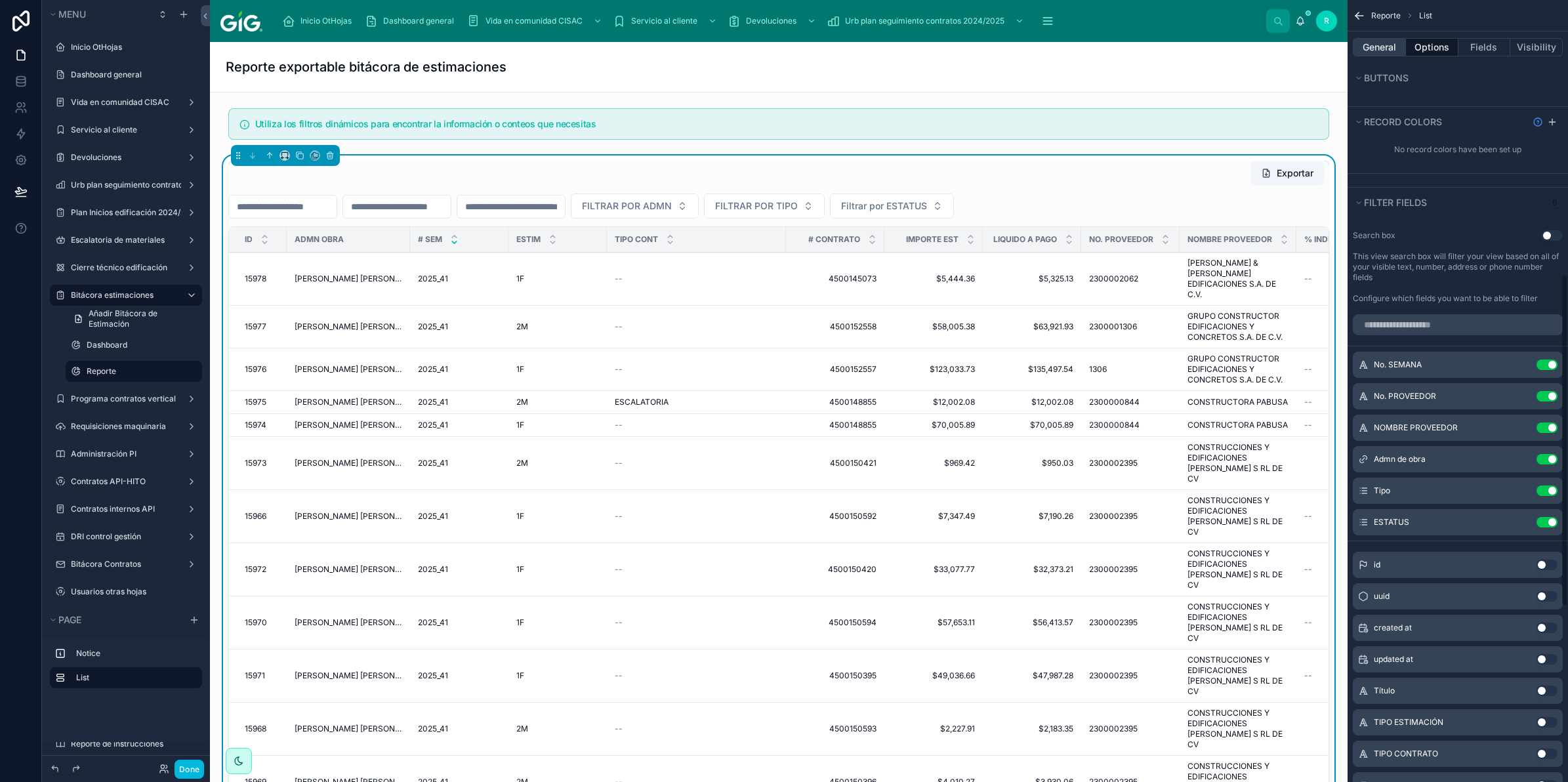
click at [1381, 44] on button "General" at bounding box center [1379, 47] width 53 height 18
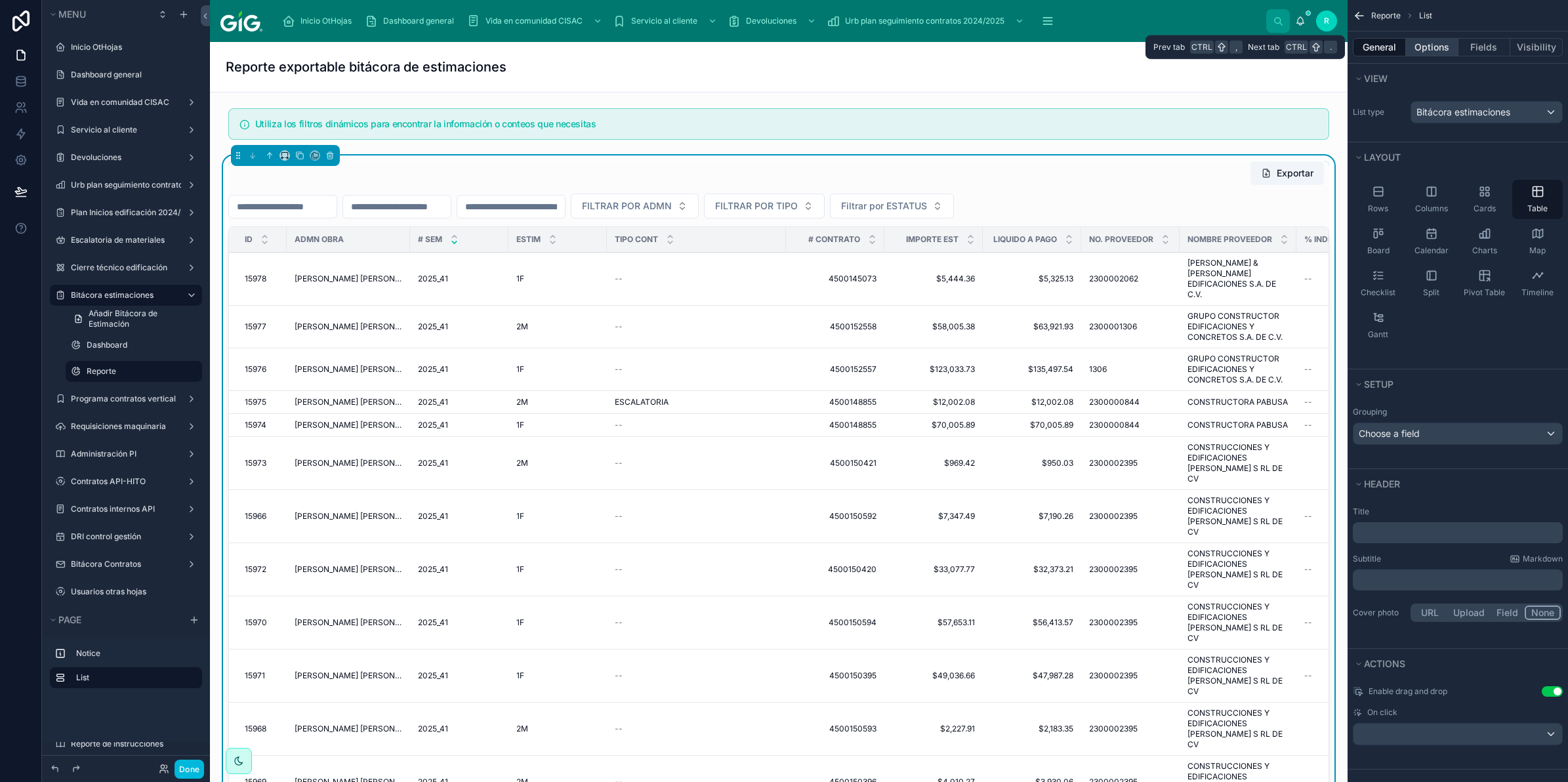
click at [1435, 46] on button "Options" at bounding box center [1432, 47] width 53 height 18
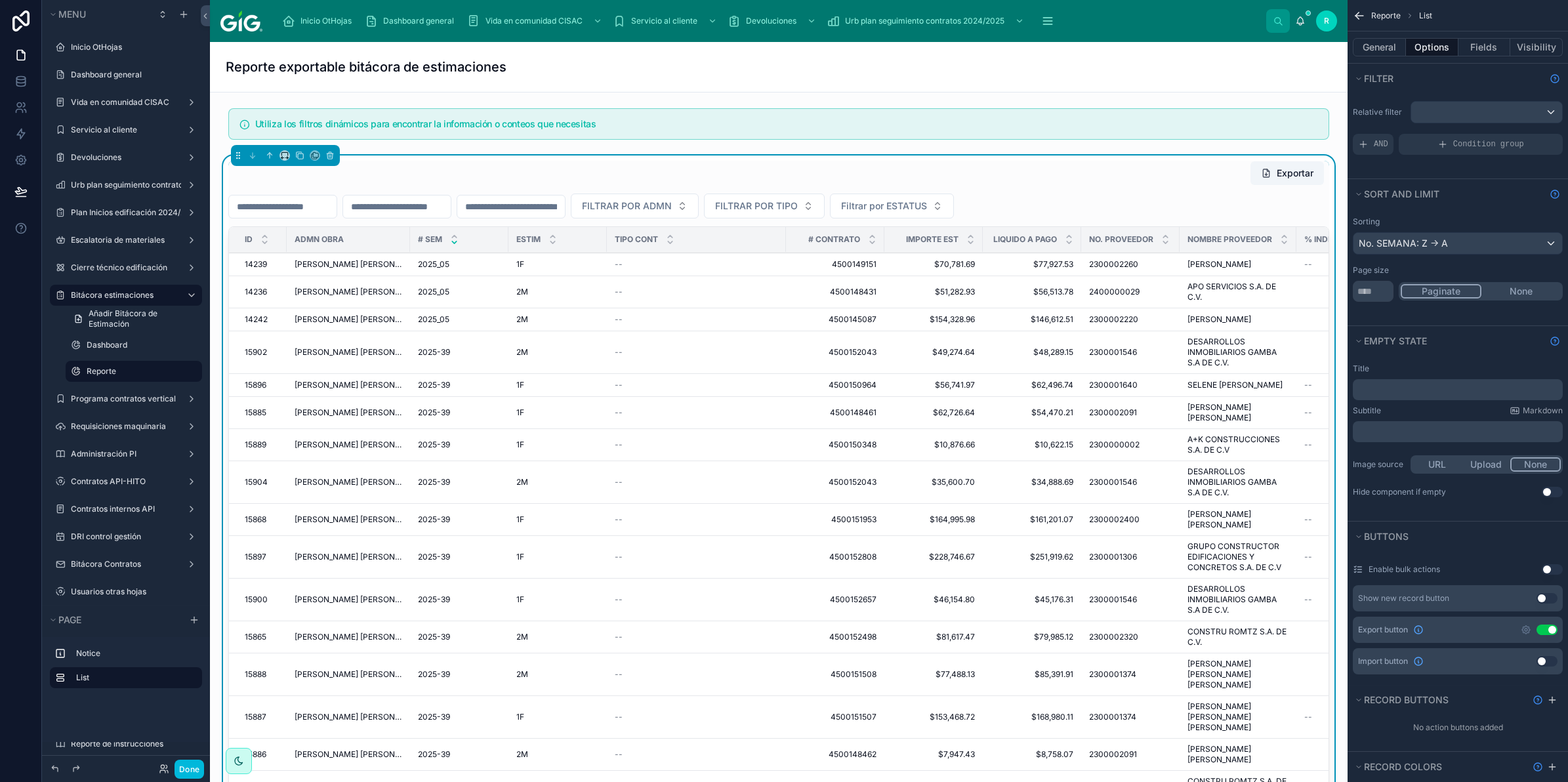
scroll to position [3183, 0]
click at [1448, 244] on div "No. SEMANA: Z -> A" at bounding box center [1457, 244] width 208 height 21
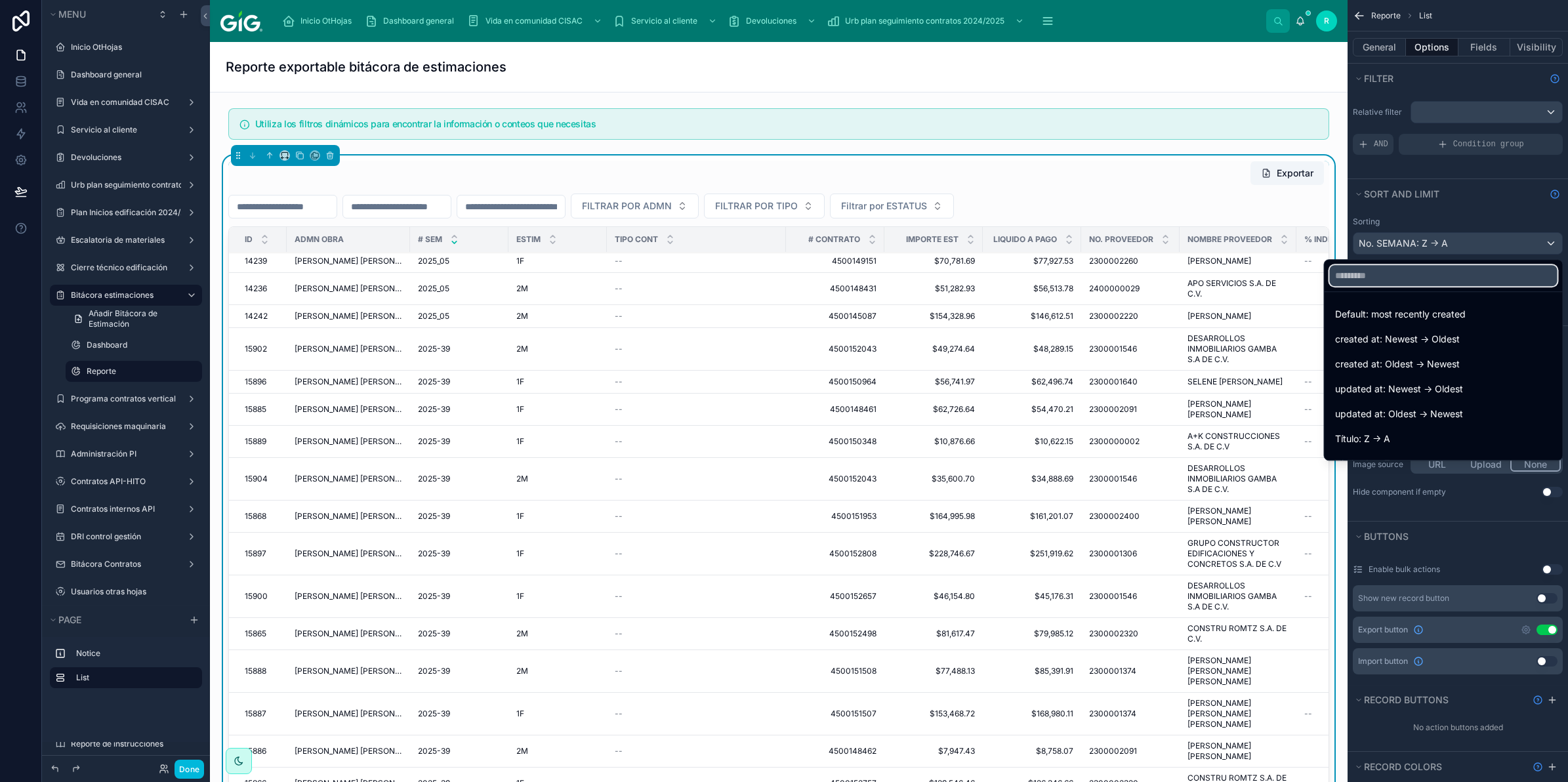
click at [1438, 272] on input "text" at bounding box center [1443, 275] width 227 height 21
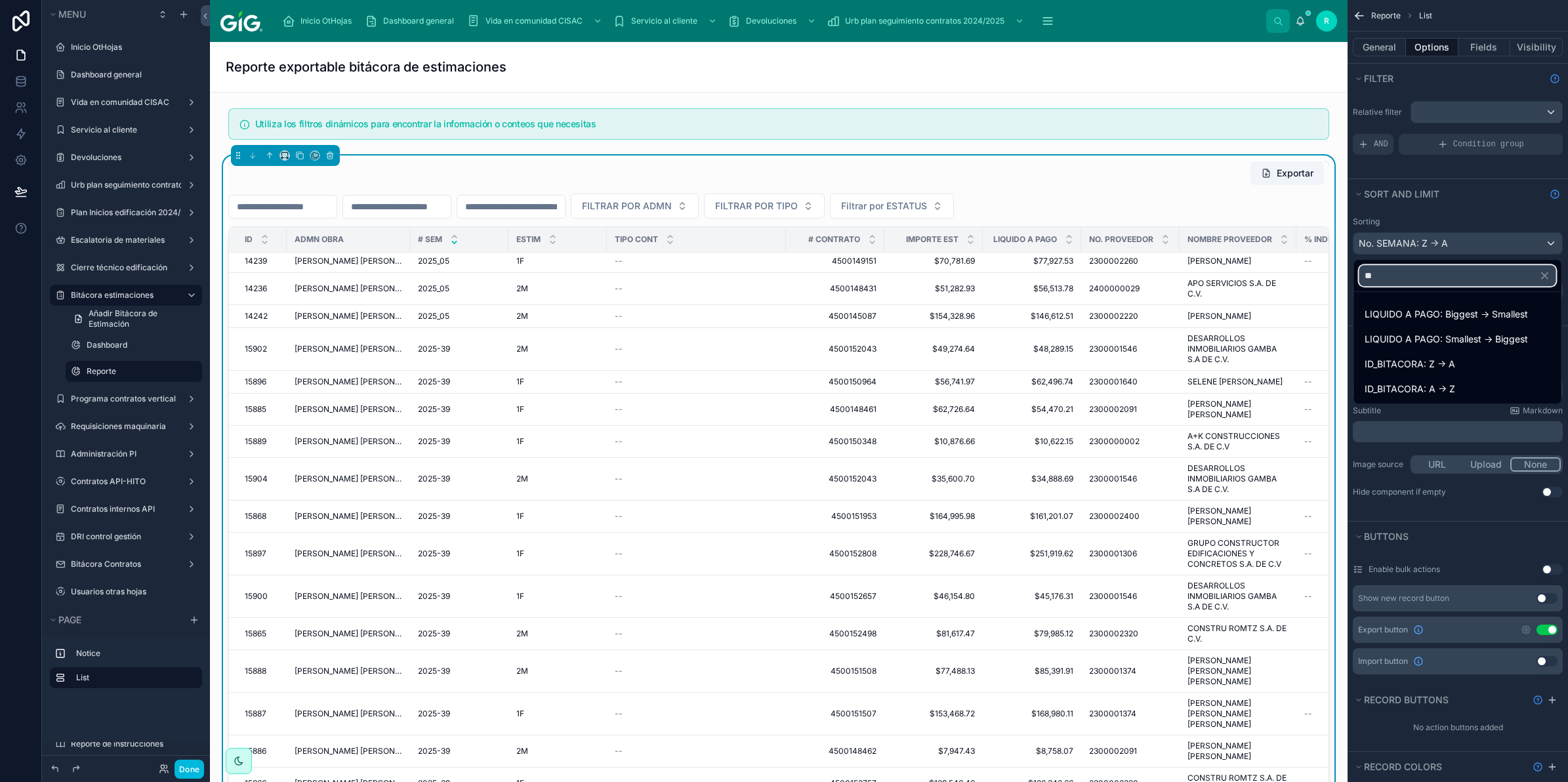
type input "**"
drag, startPoint x: 1106, startPoint y: 84, endPoint x: 1007, endPoint y: 4, distance: 127.3
click at [1106, 84] on div "Reporte exportable bitácora de estimaciones" at bounding box center [779, 67] width 1106 height 50
click at [20, 83] on div "scrollable content" at bounding box center [784, 391] width 1568 height 782
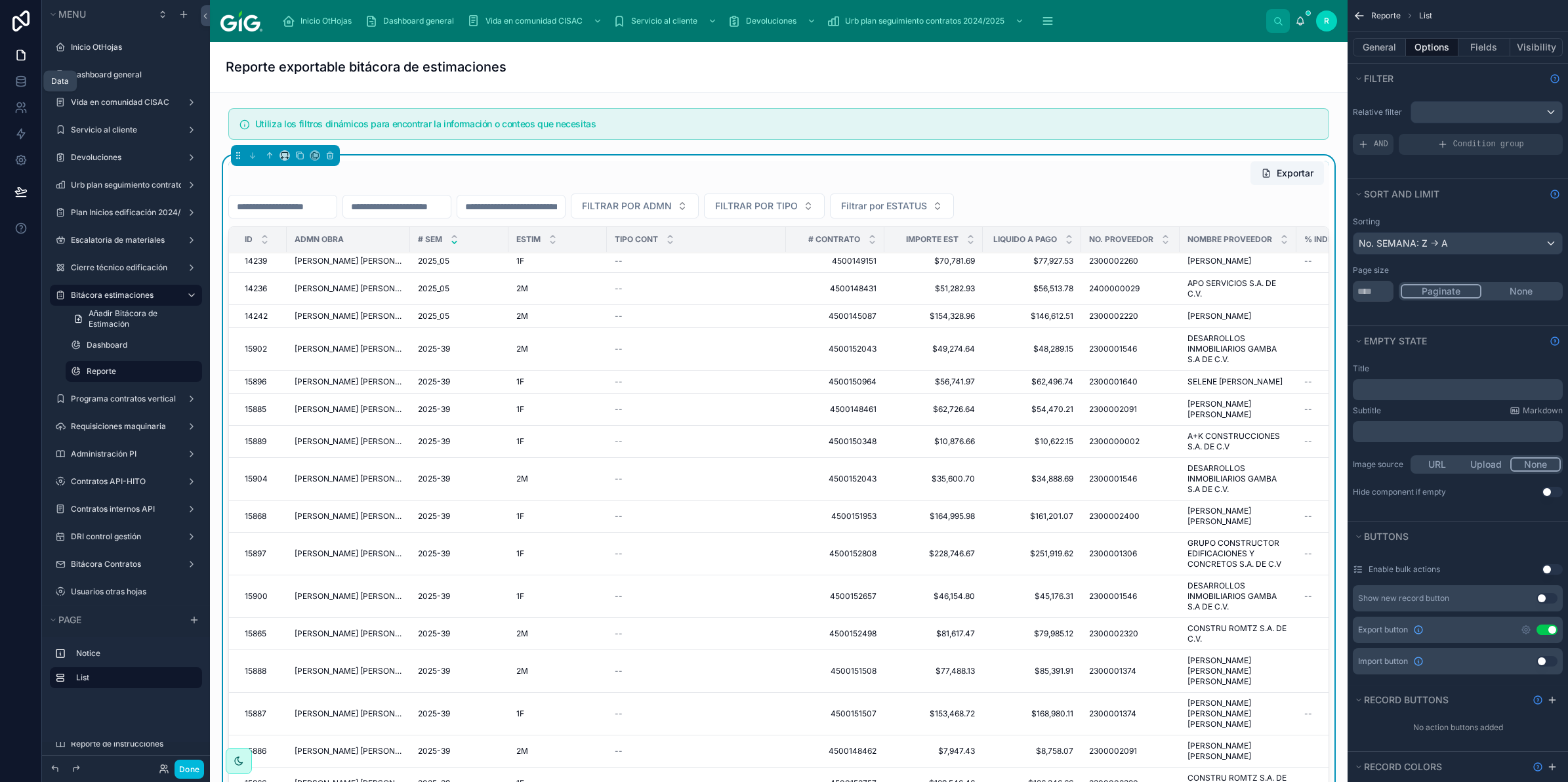
click at [20, 83] on icon at bounding box center [21, 81] width 13 height 13
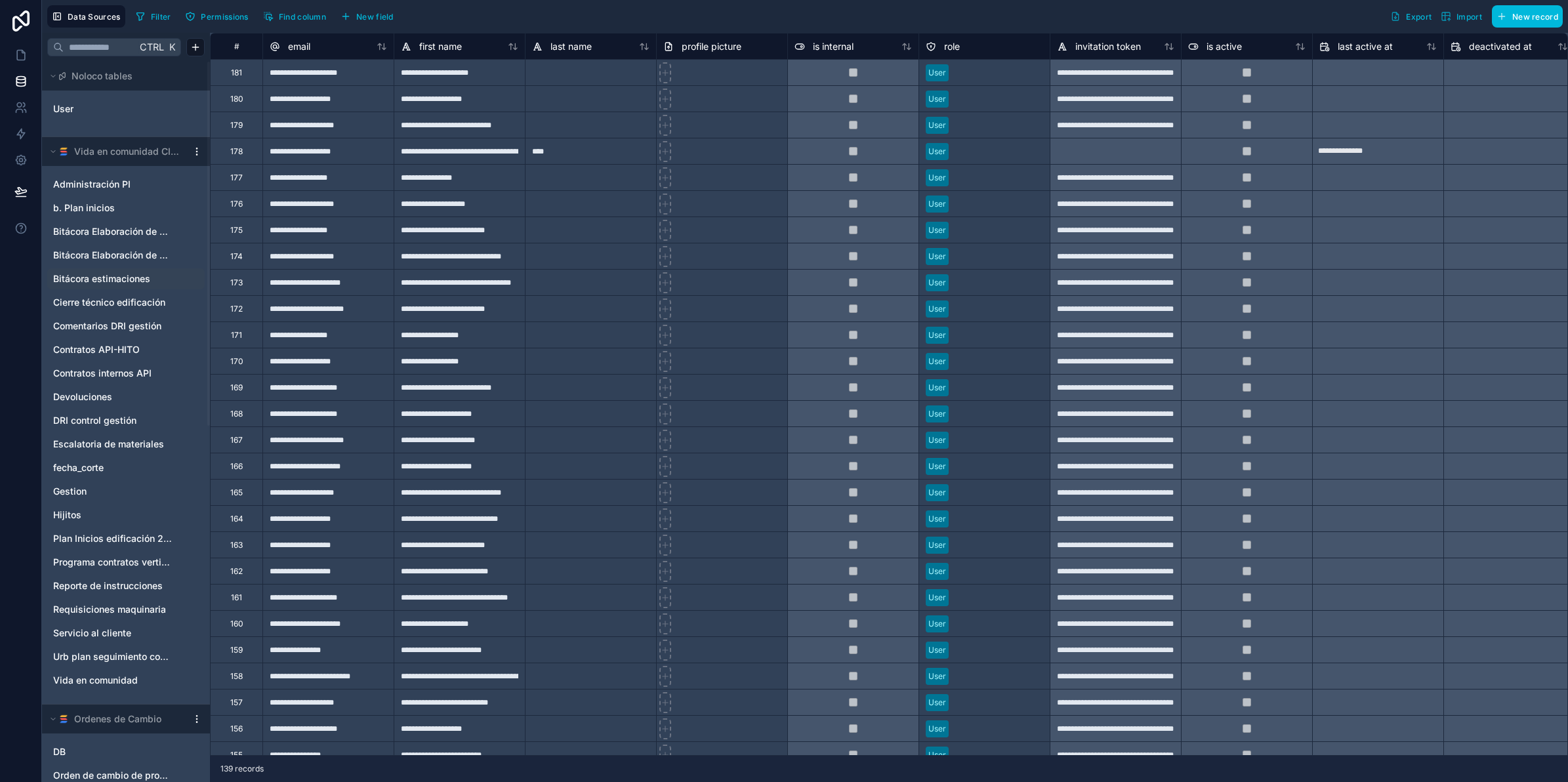
click at [142, 273] on span "Bitácora estimaciones" at bounding box center [101, 279] width 97 height 13
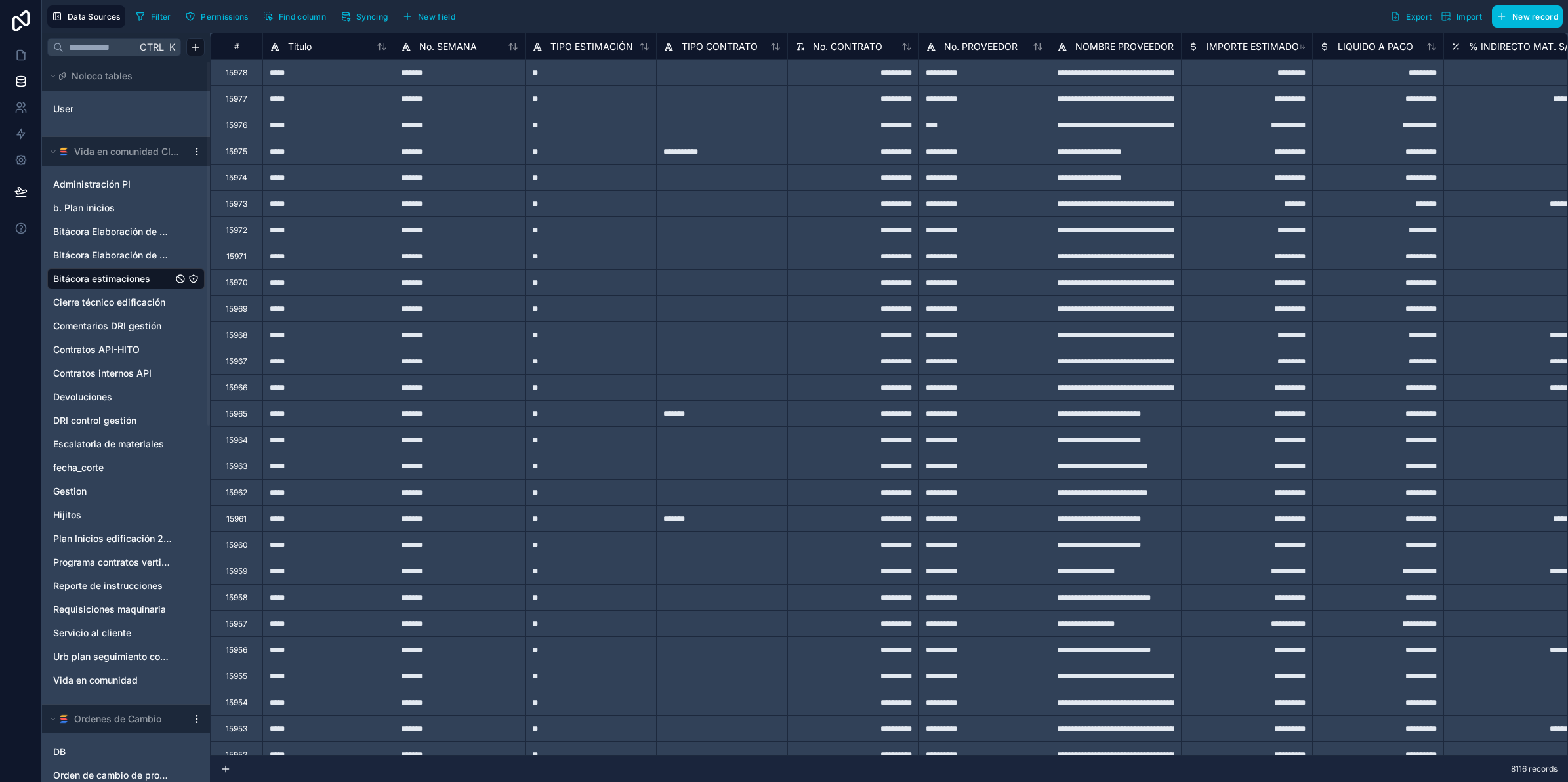
click at [361, 14] on span "Syncing" at bounding box center [372, 17] width 32 height 10
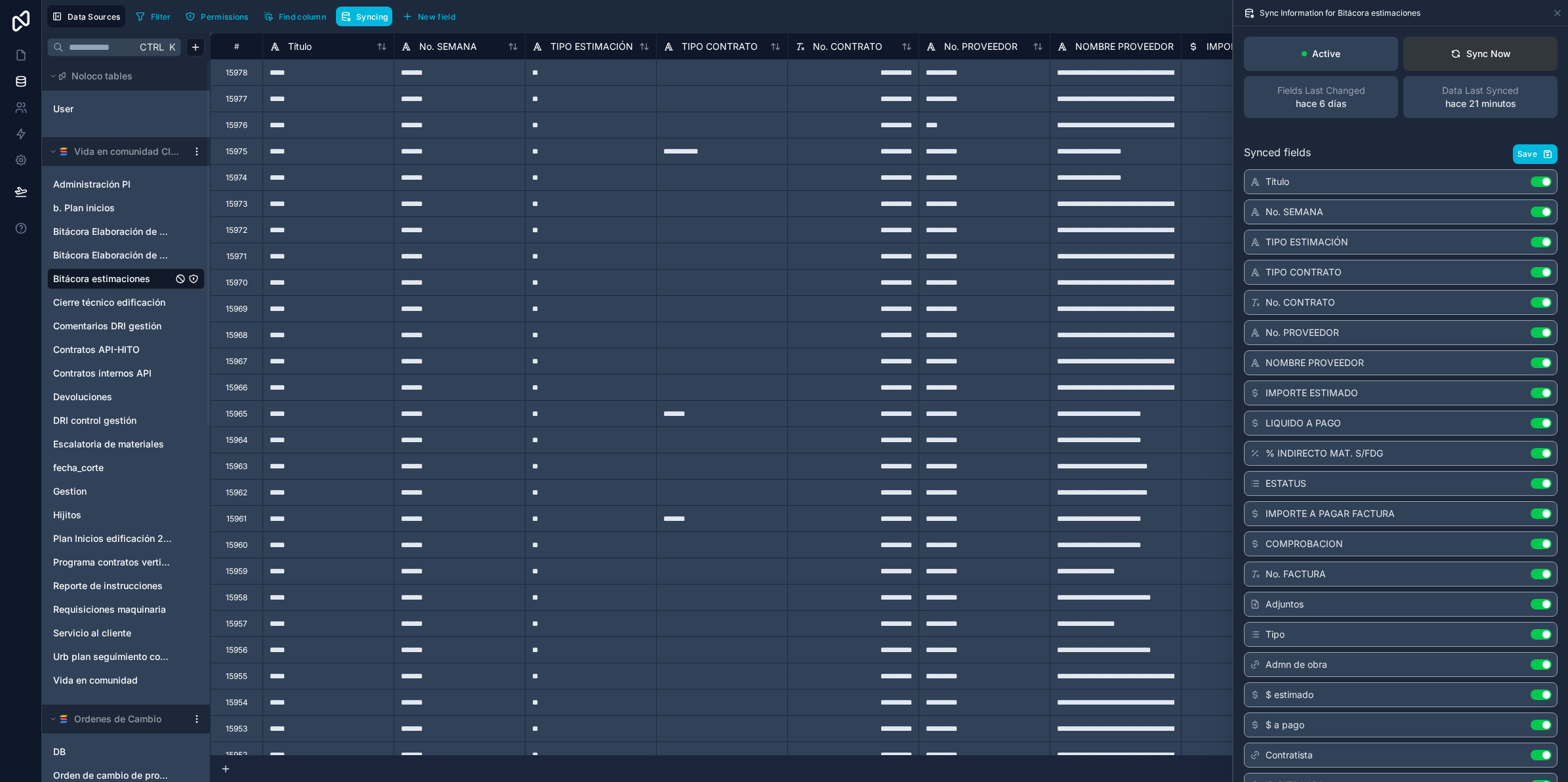
click at [1483, 63] on button "Sync Now" at bounding box center [1480, 53] width 154 height 34
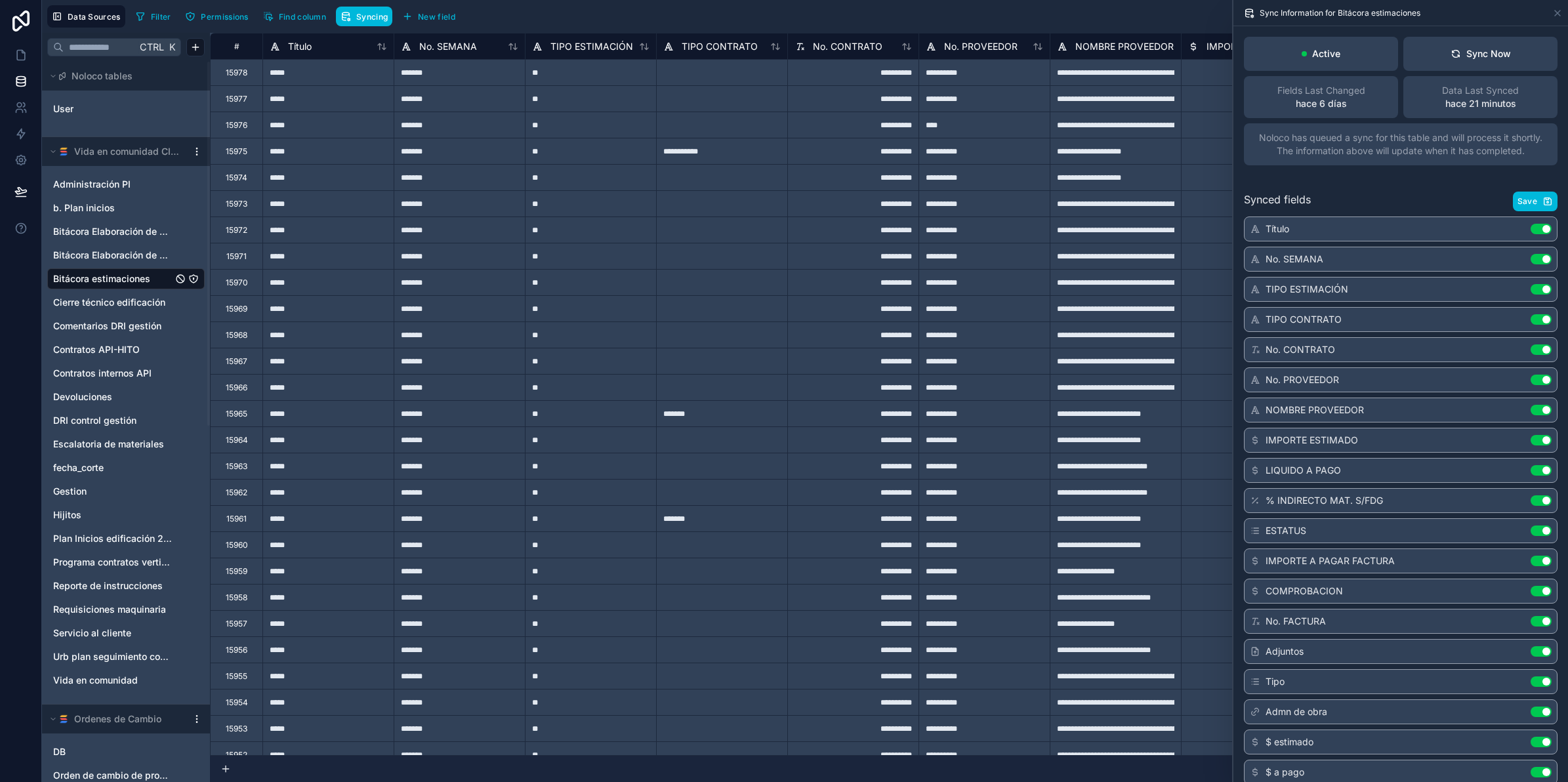
click at [372, 5] on div "Filter Permissions Find column Syncing New field" at bounding box center [297, 16] width 334 height 23
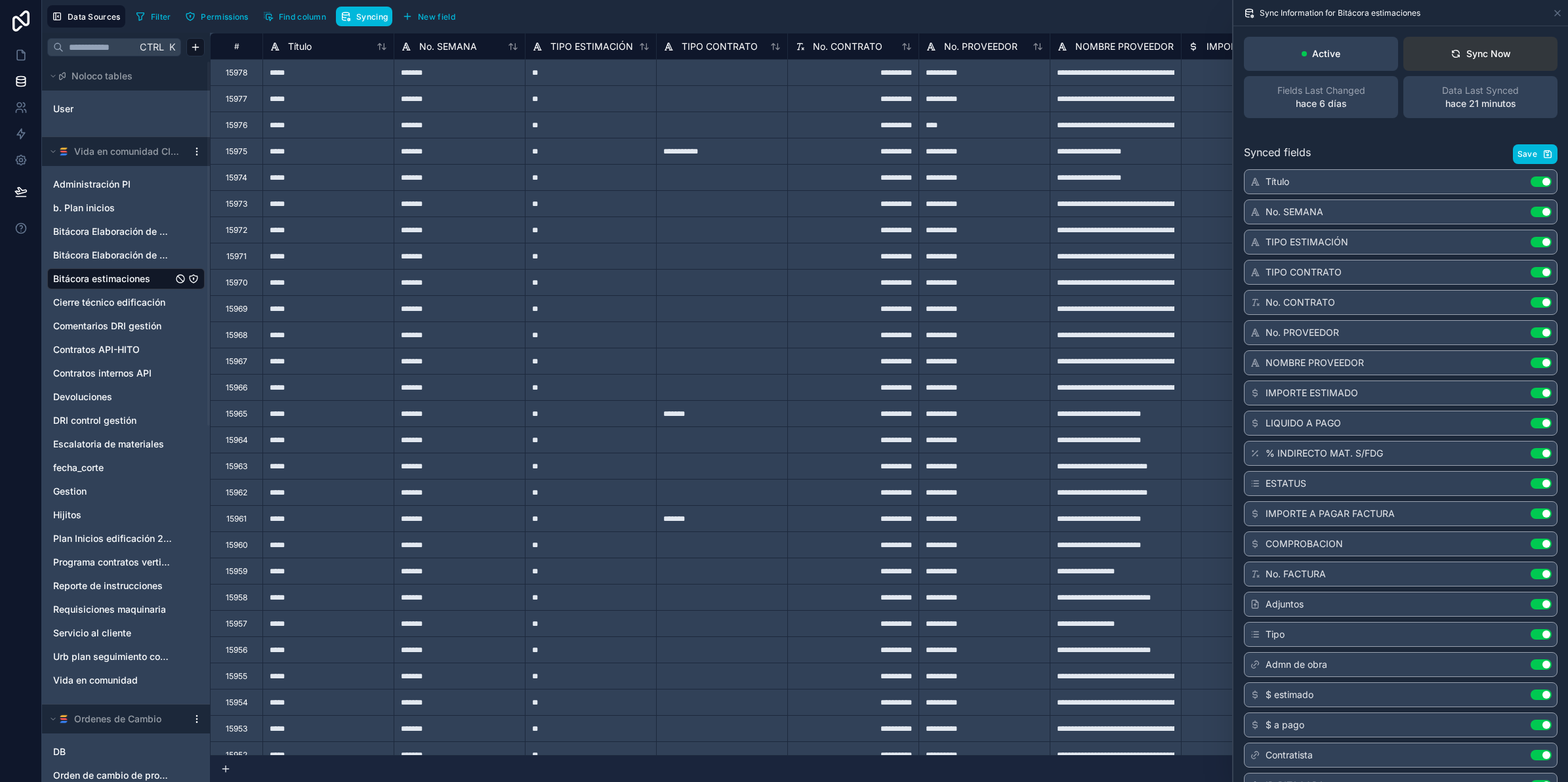
click at [1504, 49] on button "Sync Now" at bounding box center [1480, 53] width 154 height 34
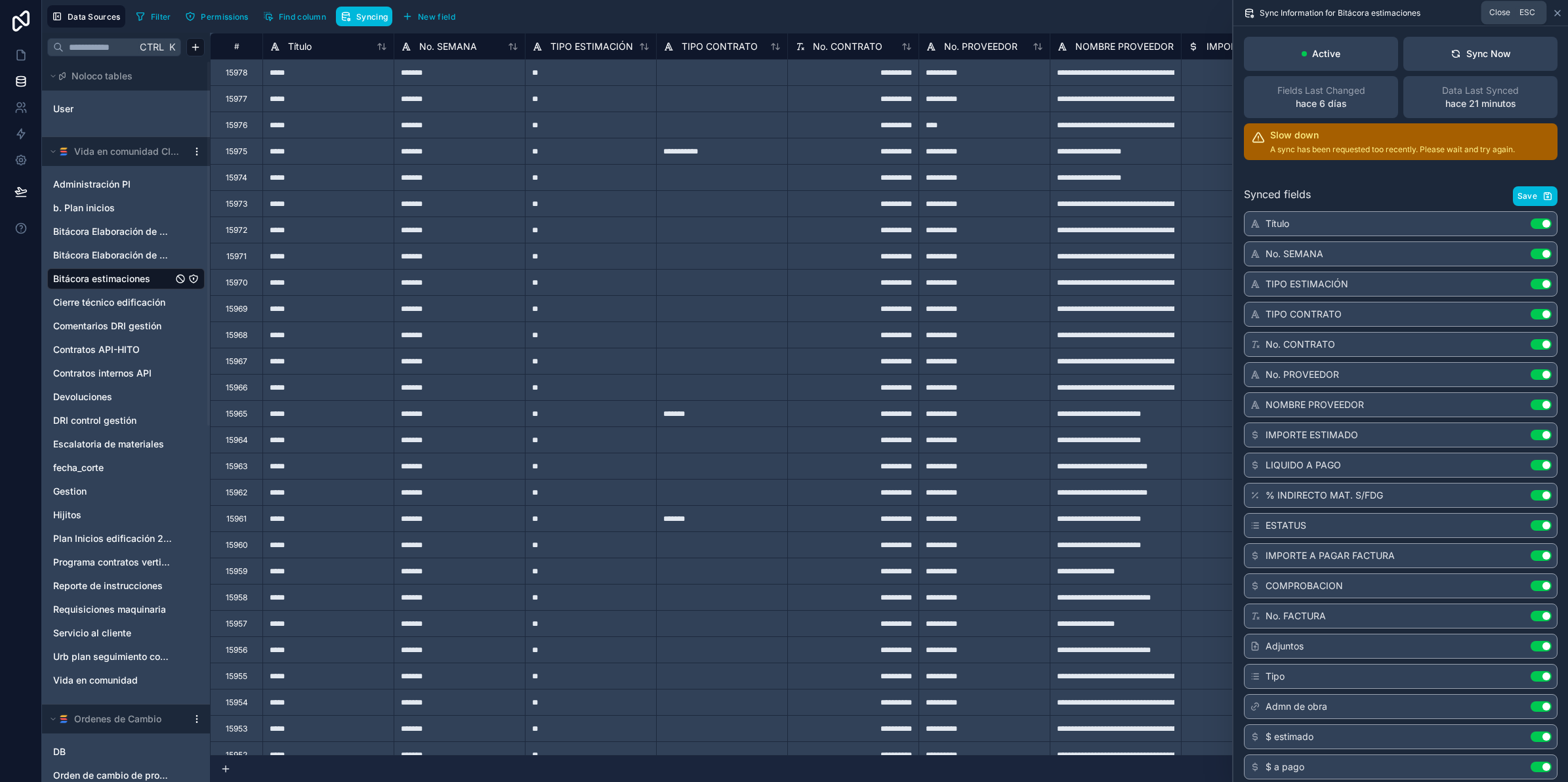
click at [1558, 8] on icon at bounding box center [1557, 13] width 11 height 11
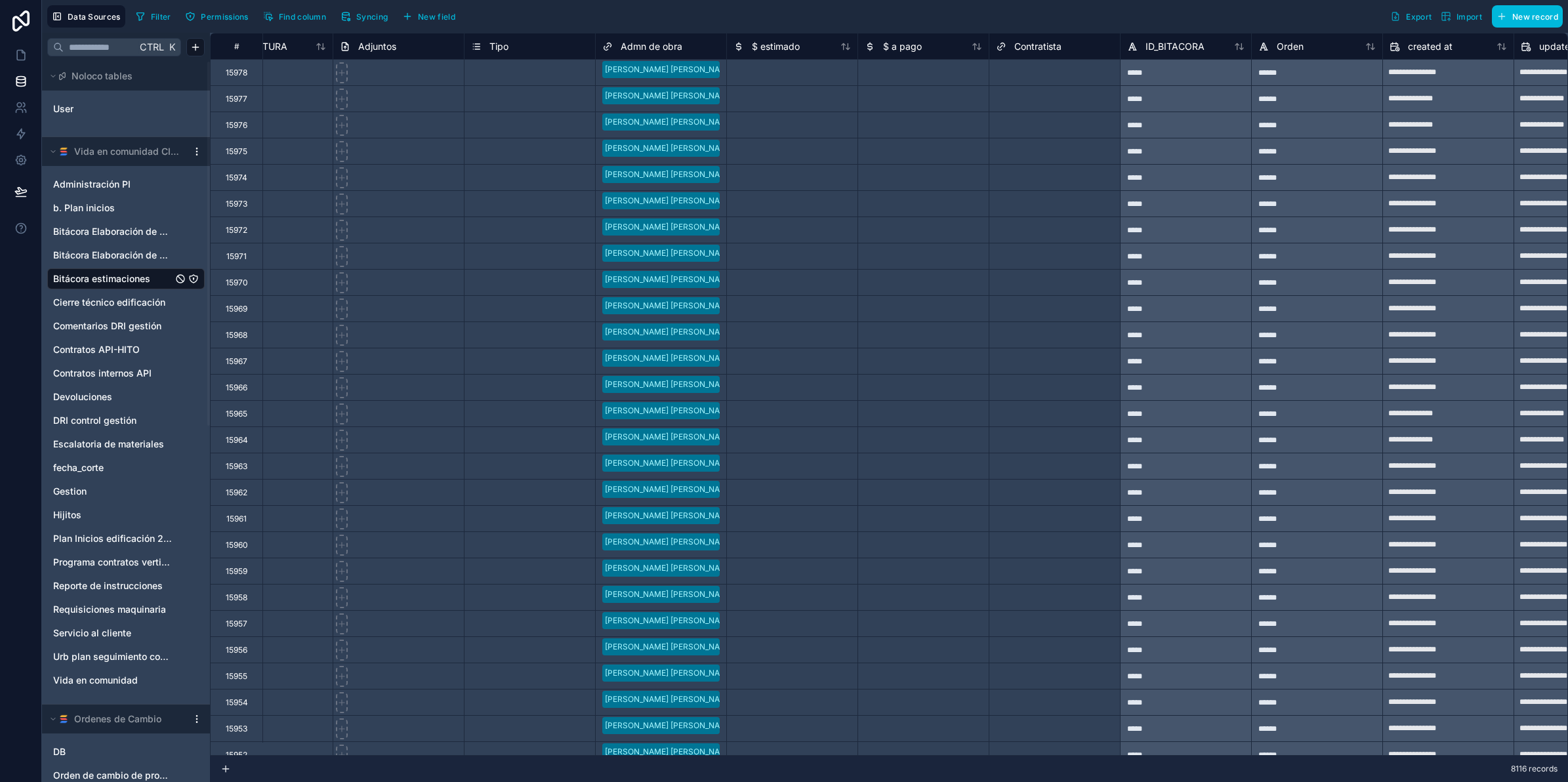
scroll to position [0, 1988]
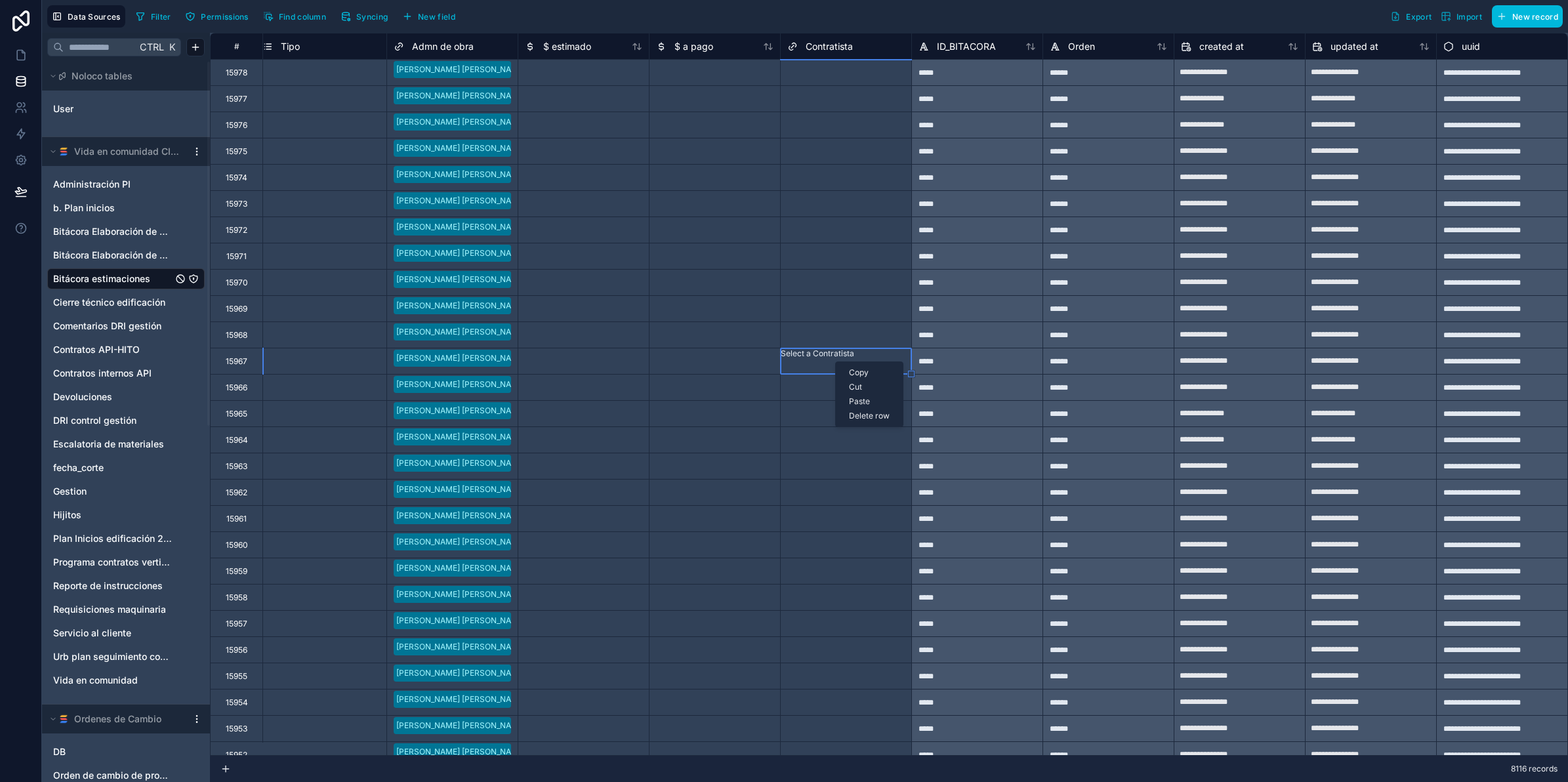
drag, startPoint x: 835, startPoint y: 361, endPoint x: 890, endPoint y: 6, distance: 359.2
click at [890, 6] on div "Filter Permissions Find column Syncing New field Export Import New record" at bounding box center [846, 16] width 1432 height 23
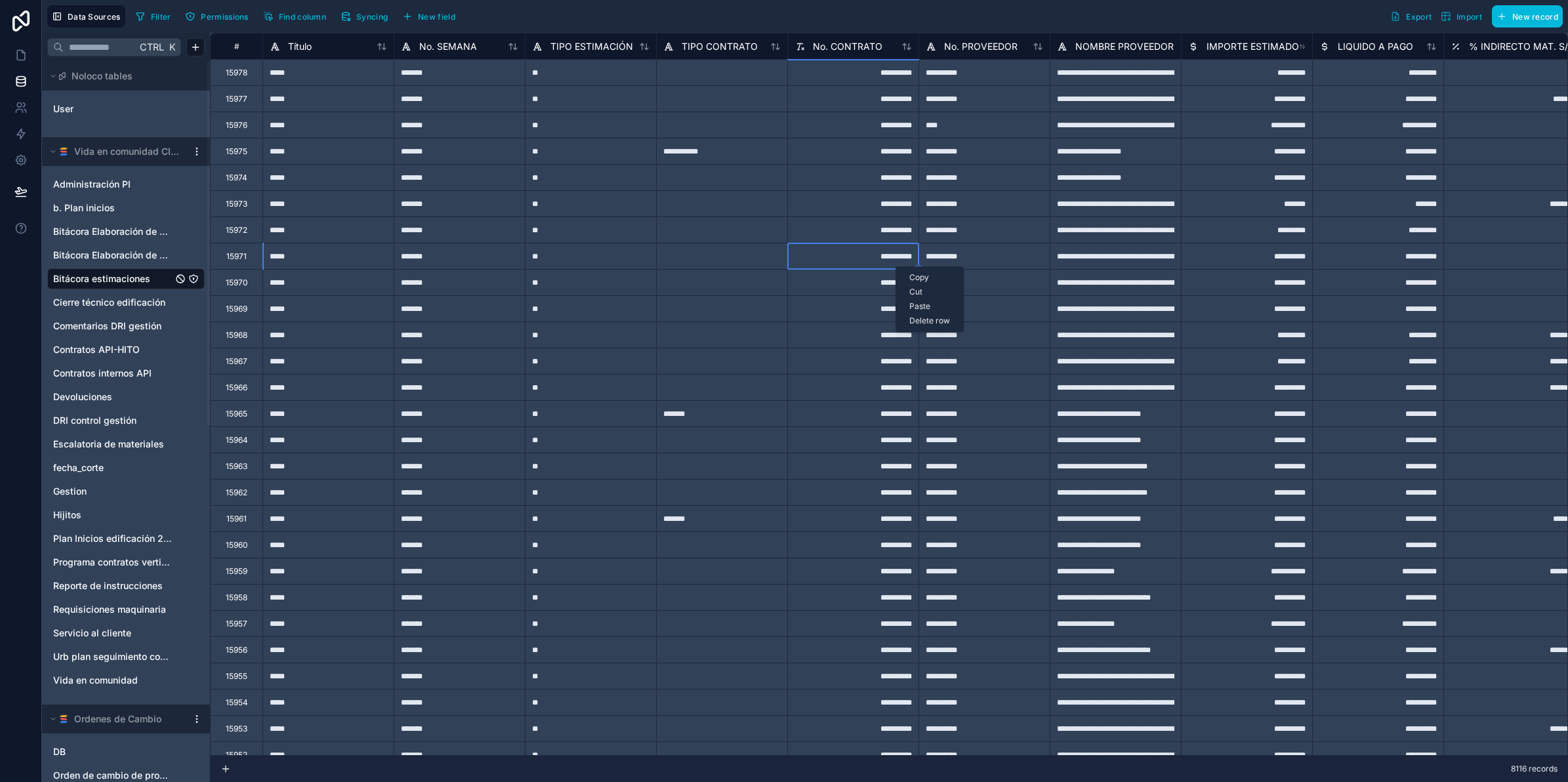
click at [1086, 234] on div "**********" at bounding box center [1115, 229] width 131 height 26
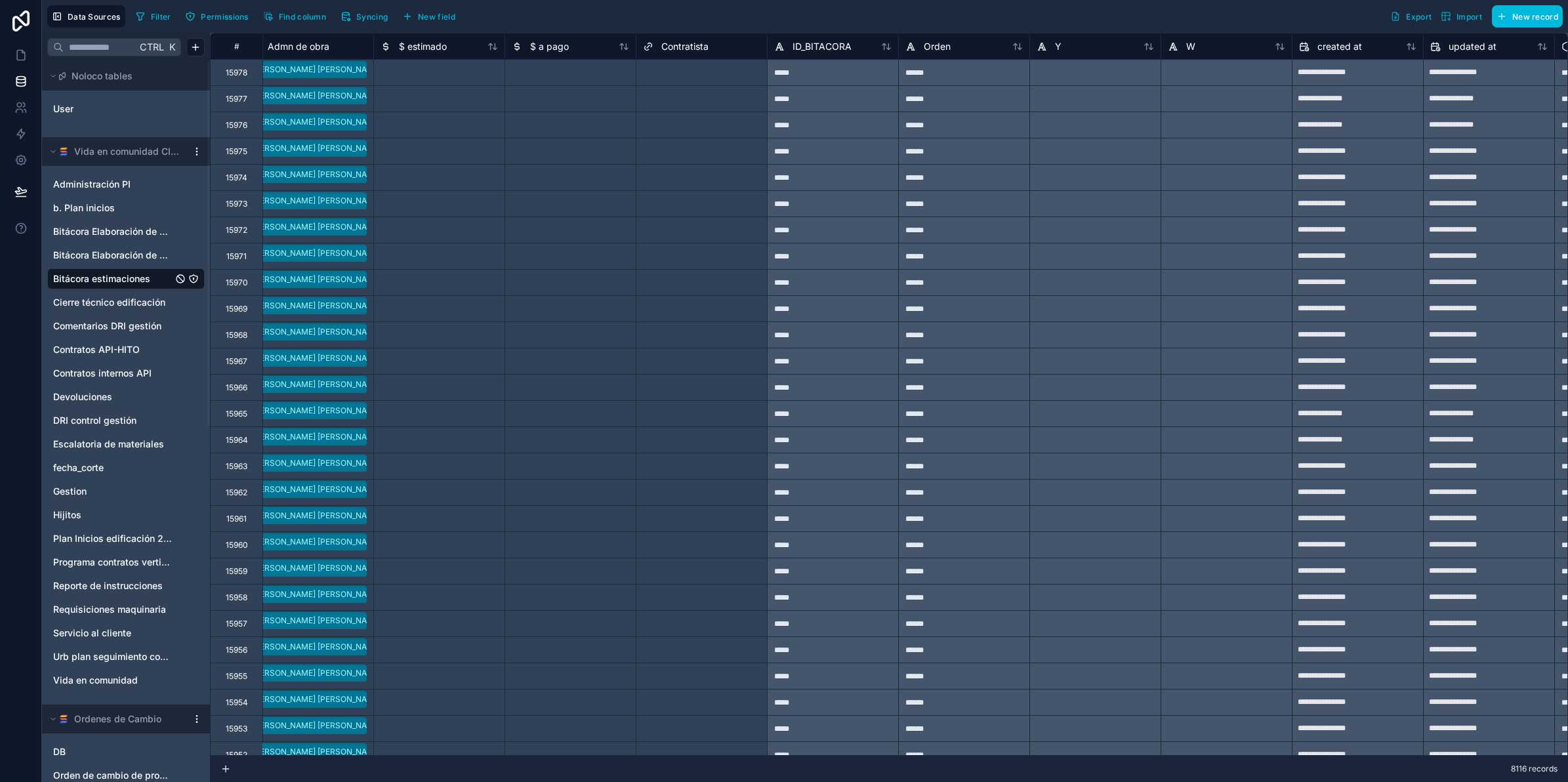
scroll to position [0, 2250]
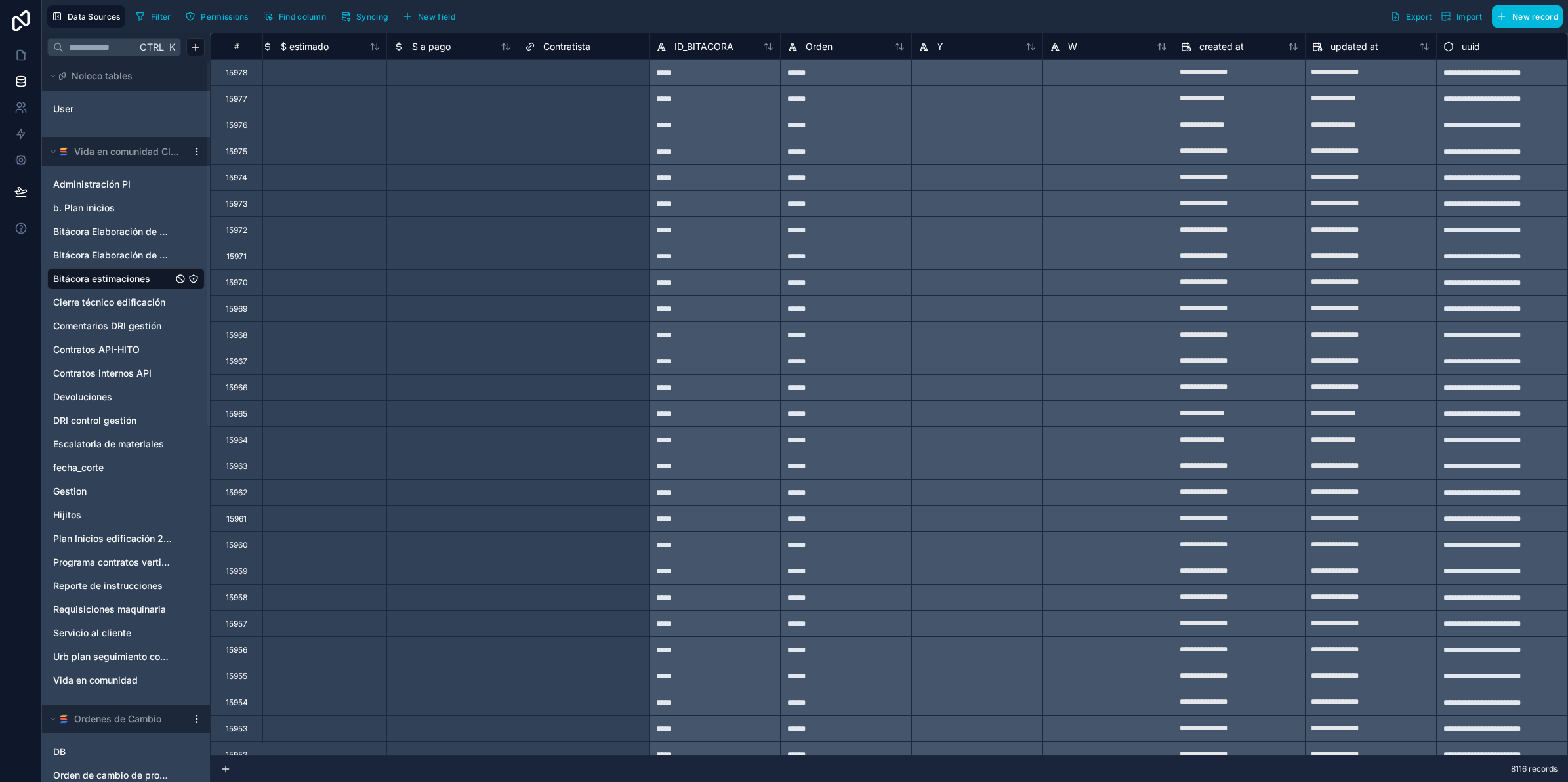
click at [197, 148] on html "Data Sources Filter Permissions Find column Syncing New field Export Import New…" at bounding box center [784, 440] width 1568 height 881
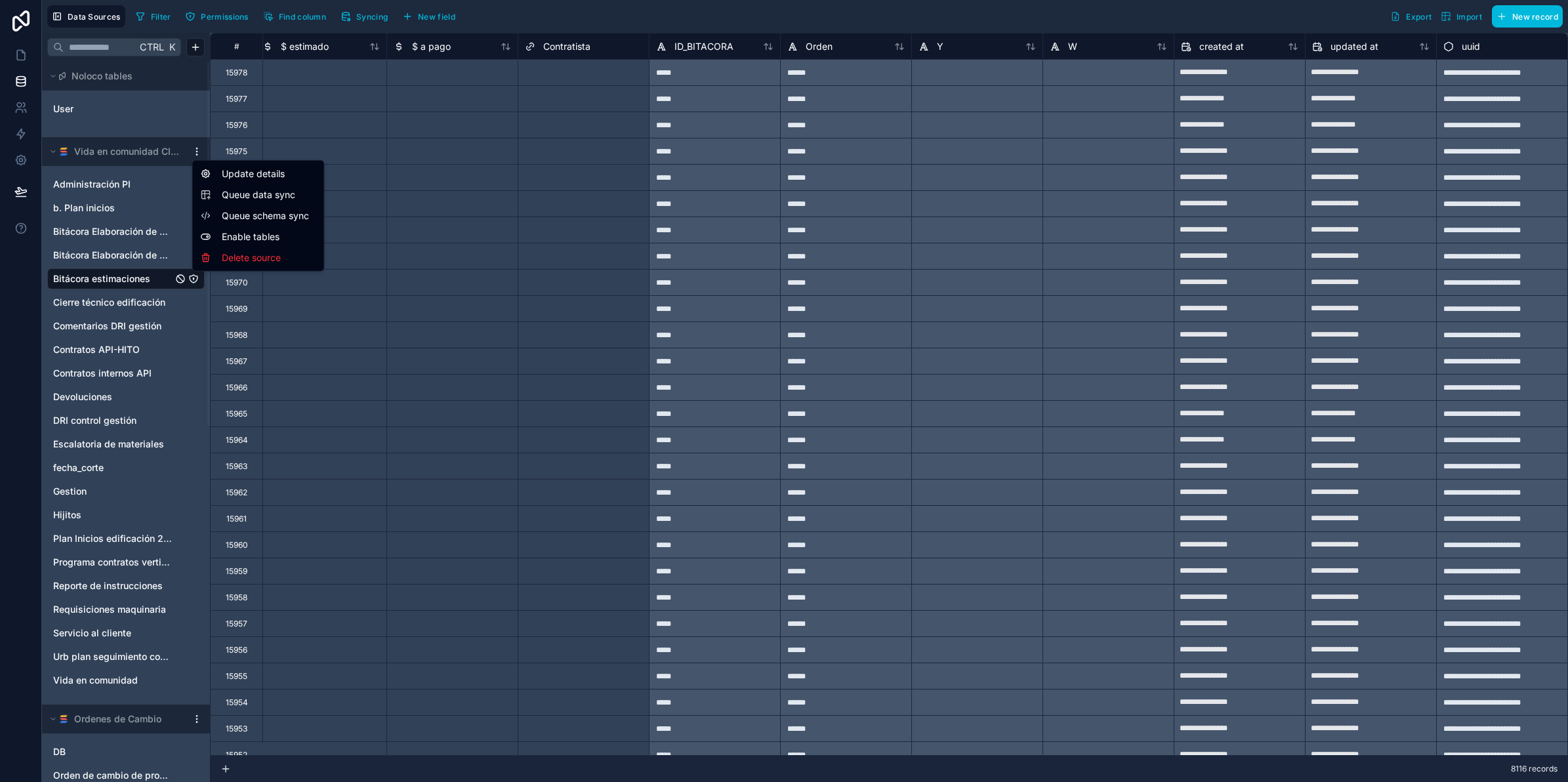
click at [245, 197] on span "Queue data sync" at bounding box center [269, 194] width 94 height 13
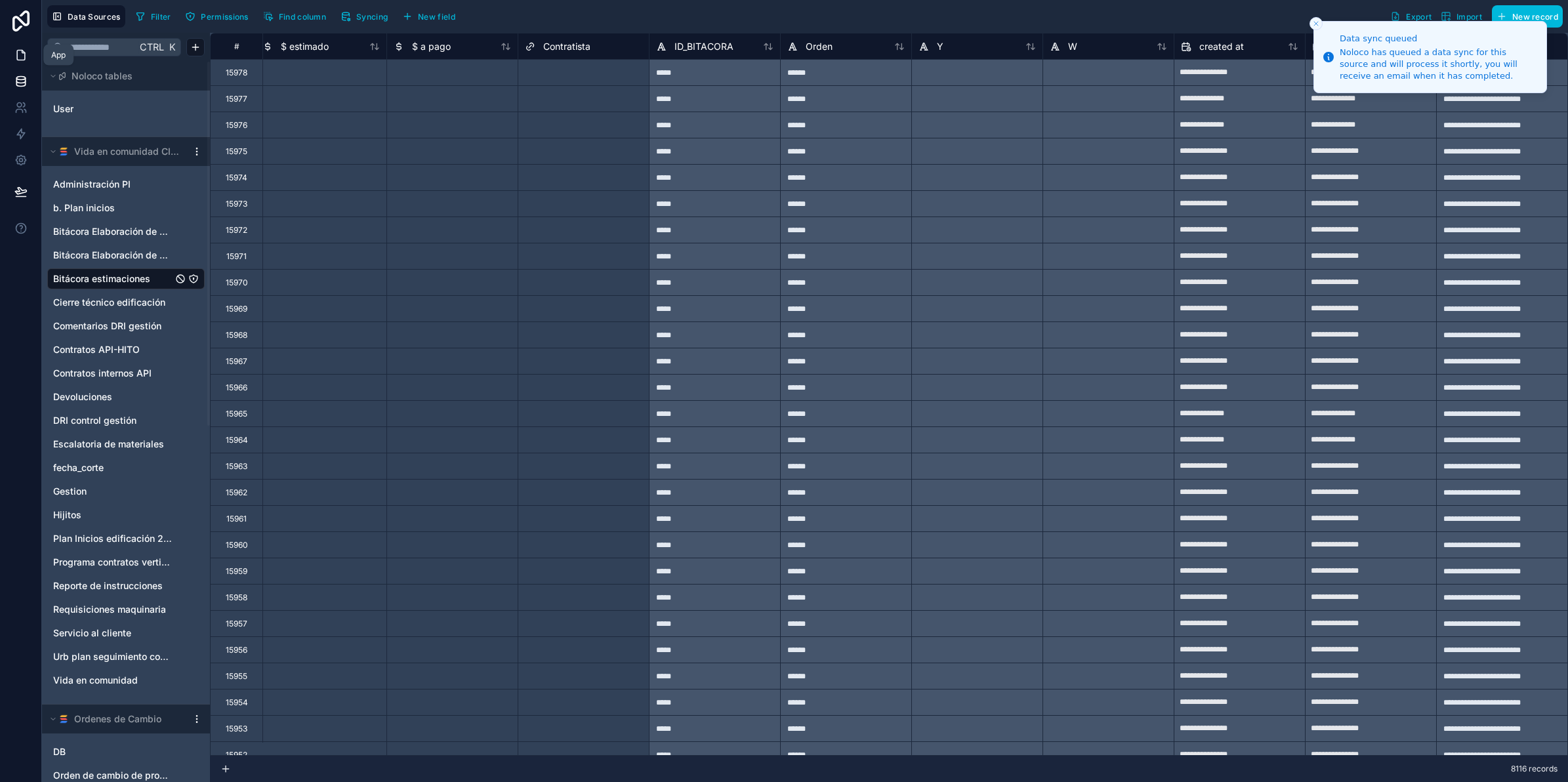
click at [20, 61] on icon at bounding box center [21, 55] width 13 height 13
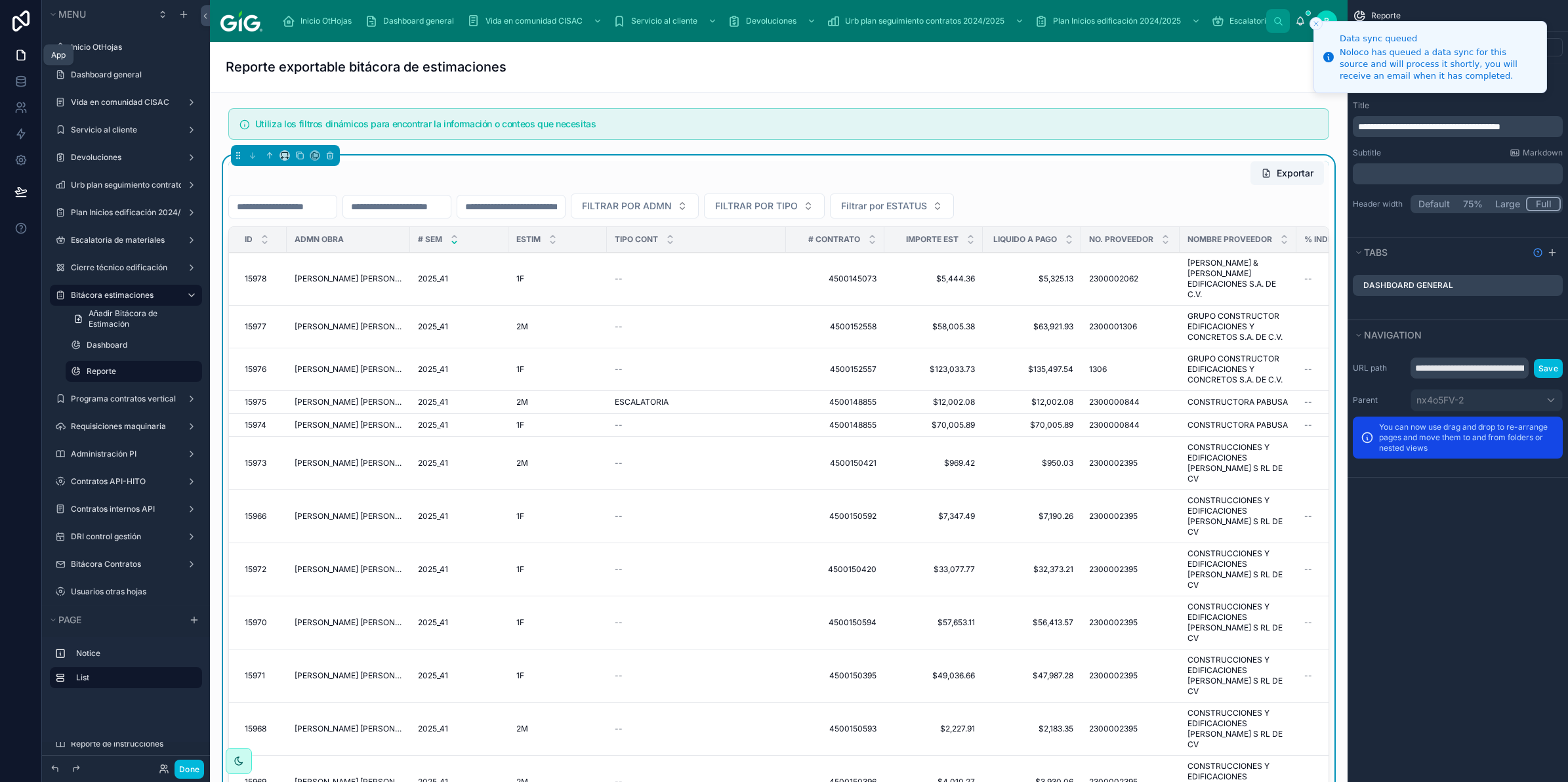
click at [1314, 26] on icon "Close toast" at bounding box center [1316, 23] width 8 height 8
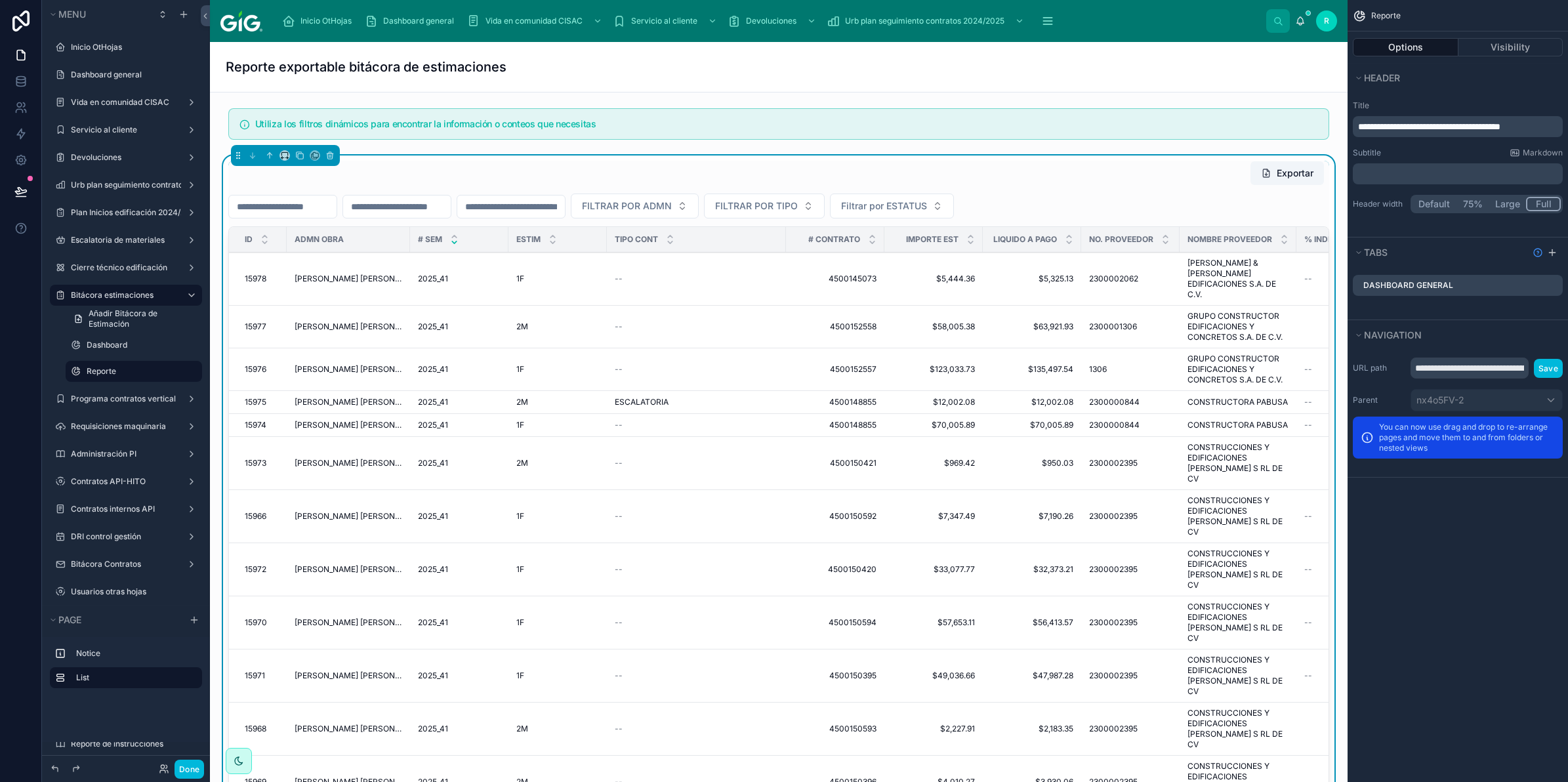
click at [906, 178] on div "Exportar" at bounding box center [779, 172] width 1101 height 25
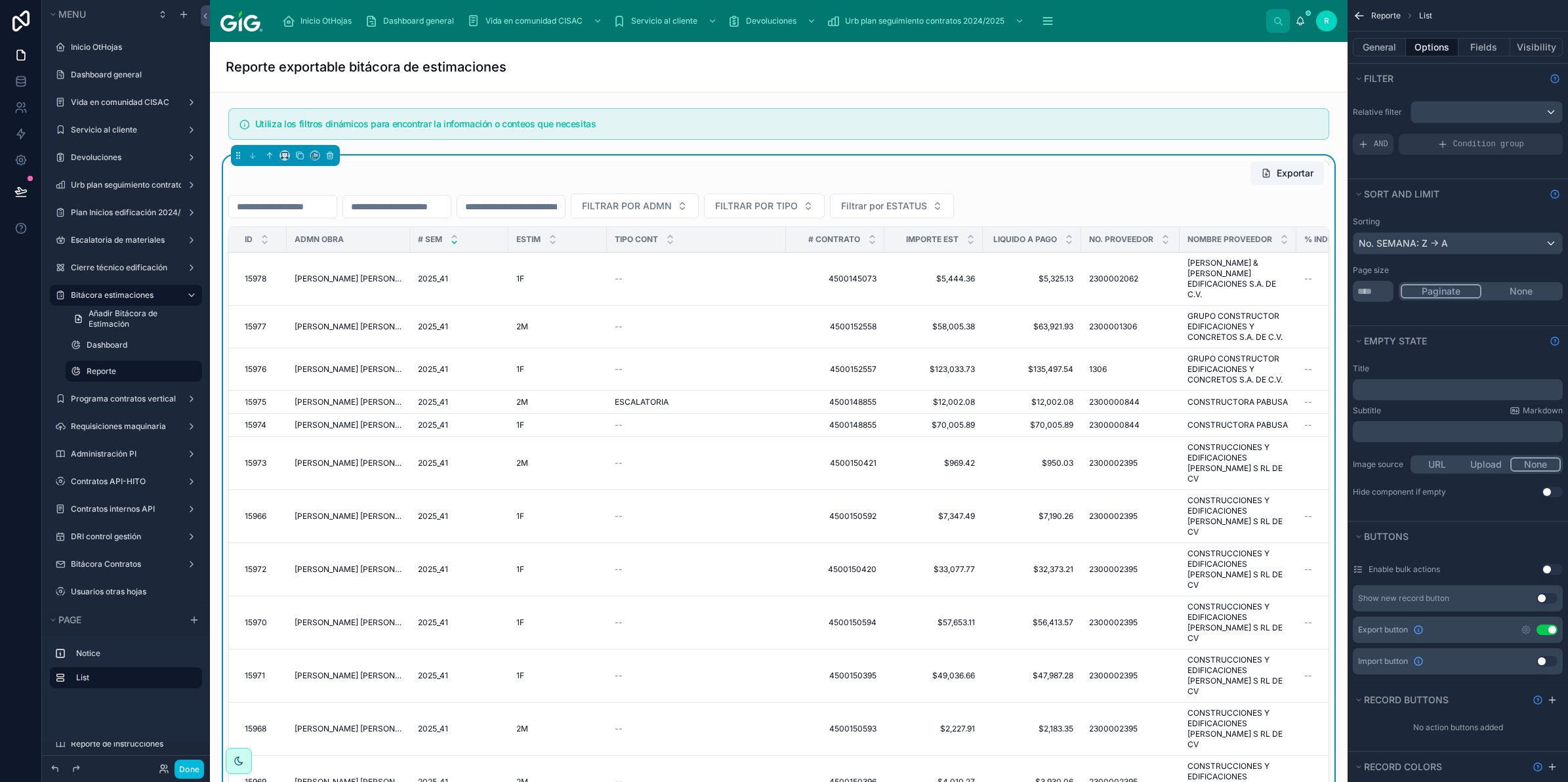
click at [509, 243] on div "ESTIM" at bounding box center [558, 239] width 99 height 25
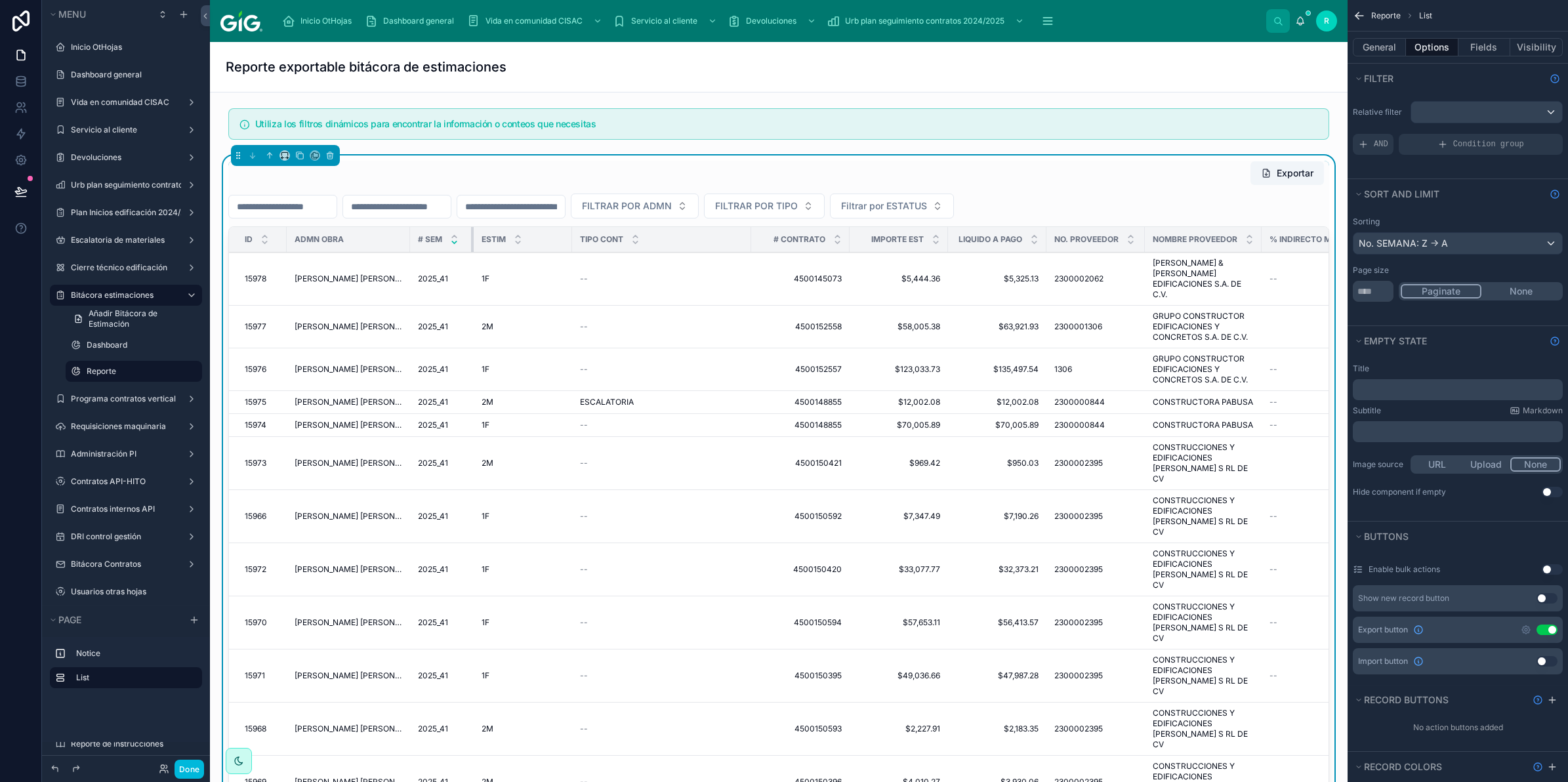
drag, startPoint x: 506, startPoint y: 243, endPoint x: 471, endPoint y: 244, distance: 35.0
click at [471, 244] on div at bounding box center [473, 239] width 5 height 25
click at [11, 181] on button at bounding box center [20, 191] width 29 height 37
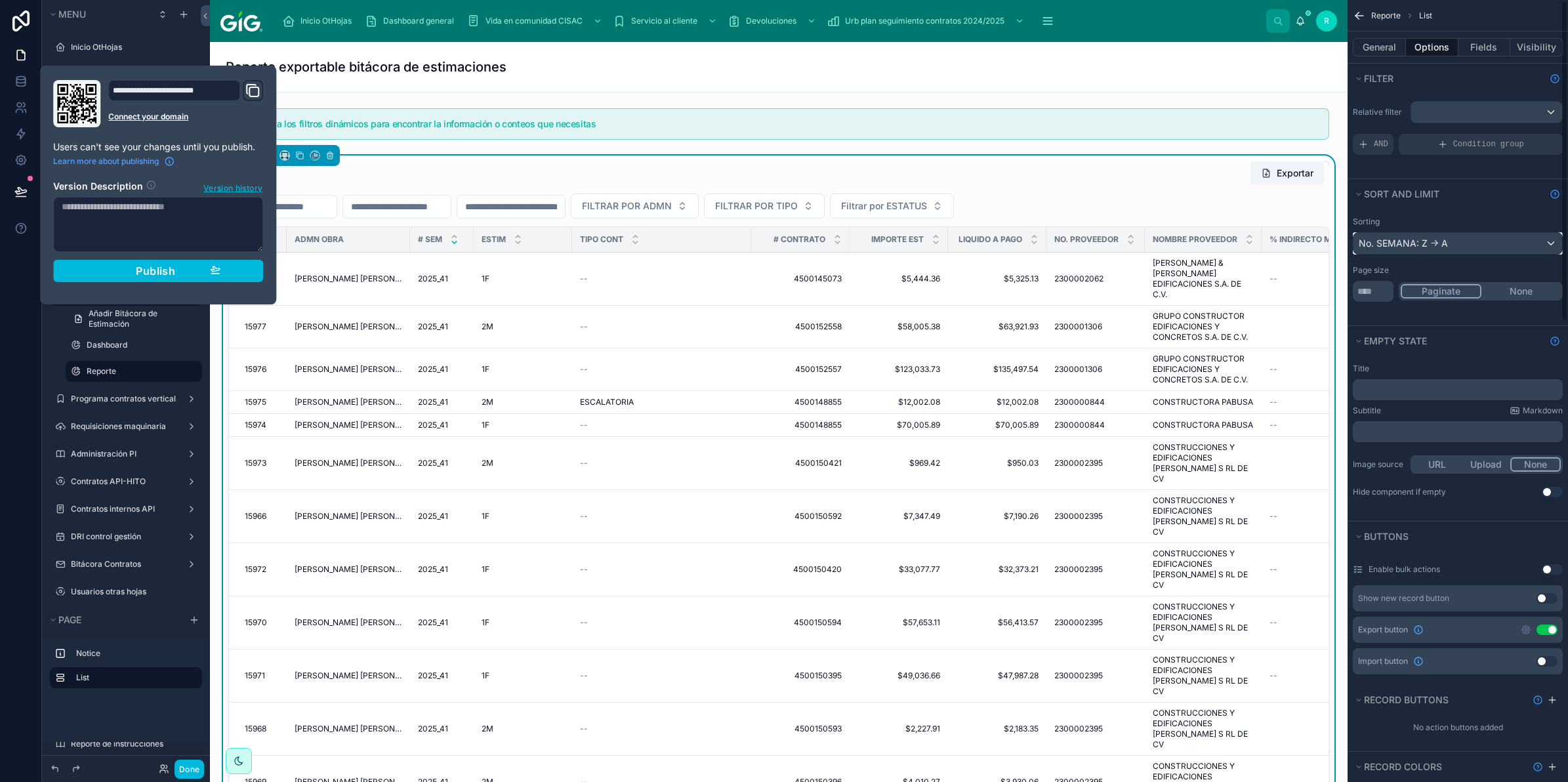
click at [1463, 251] on div "No. SEMANA: Z -> A" at bounding box center [1457, 244] width 208 height 21
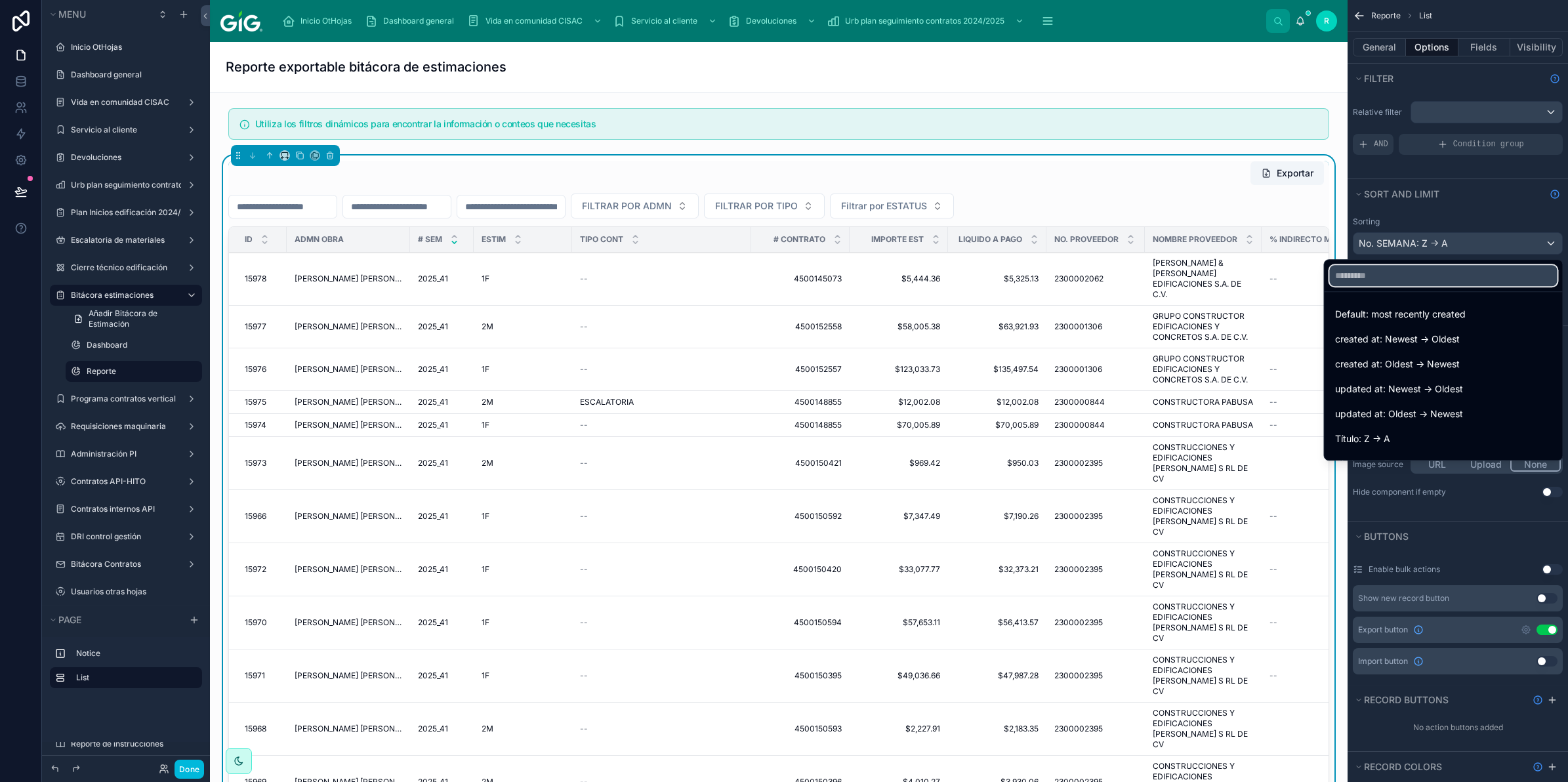
click at [1415, 275] on input "text" at bounding box center [1443, 275] width 227 height 21
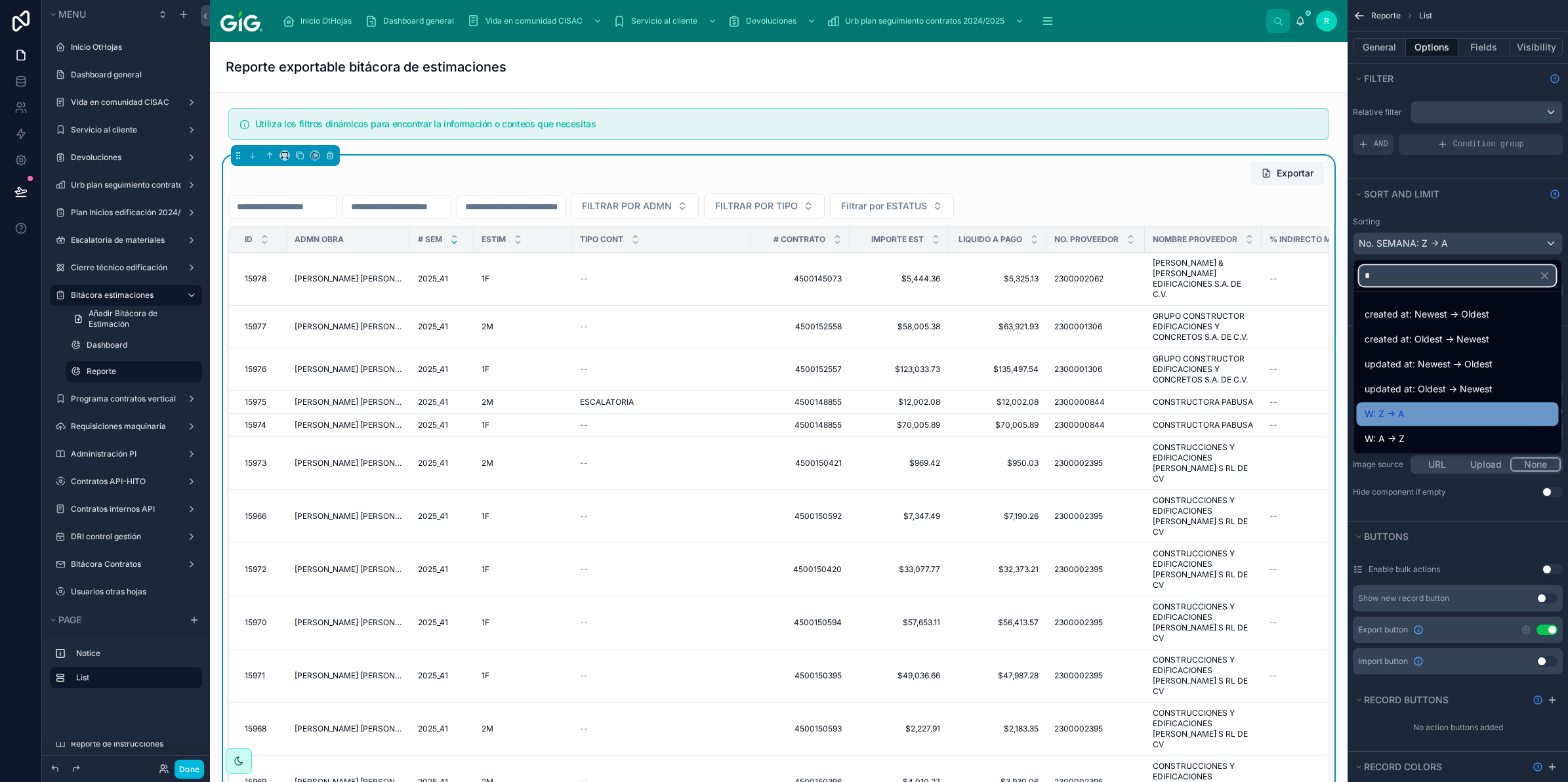
type input "*"
click at [1419, 408] on div "W: Z -> A" at bounding box center [1457, 414] width 187 height 15
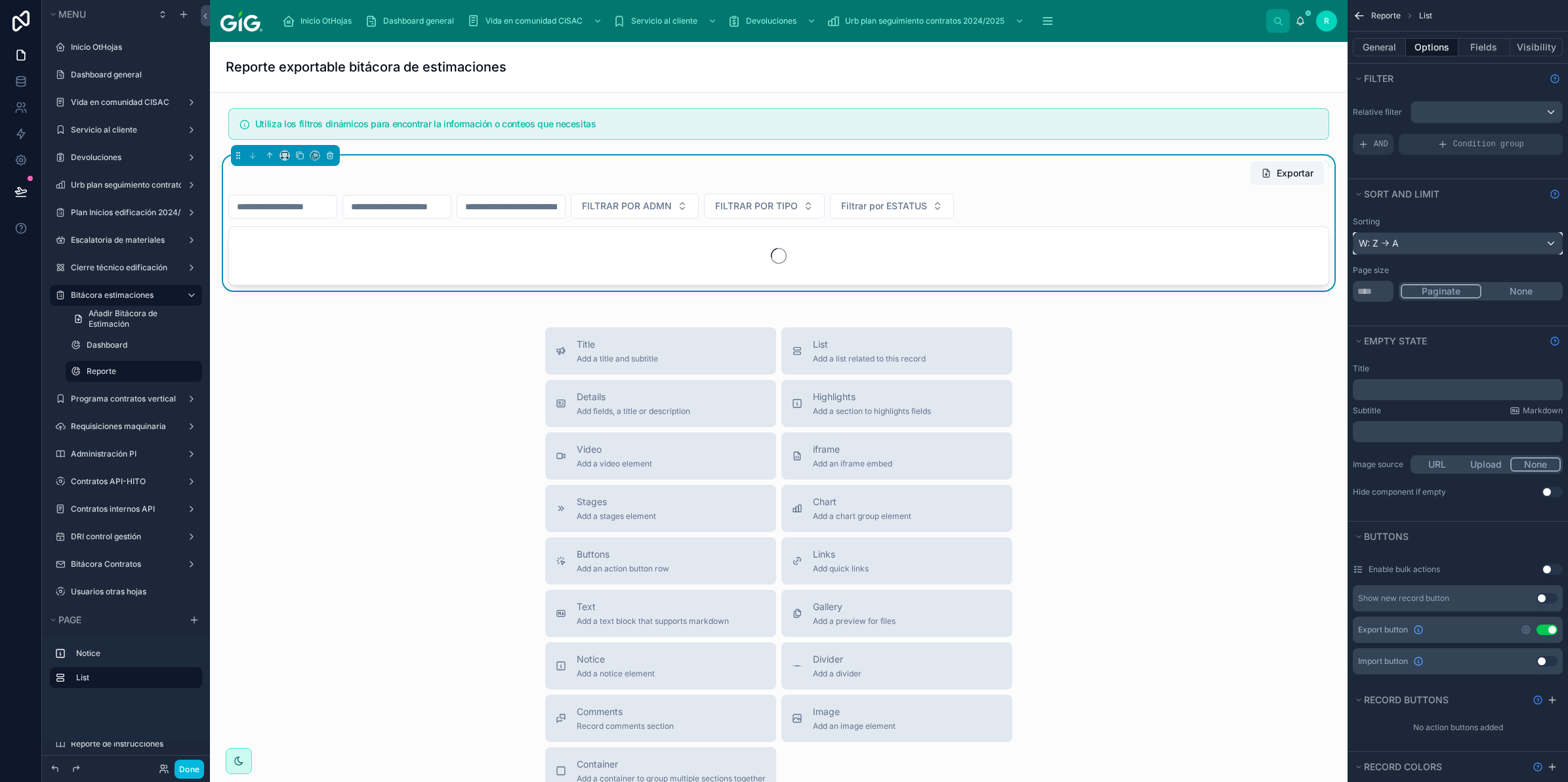
click at [1460, 241] on div "W: Z -> A" at bounding box center [1457, 244] width 208 height 21
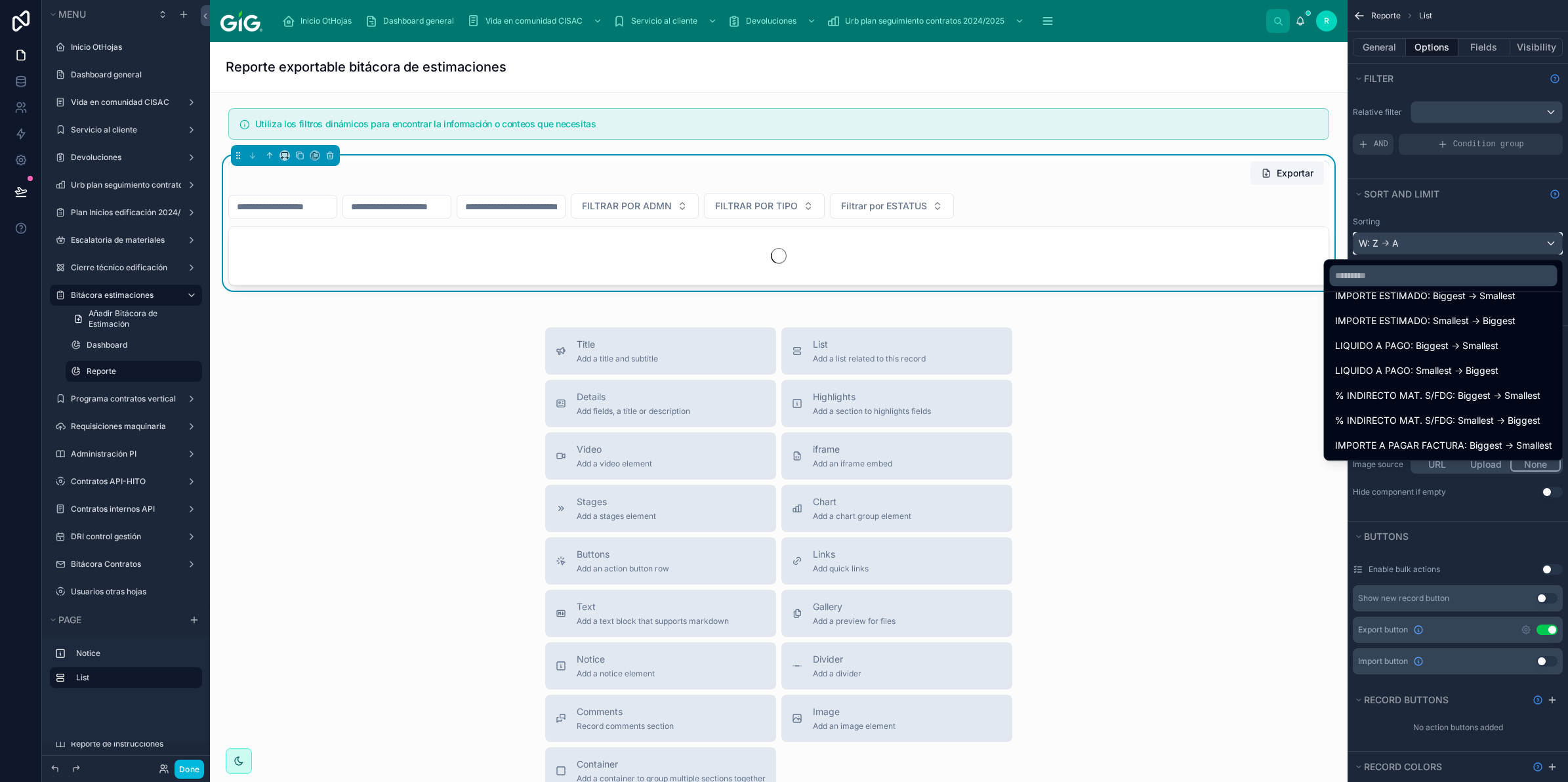
scroll to position [915, 0]
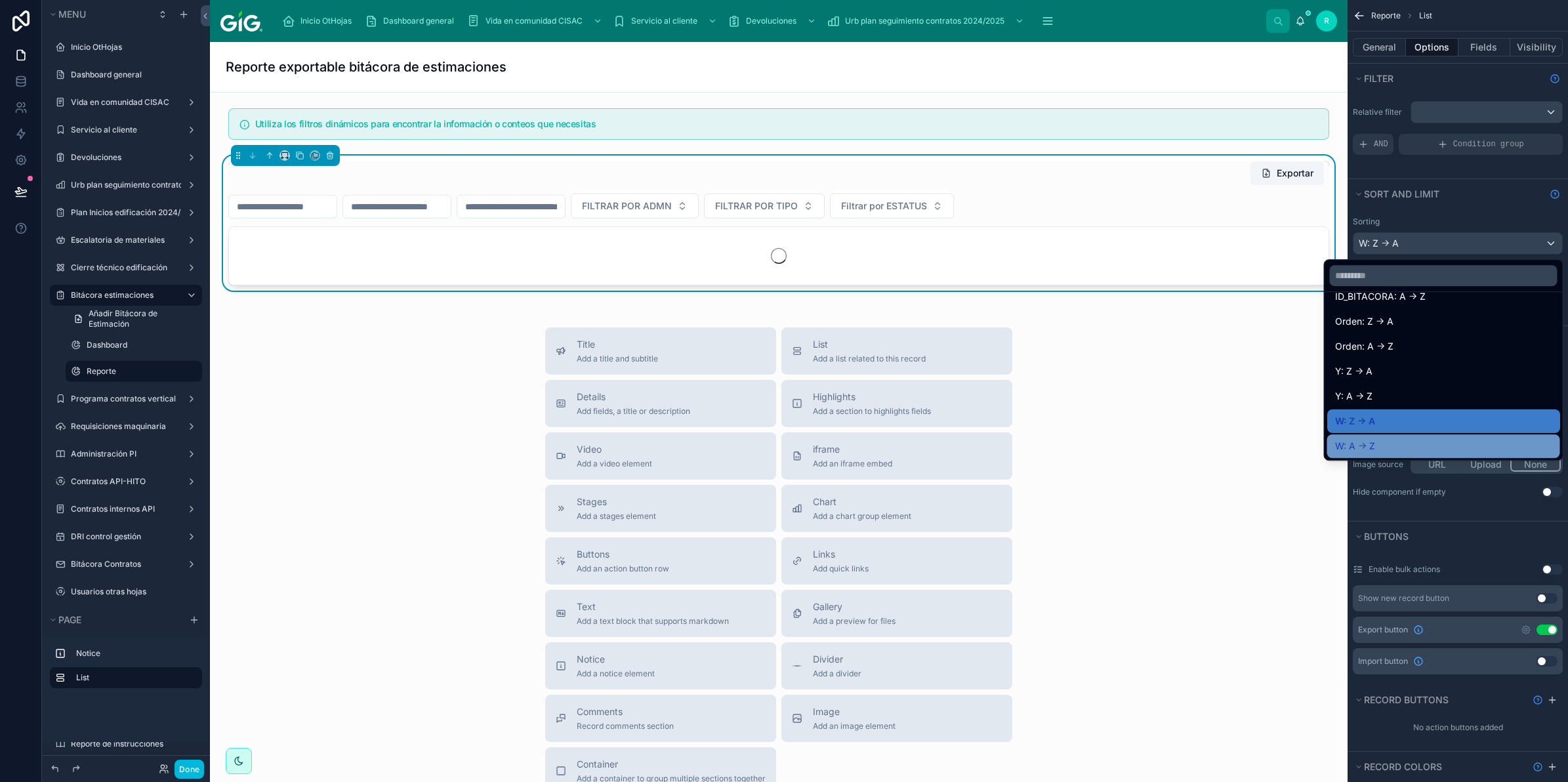
click at [1396, 437] on div "W: A -> Z" at bounding box center [1443, 446] width 233 height 24
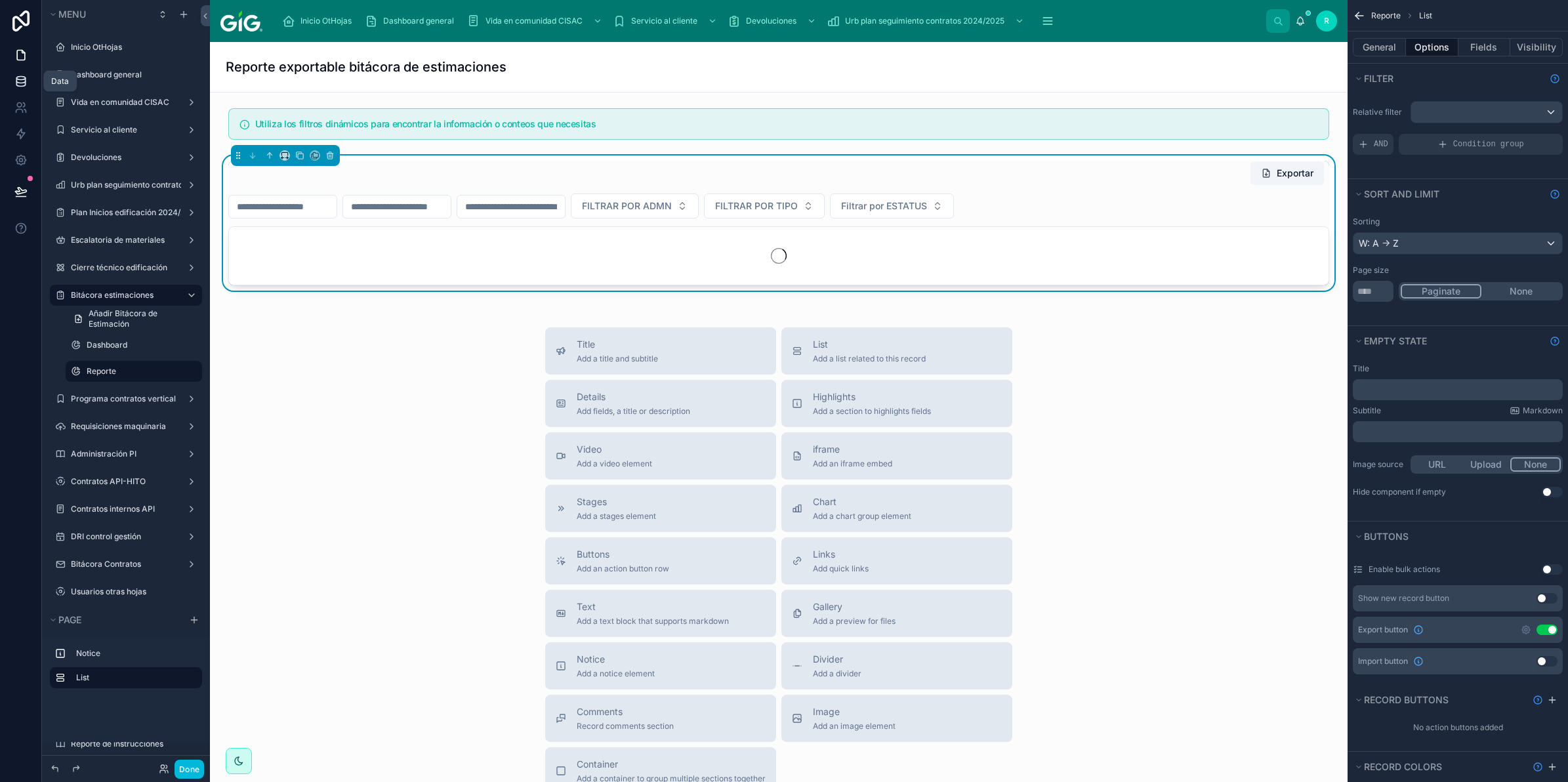
click at [15, 82] on icon at bounding box center [21, 81] width 13 height 13
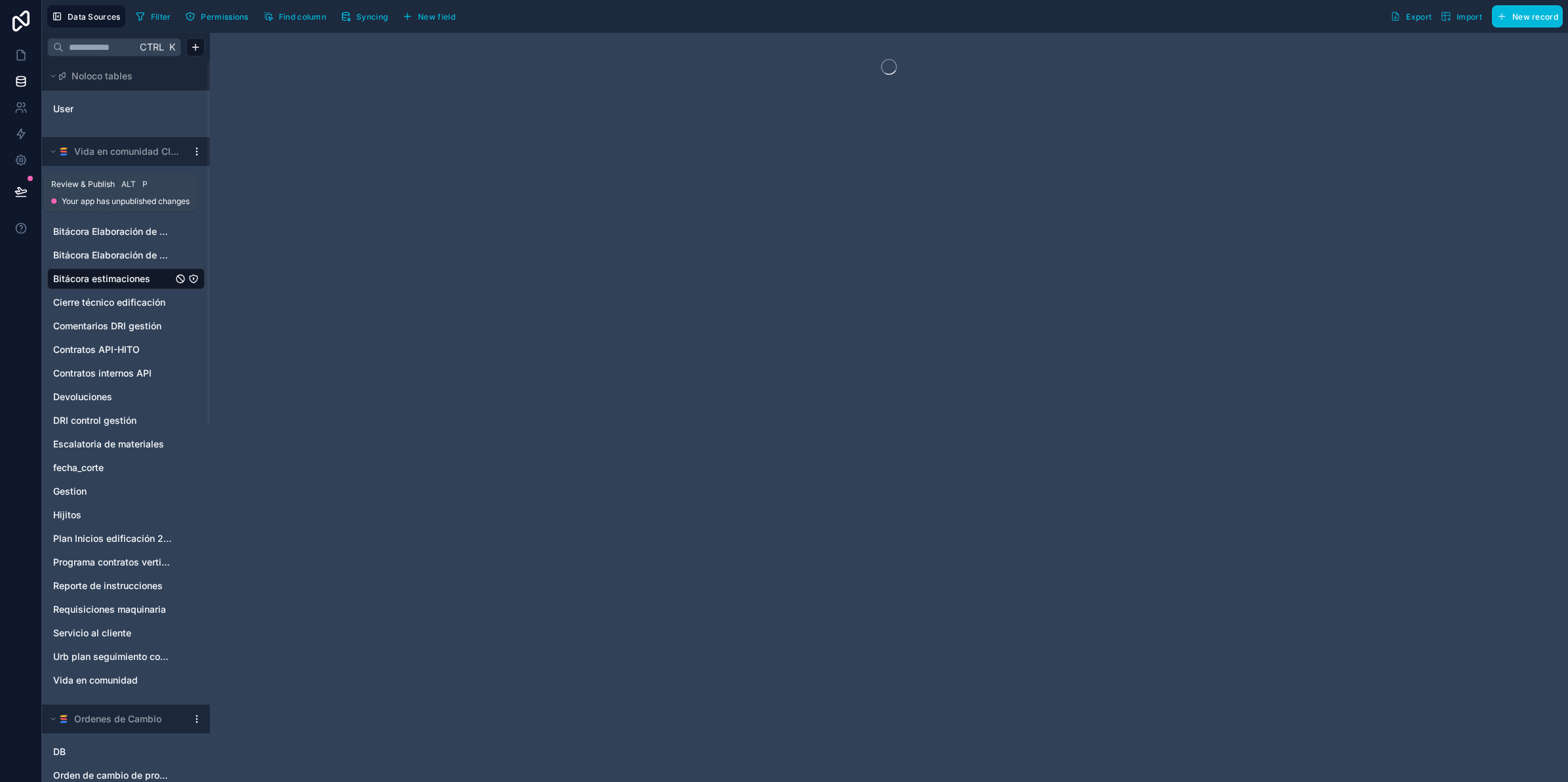
click at [24, 188] on icon at bounding box center [21, 191] width 13 height 13
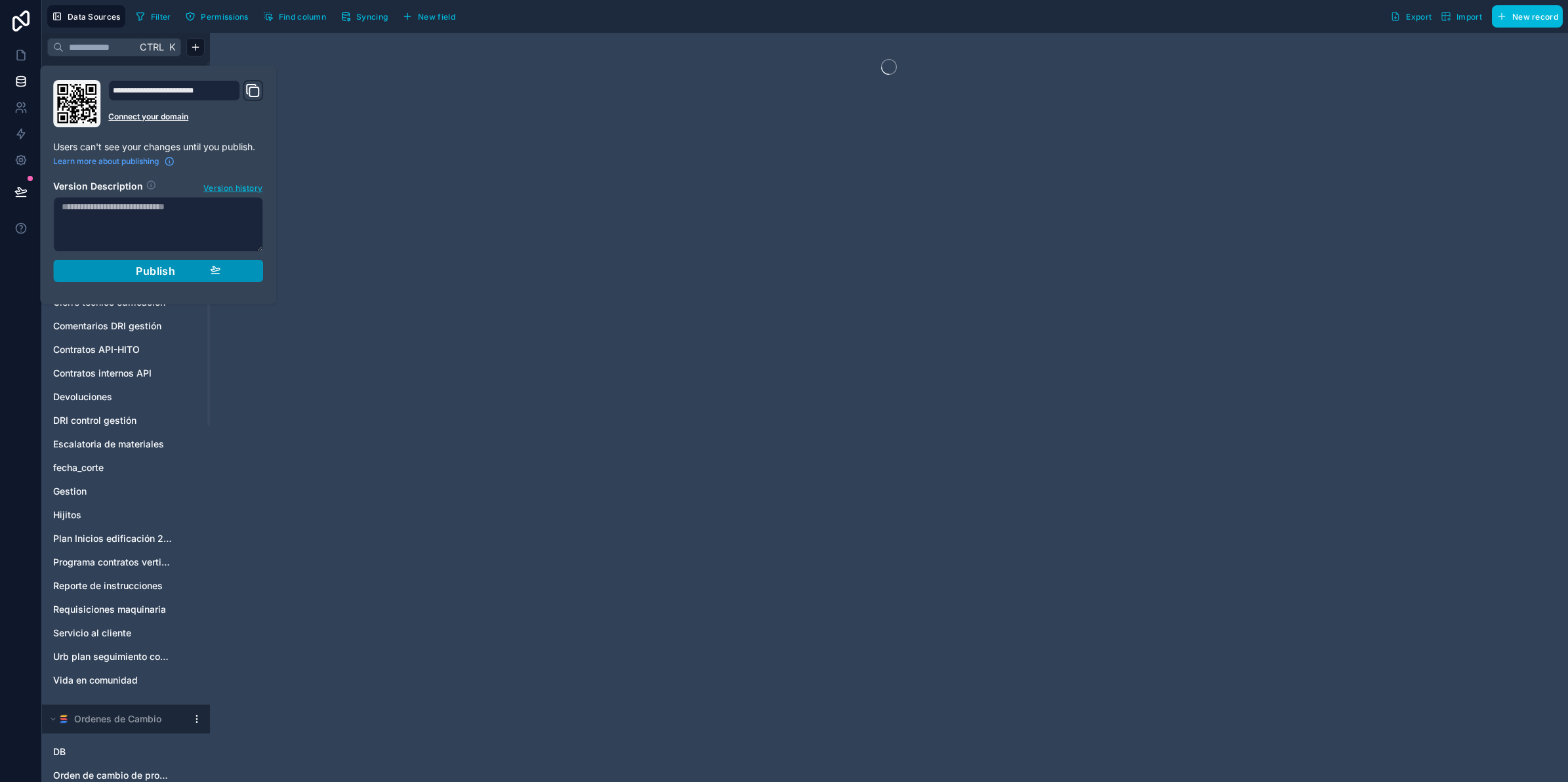
click at [165, 265] on span "Publish" at bounding box center [156, 271] width 39 height 13
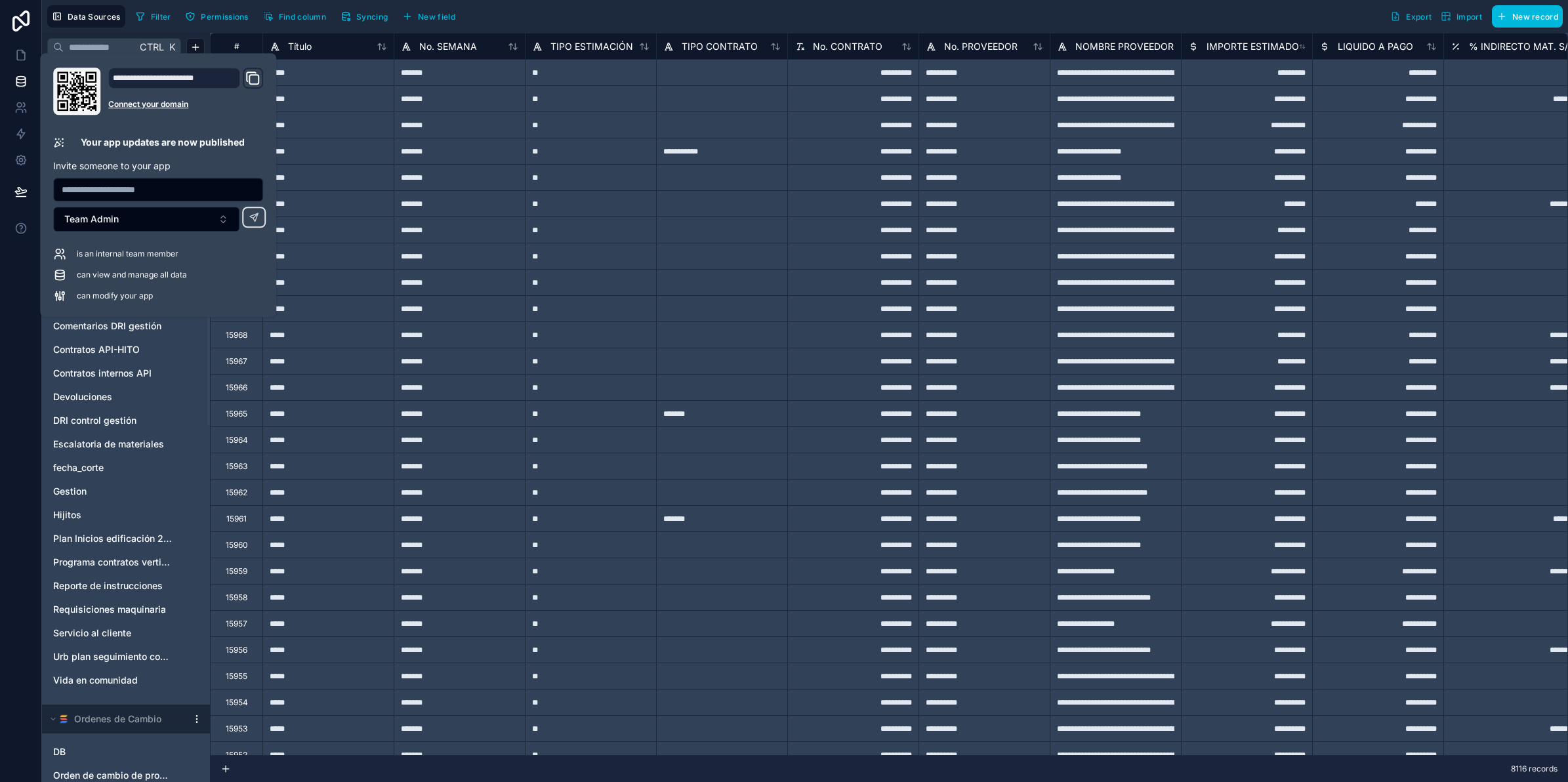
click at [558, 11] on div "Filter Permissions Find column Syncing New field Export Import New record" at bounding box center [846, 16] width 1432 height 23
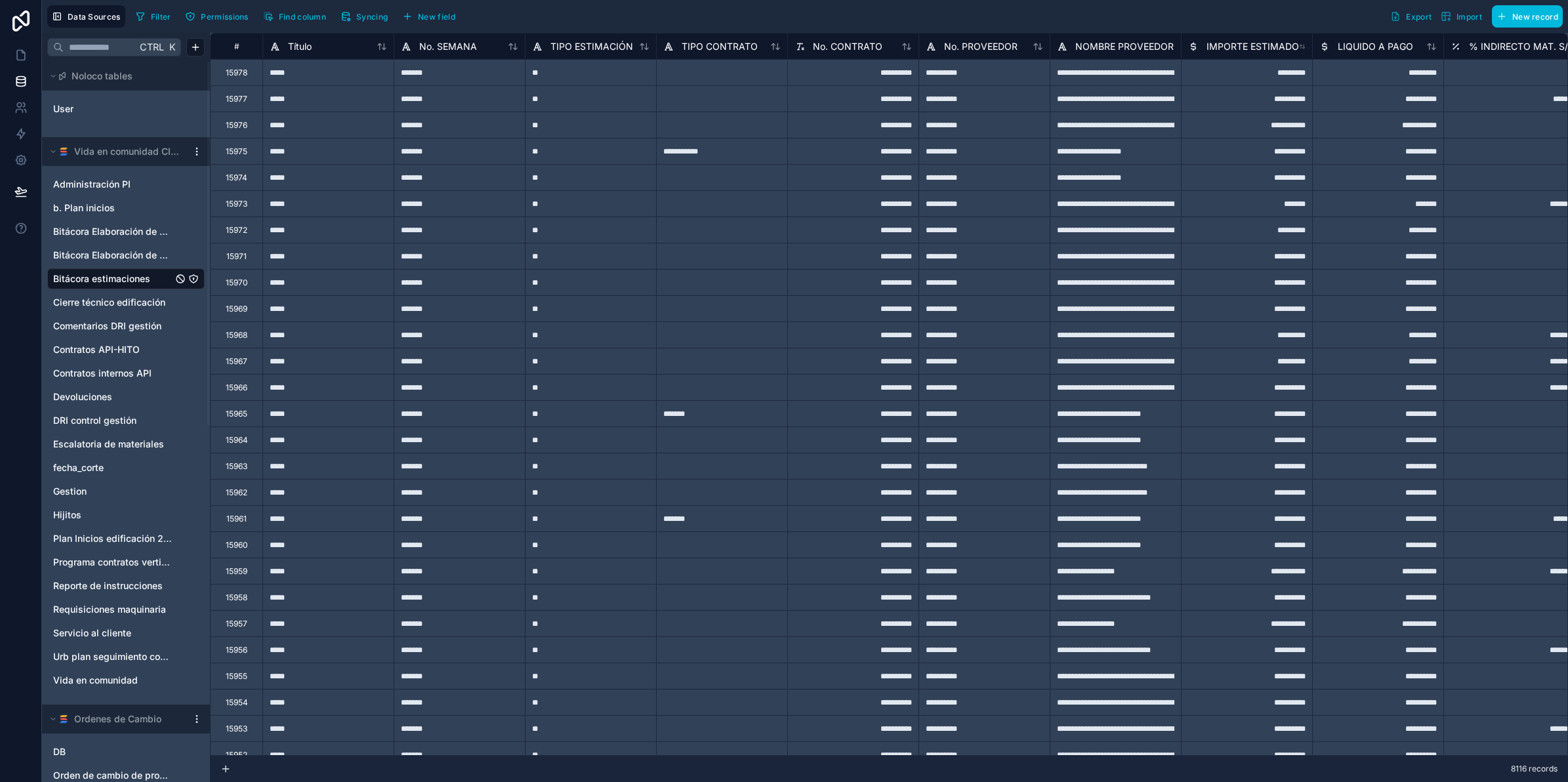
click at [143, 277] on span "Bitácora estimaciones" at bounding box center [101, 279] width 97 height 13
click at [369, 13] on span "Syncing" at bounding box center [372, 17] width 32 height 10
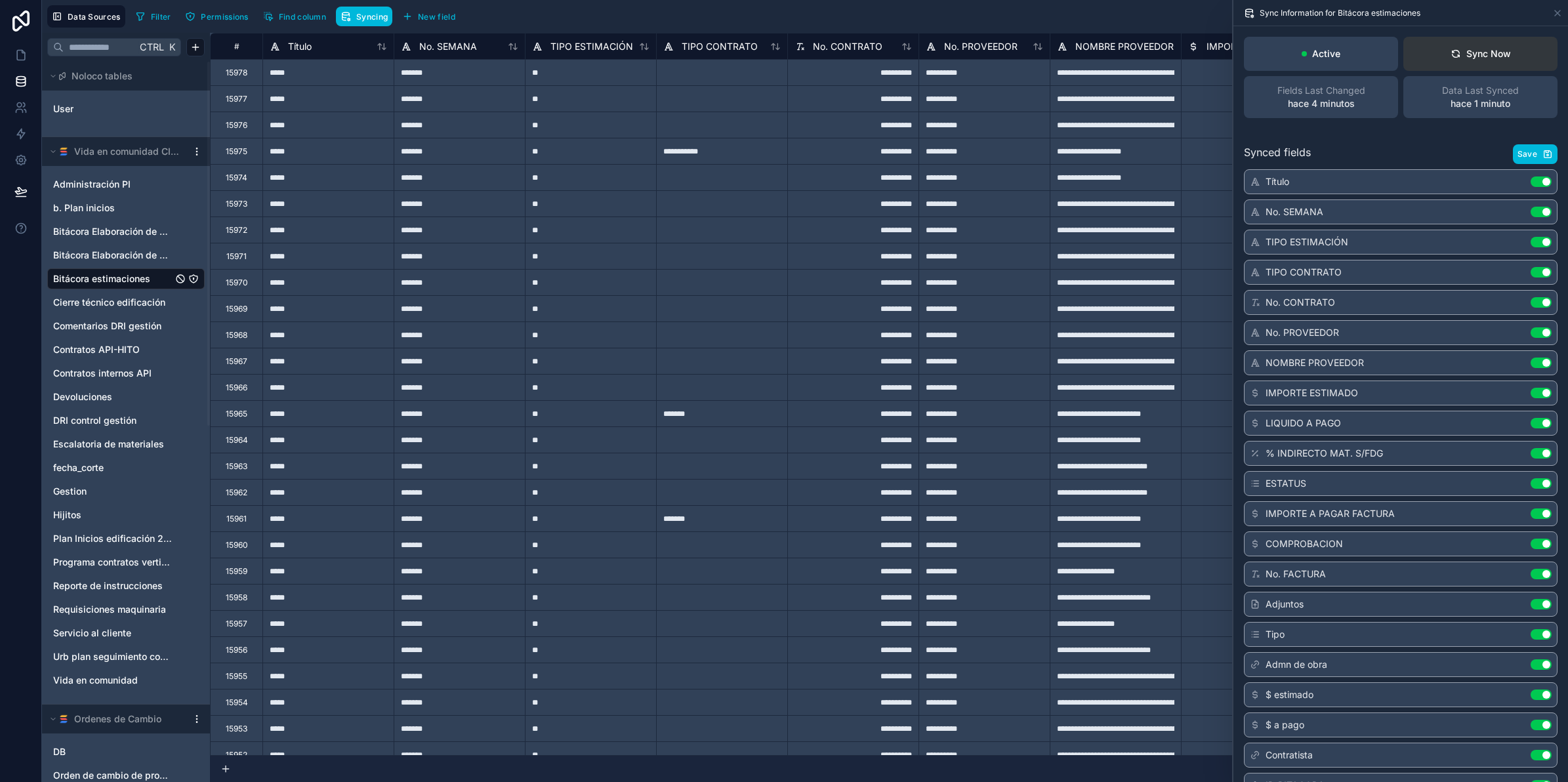
click at [1464, 44] on button "Sync Now" at bounding box center [1480, 53] width 154 height 34
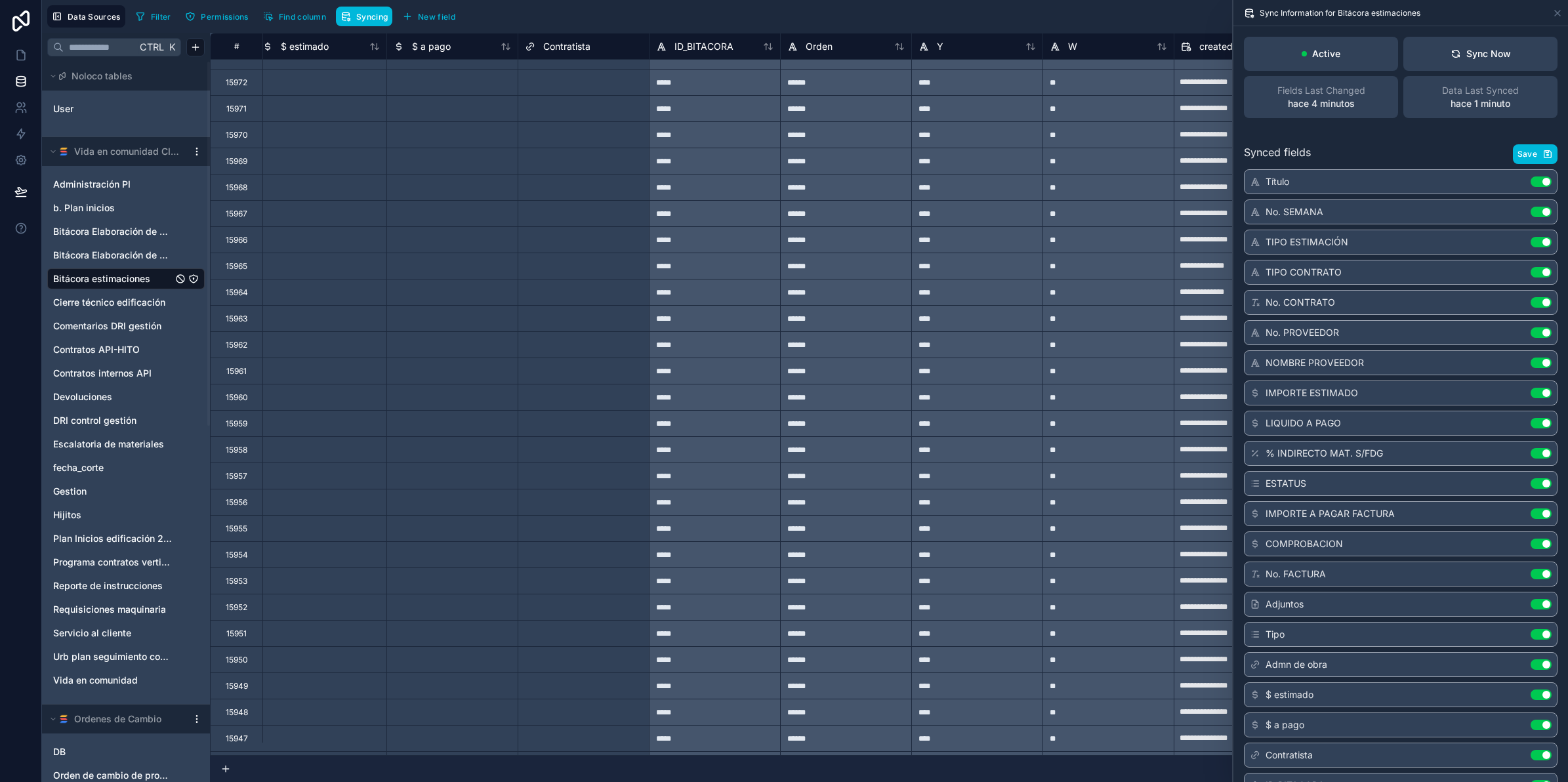
scroll to position [152, 2250]
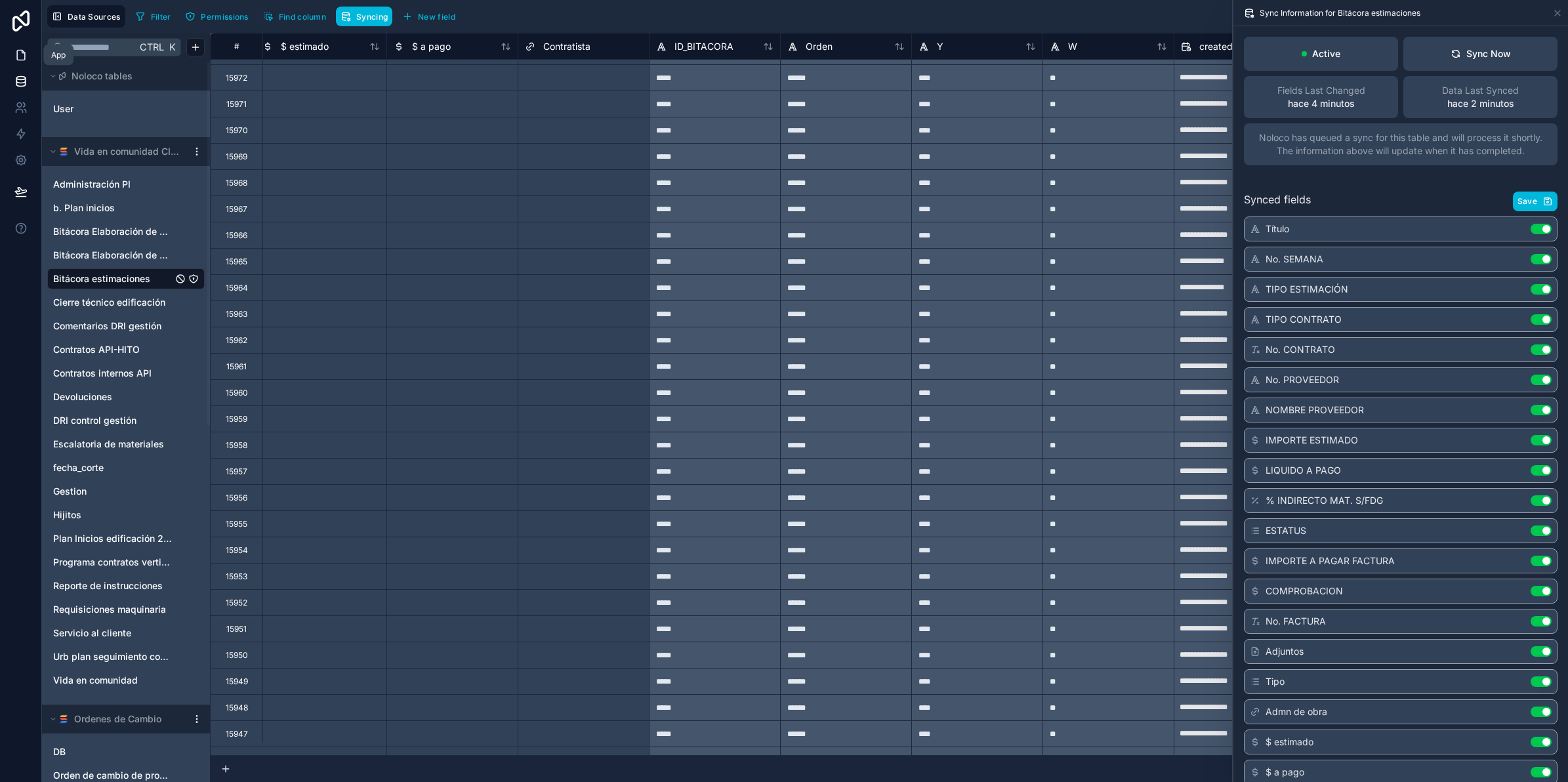
click at [22, 51] on icon at bounding box center [23, 52] width 3 height 3
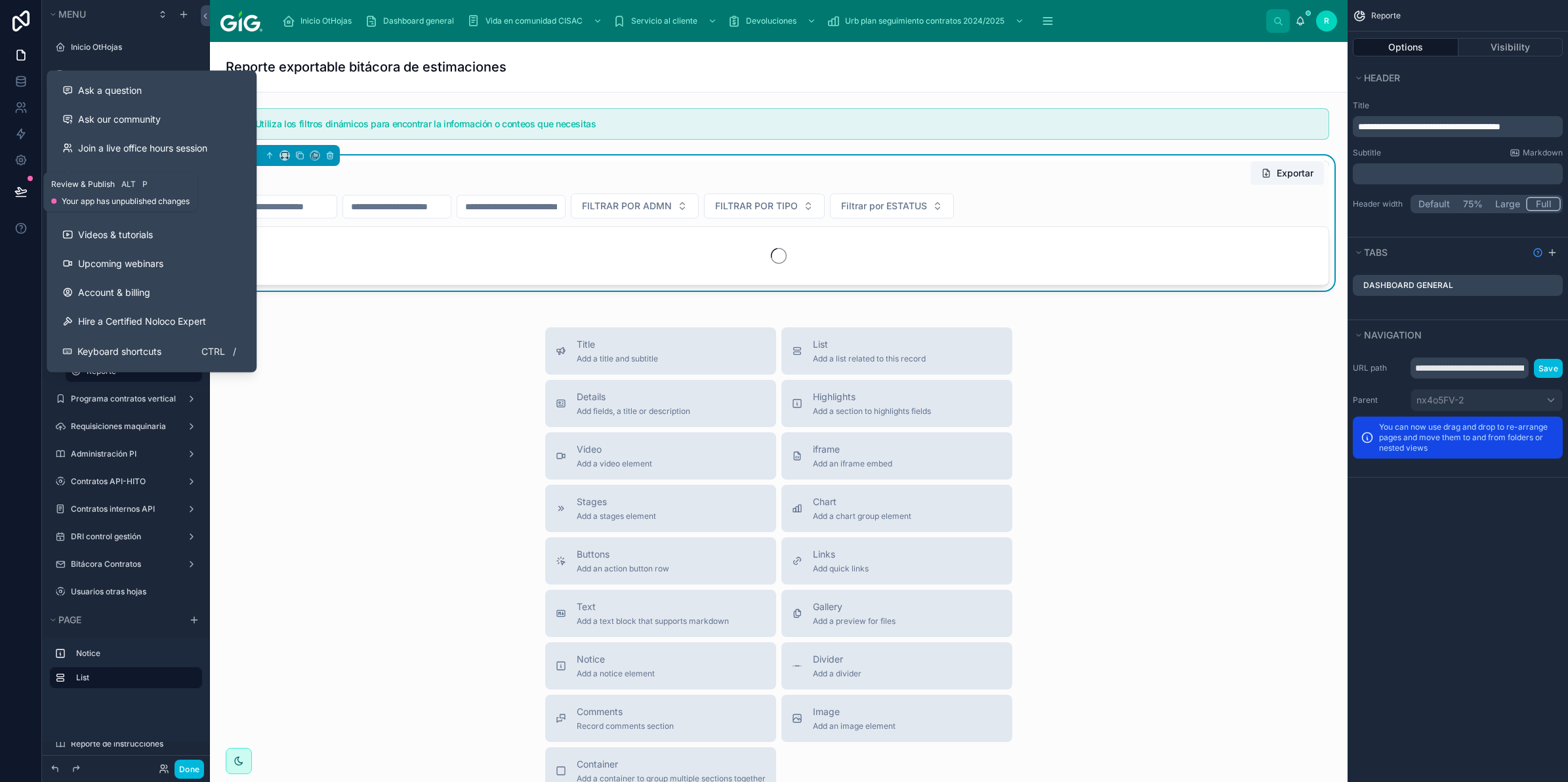
click at [24, 200] on button at bounding box center [20, 191] width 29 height 37
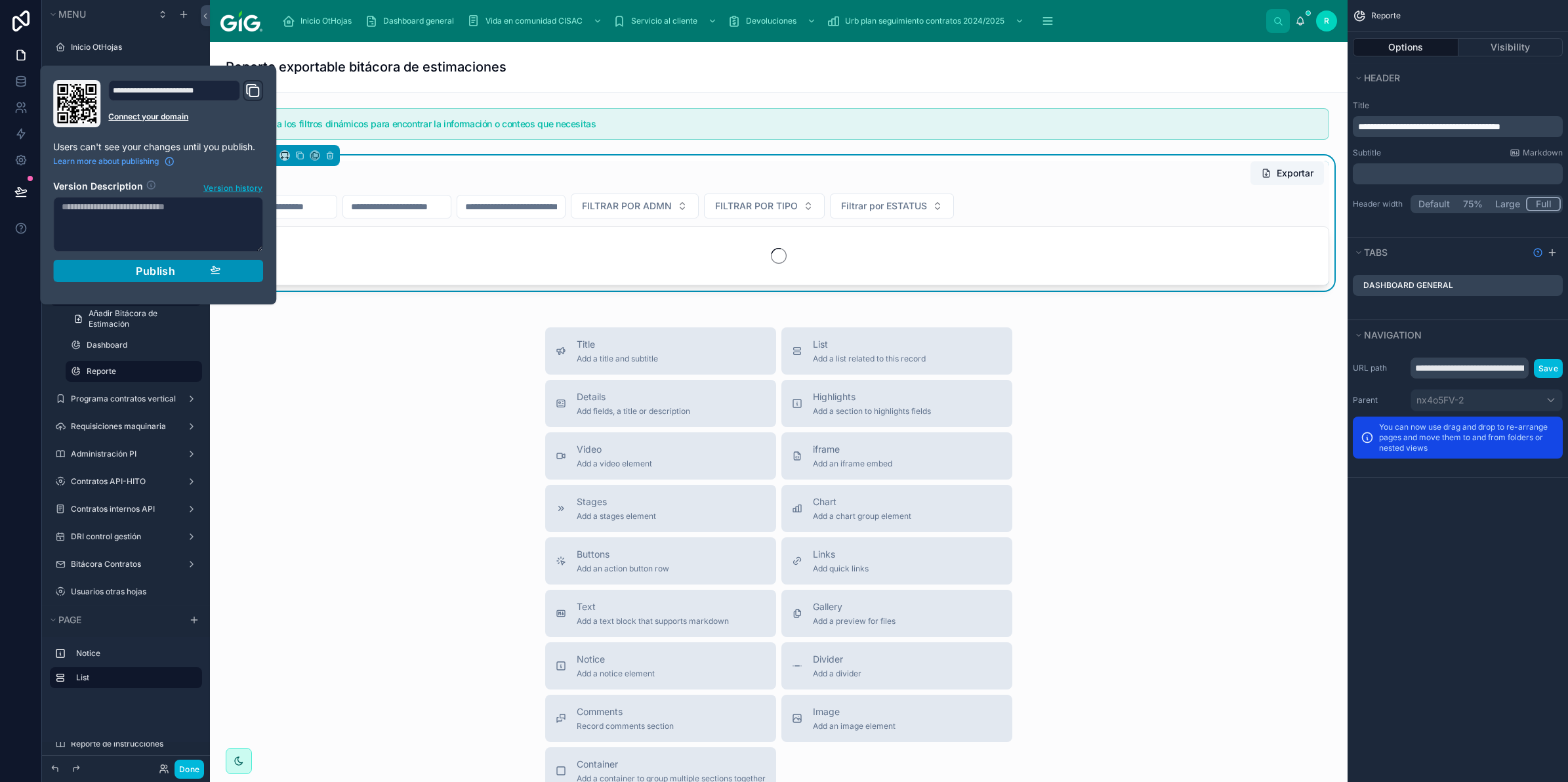
click at [99, 265] on div "Publish" at bounding box center [158, 271] width 125 height 13
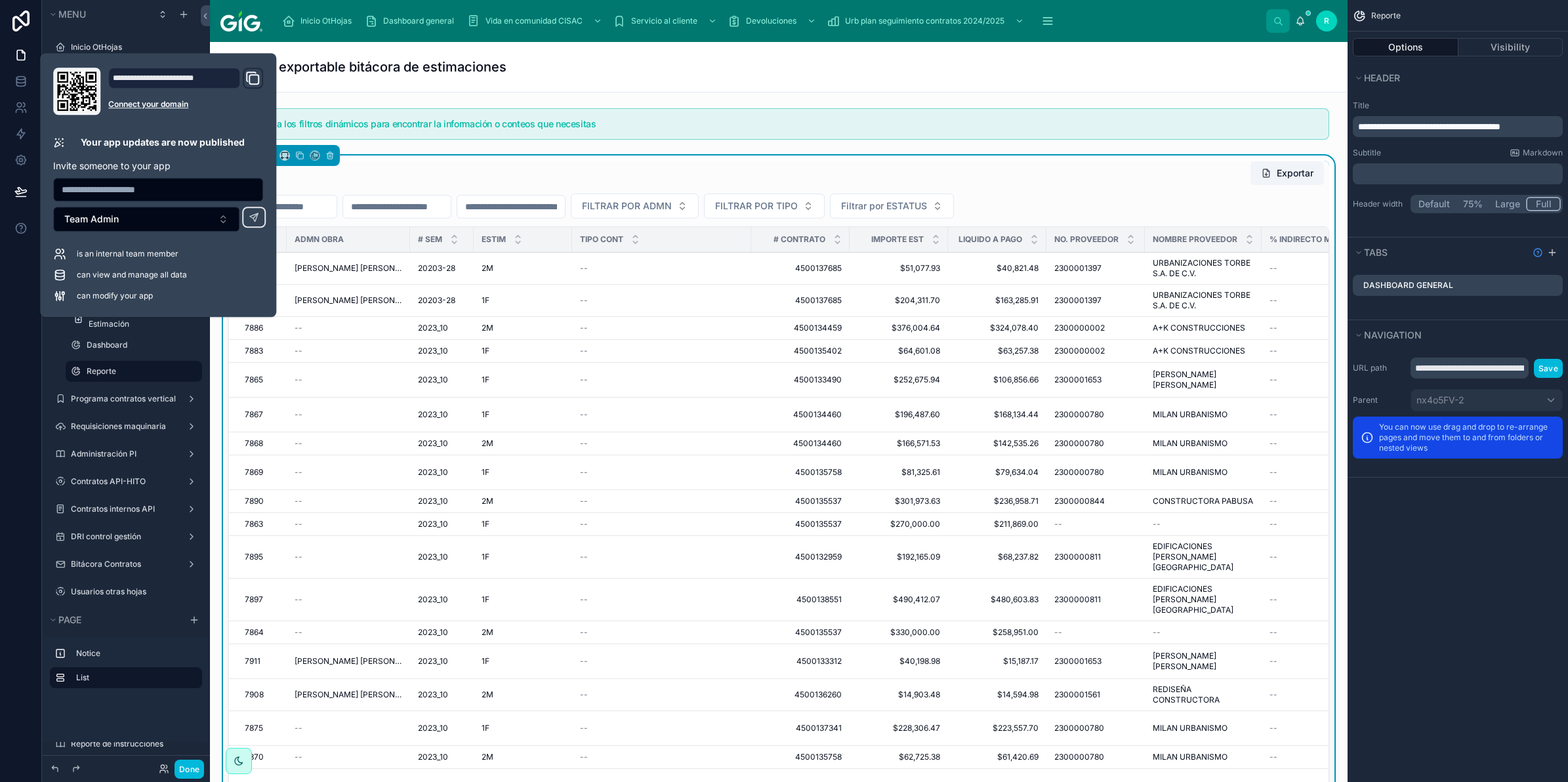
click at [609, 172] on div "Exportar" at bounding box center [779, 172] width 1101 height 25
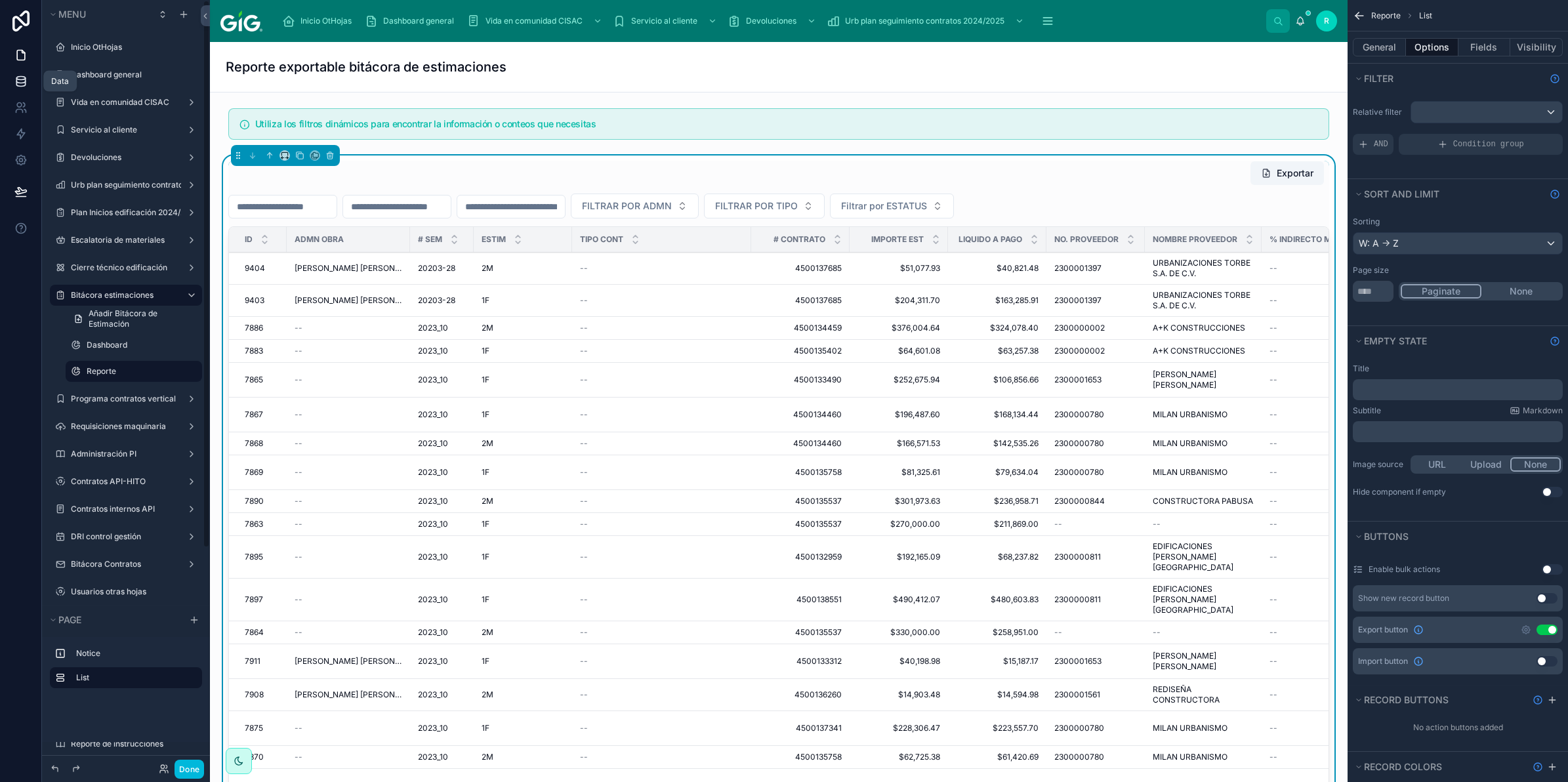
click at [23, 80] on icon at bounding box center [21, 81] width 13 height 13
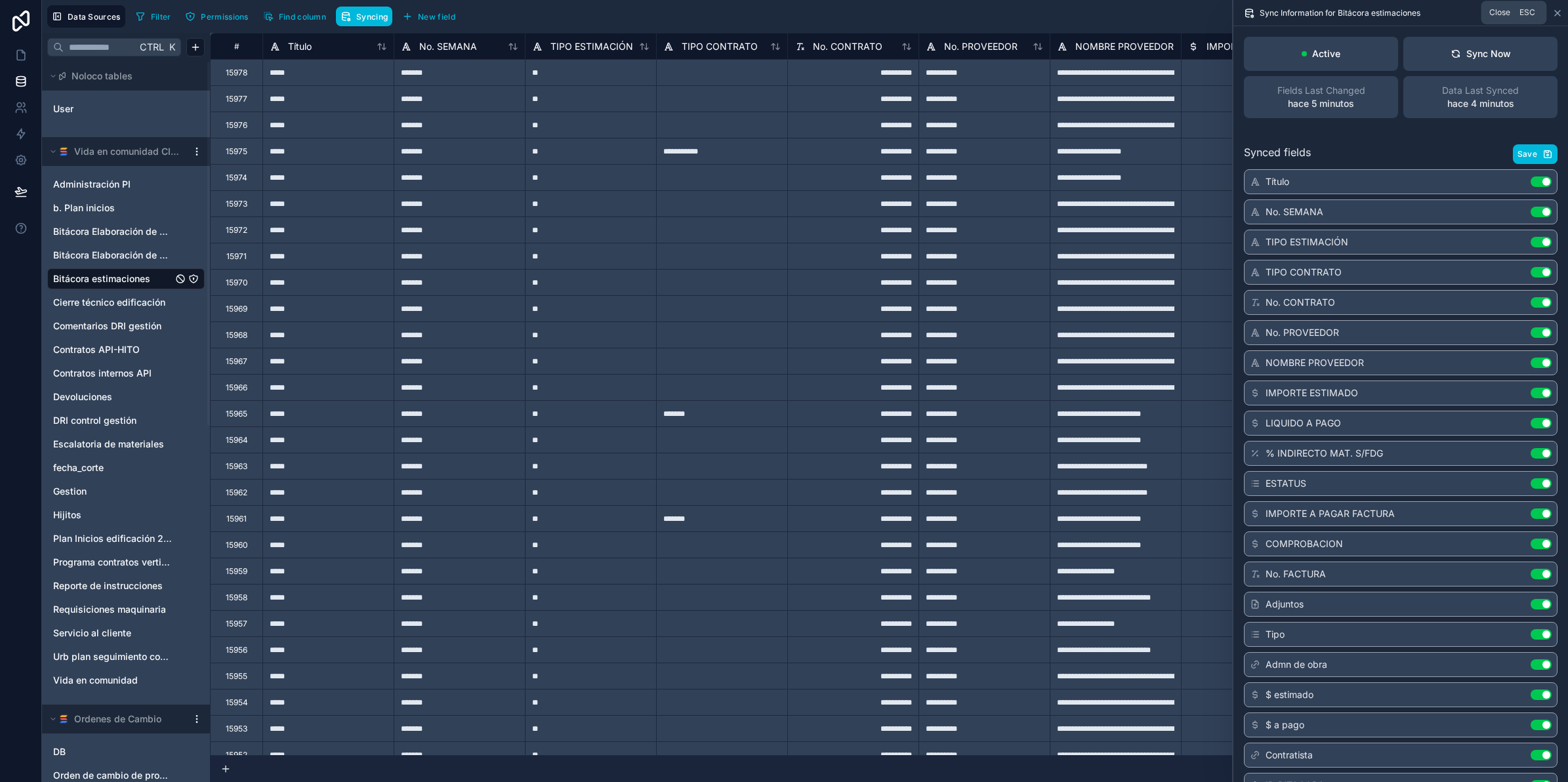
click at [1555, 14] on icon at bounding box center [1557, 13] width 11 height 11
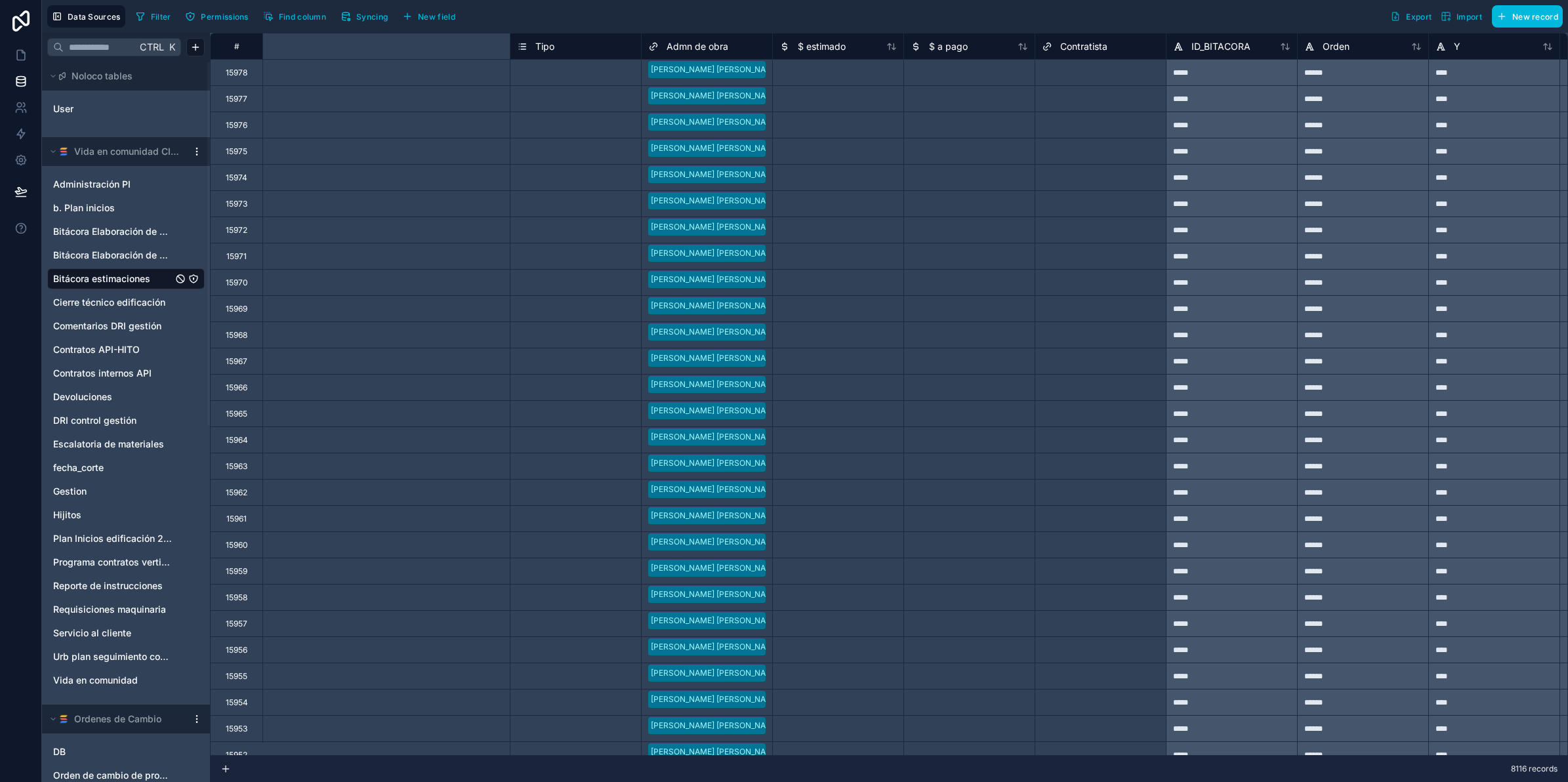
scroll to position [0, 2250]
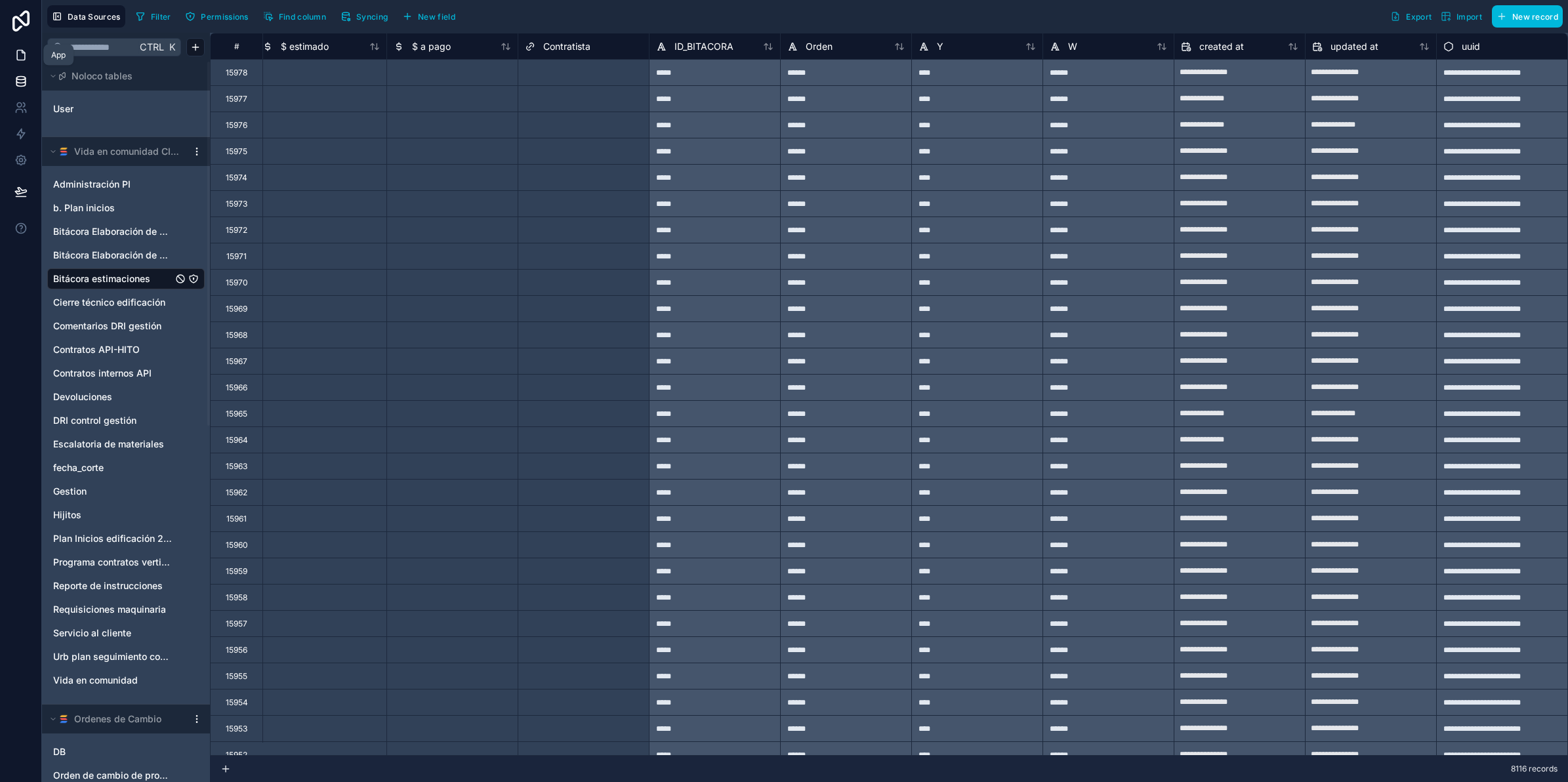
click at [22, 47] on link at bounding box center [20, 55] width 42 height 26
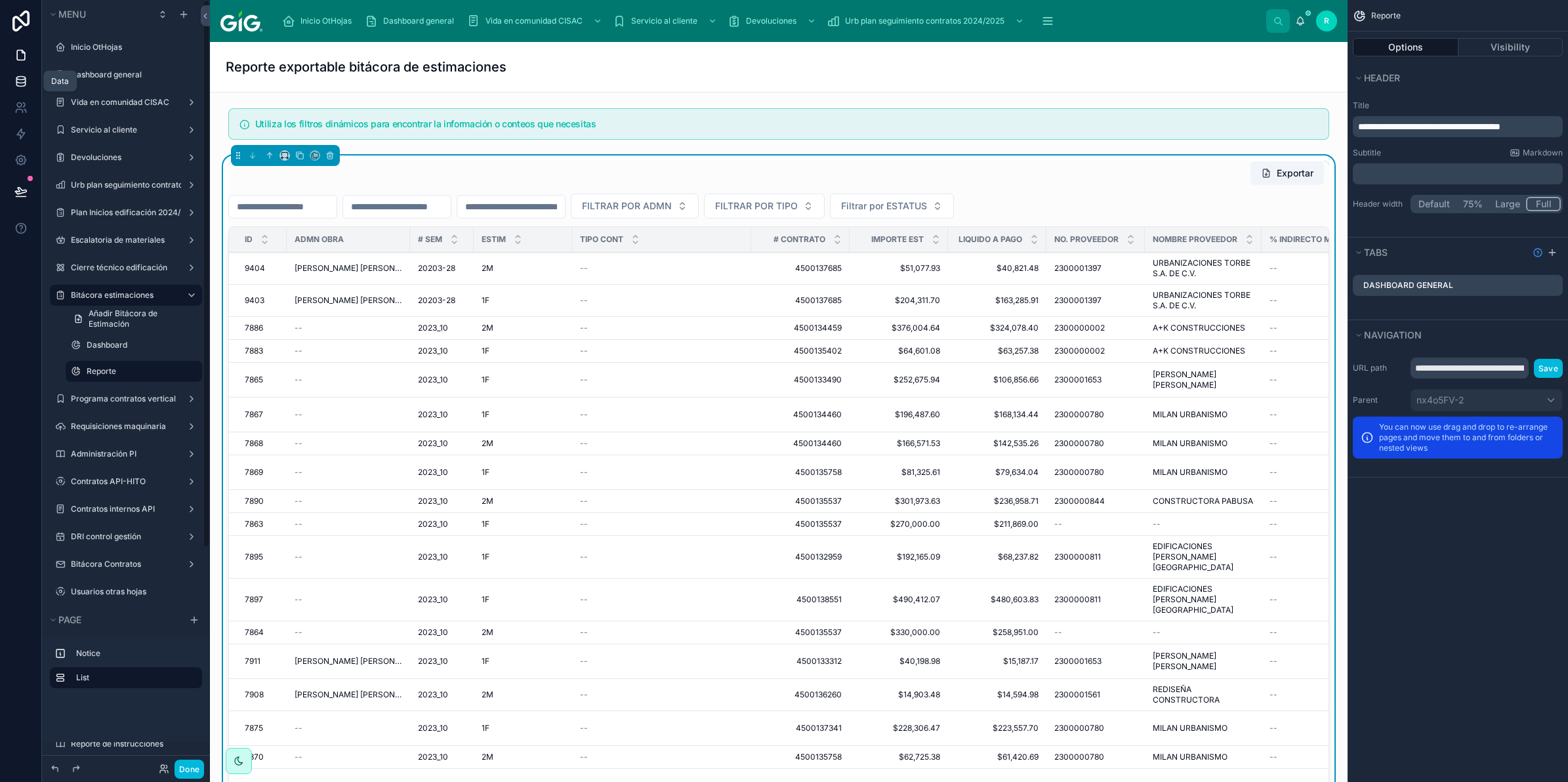
click at [16, 83] on icon at bounding box center [20, 84] width 8 height 5
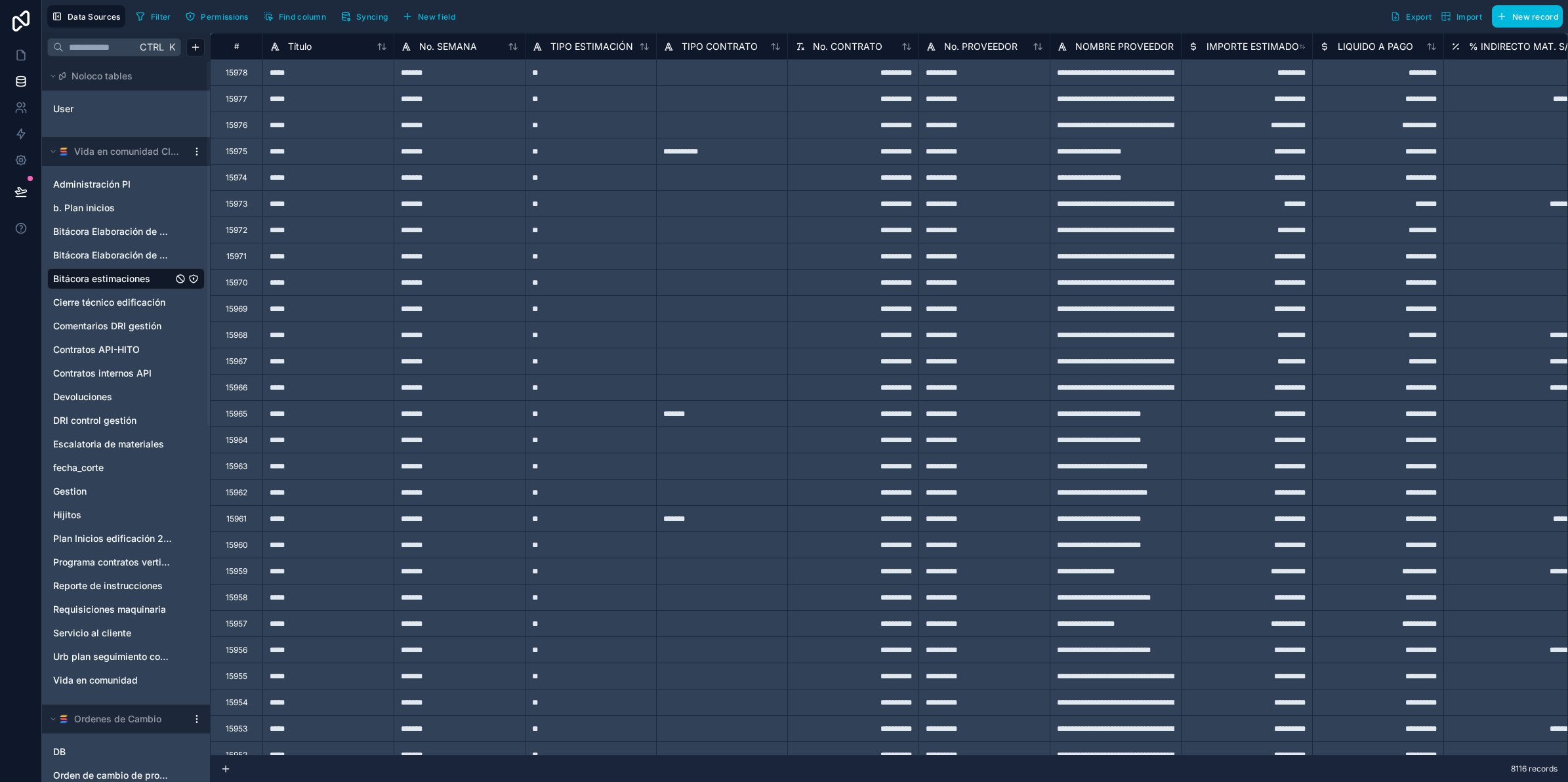
click at [364, 16] on span "Syncing" at bounding box center [372, 17] width 32 height 10
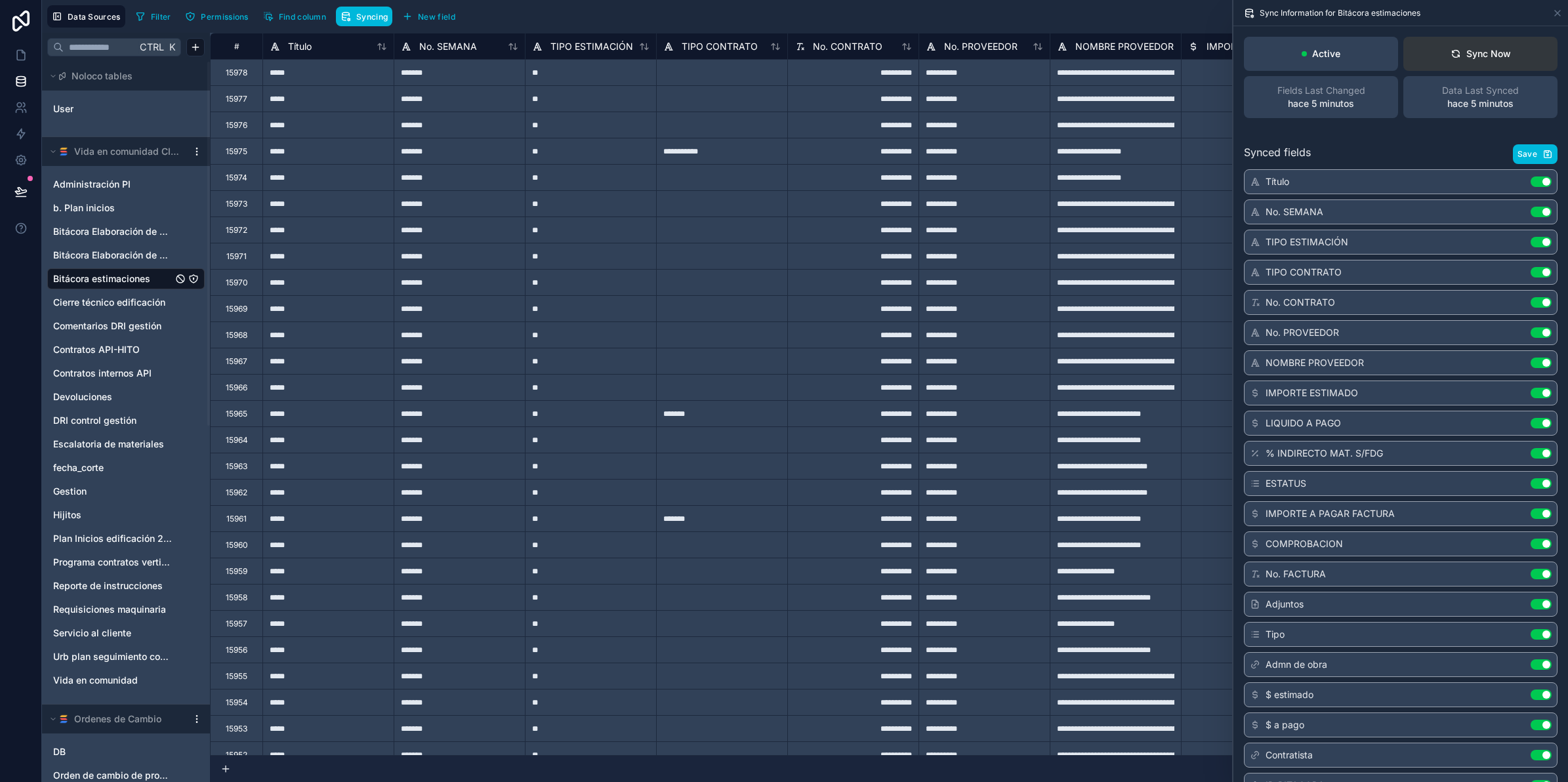
click at [1507, 56] on button "Sync Now" at bounding box center [1480, 53] width 154 height 34
click at [1458, 57] on div "Sync Now" at bounding box center [1481, 53] width 61 height 13
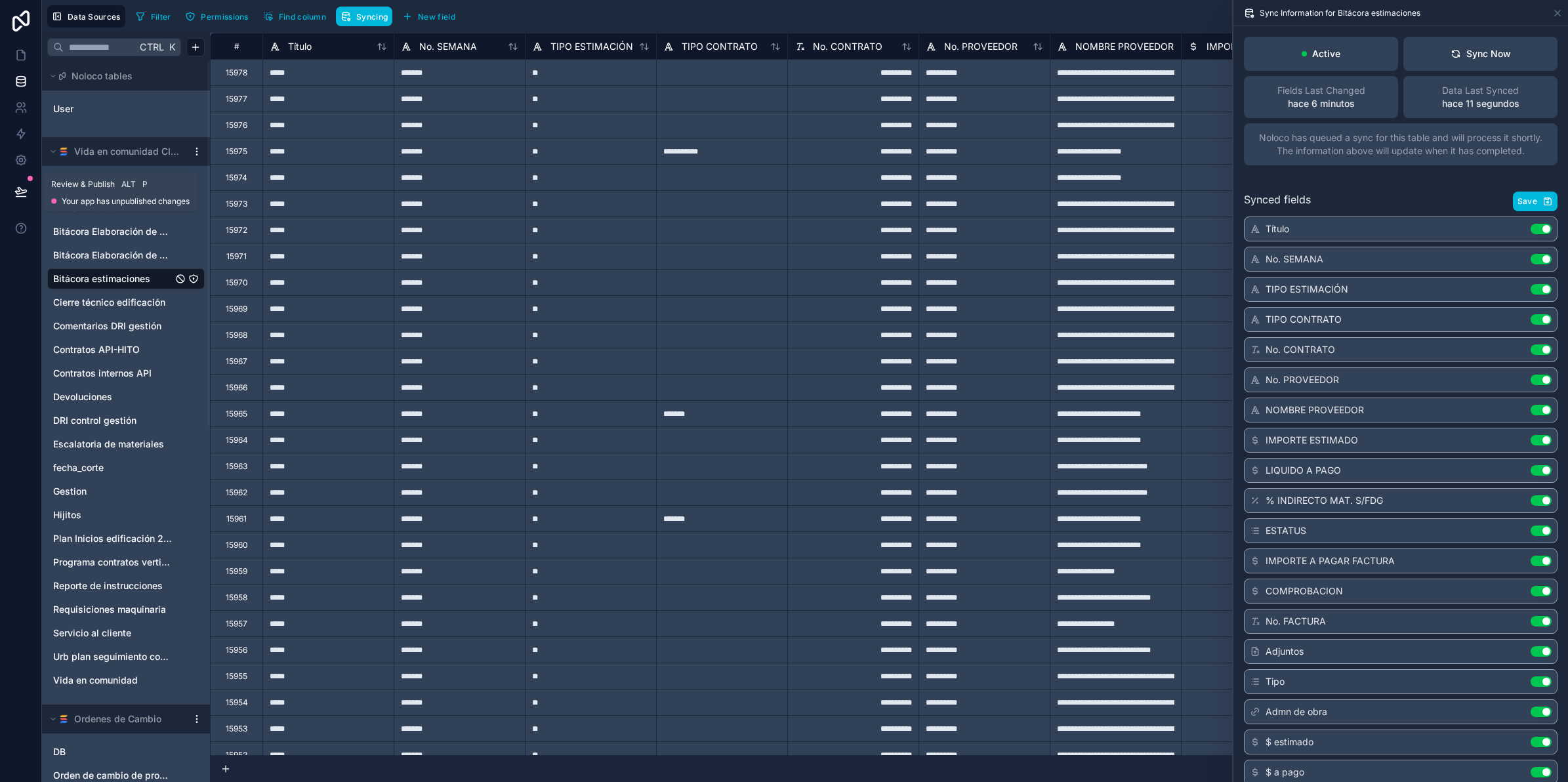
click at [24, 184] on button at bounding box center [20, 191] width 29 height 37
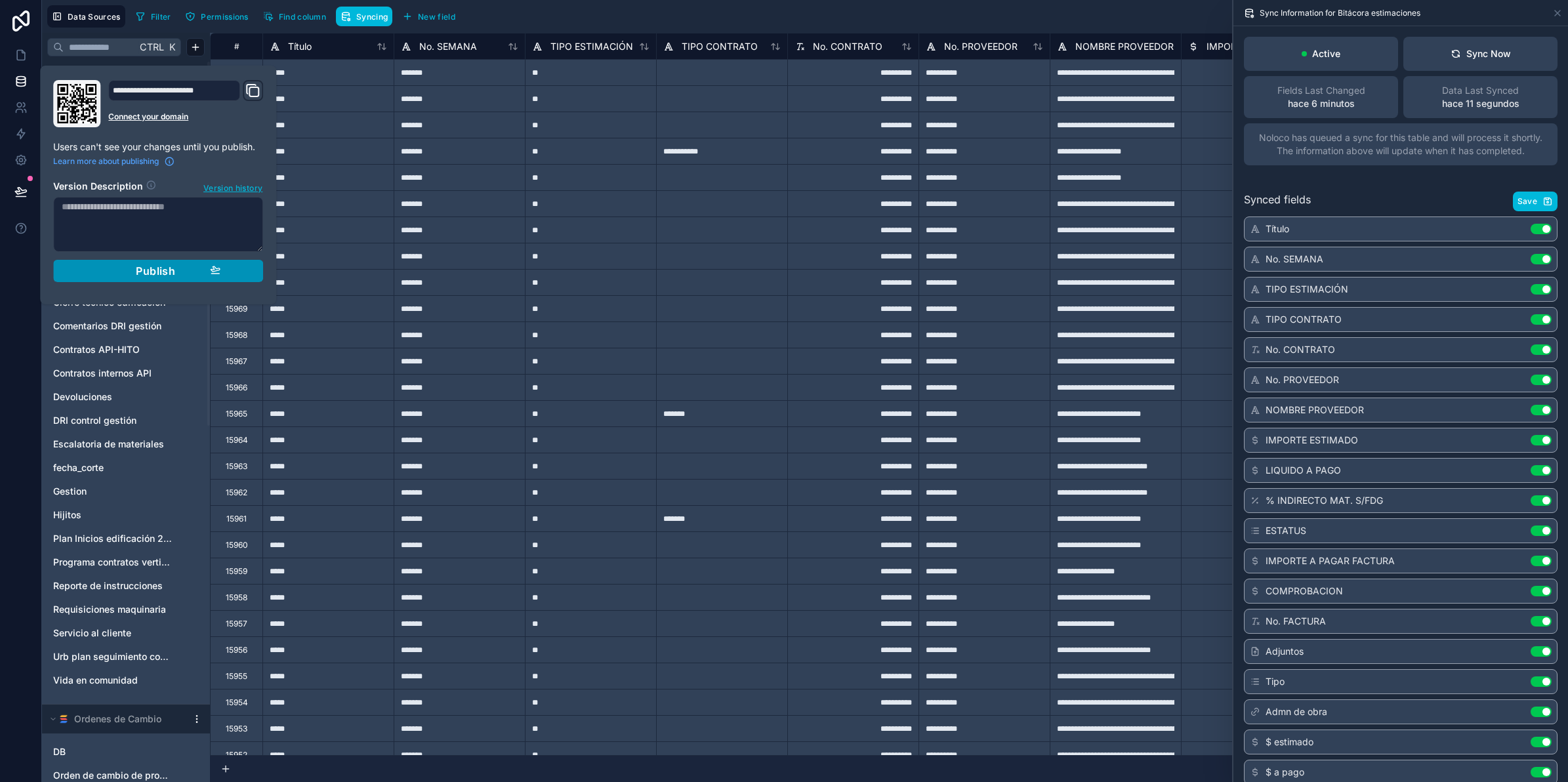
click at [171, 272] on span "Publish" at bounding box center [156, 271] width 39 height 13
